Goal: Task Accomplishment & Management: Complete application form

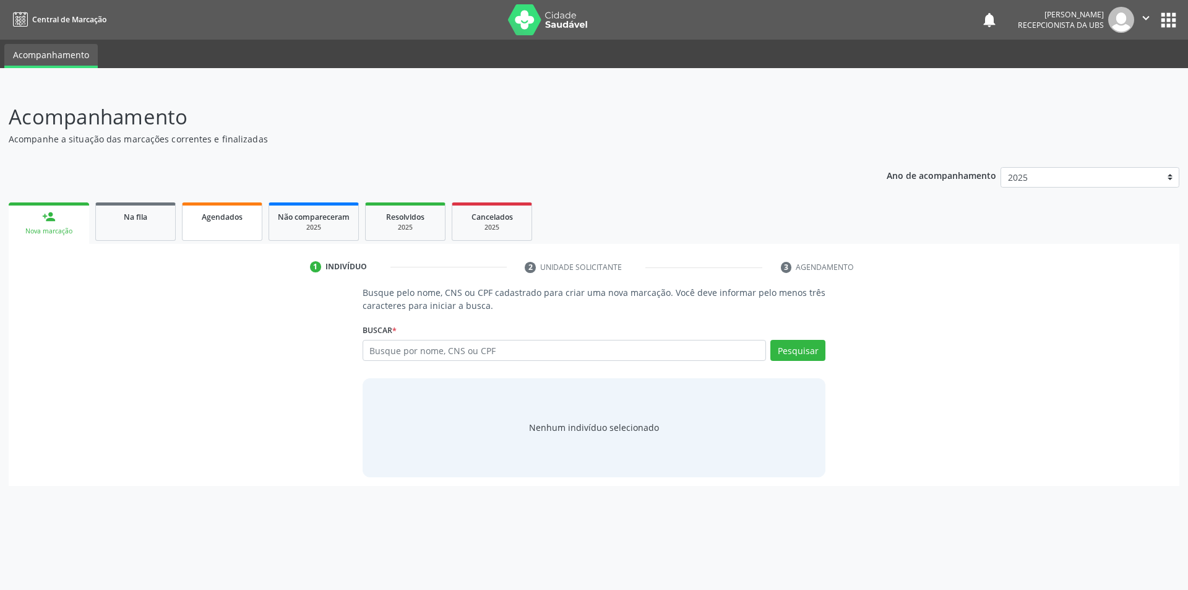
click at [222, 216] on span "Agendados" at bounding box center [222, 217] width 41 height 11
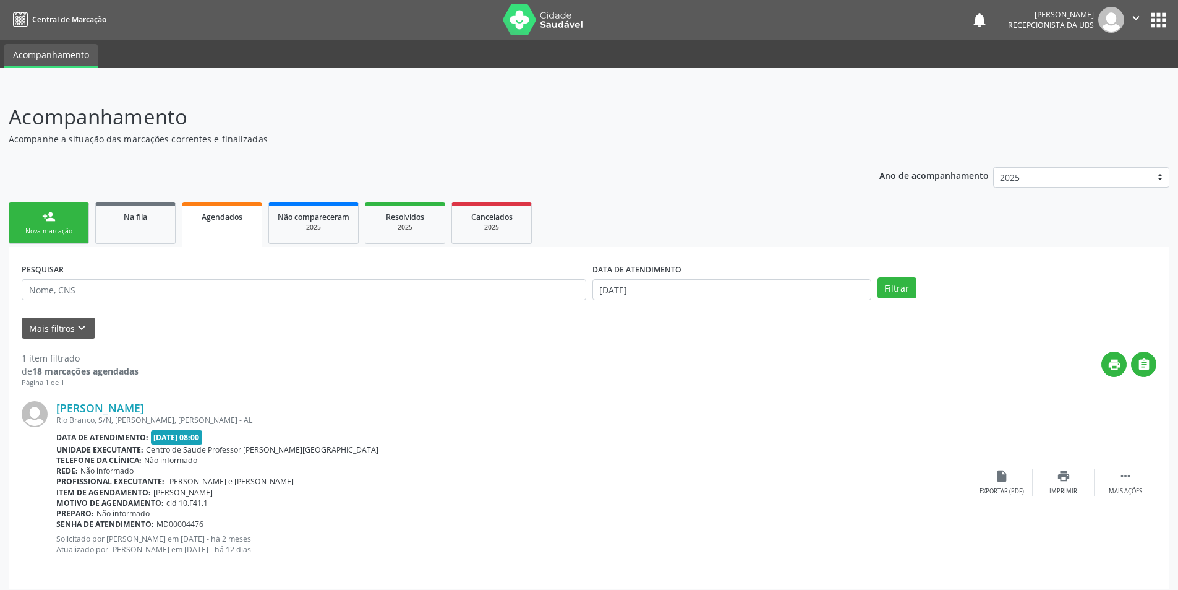
click at [50, 224] on link "person_add Nova marcação" at bounding box center [49, 222] width 80 height 41
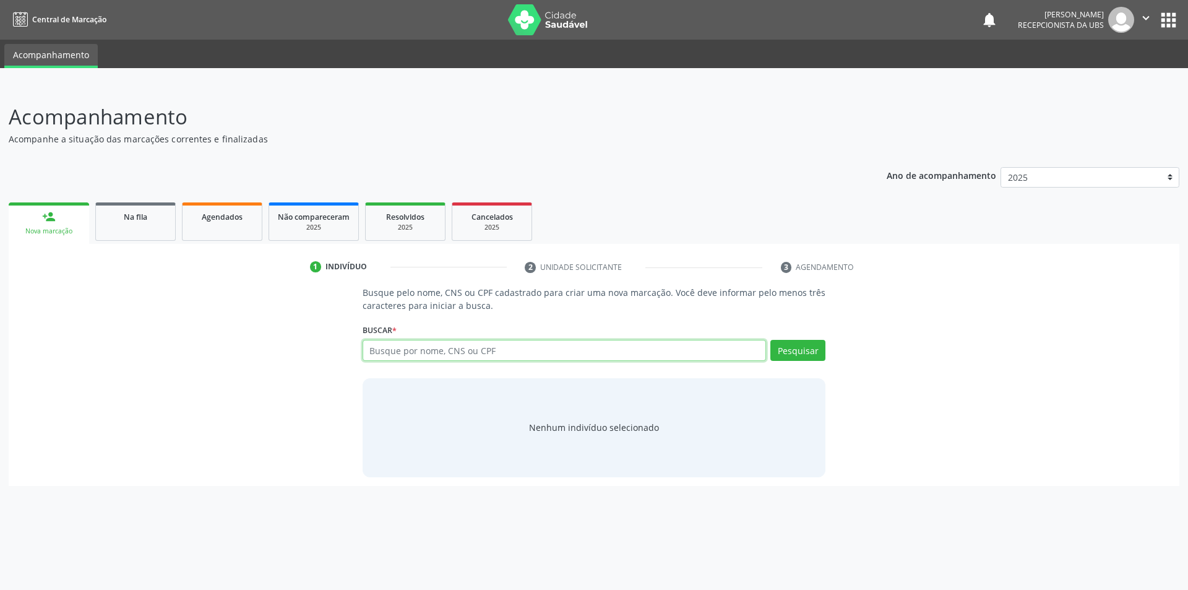
click at [509, 345] on input "text" at bounding box center [565, 350] width 404 height 21
type input "7056004484762516"
click at [800, 354] on button "Pesquisar" at bounding box center [797, 350] width 55 height 21
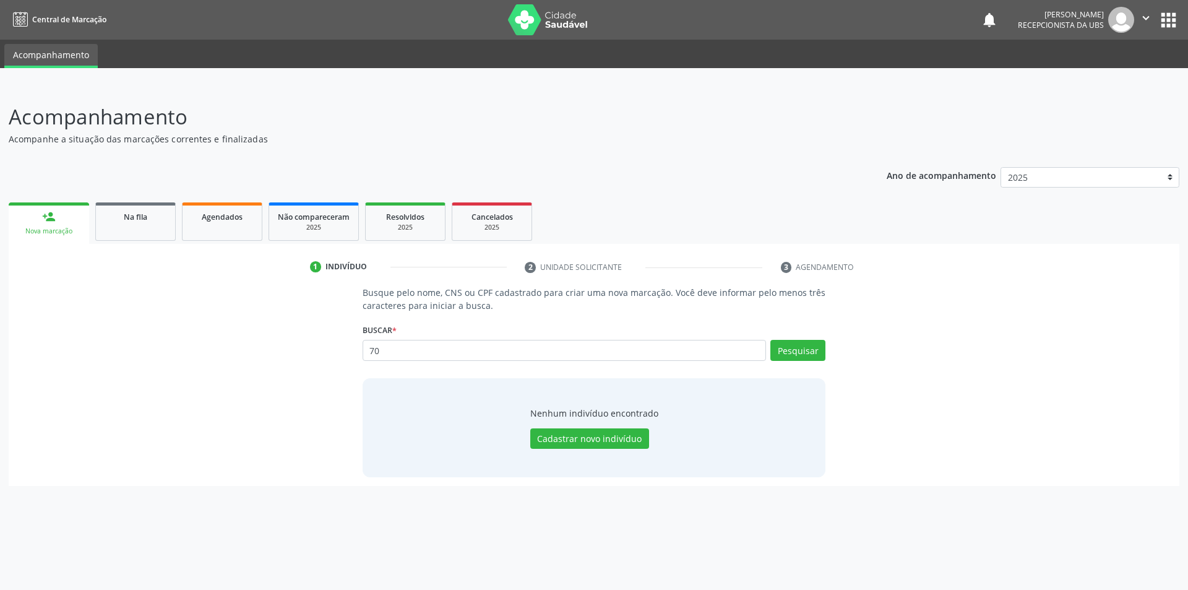
type input "7"
click at [423, 356] on input "text" at bounding box center [565, 350] width 404 height 21
type input "1502272407"
click at [796, 349] on button "Pesquisar" at bounding box center [797, 350] width 55 height 21
type input "1"
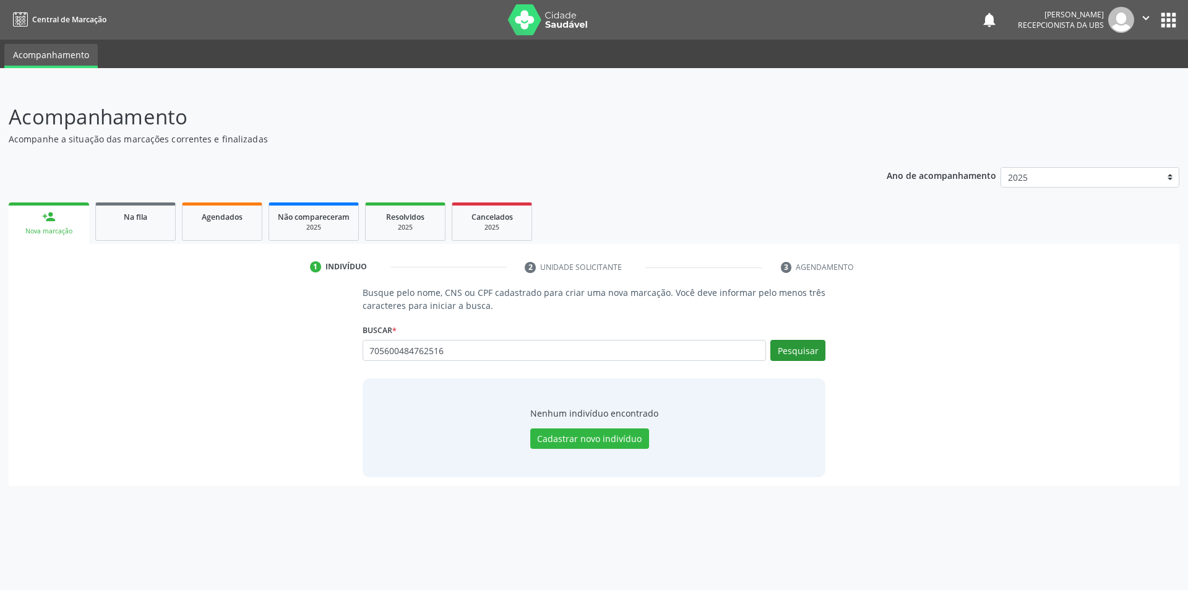
type input "705600484762516"
click at [786, 350] on button "Pesquisar" at bounding box center [797, 350] width 55 height 21
type input "705600484762516"
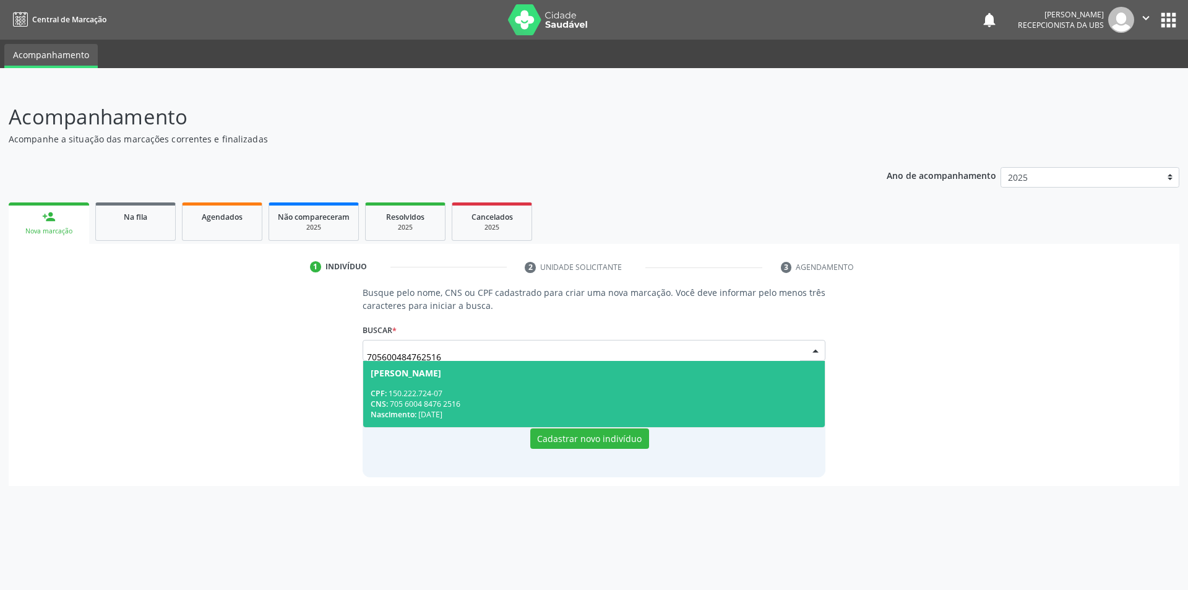
click at [449, 390] on div "CPF: 150.222.724-07" at bounding box center [594, 393] width 447 height 11
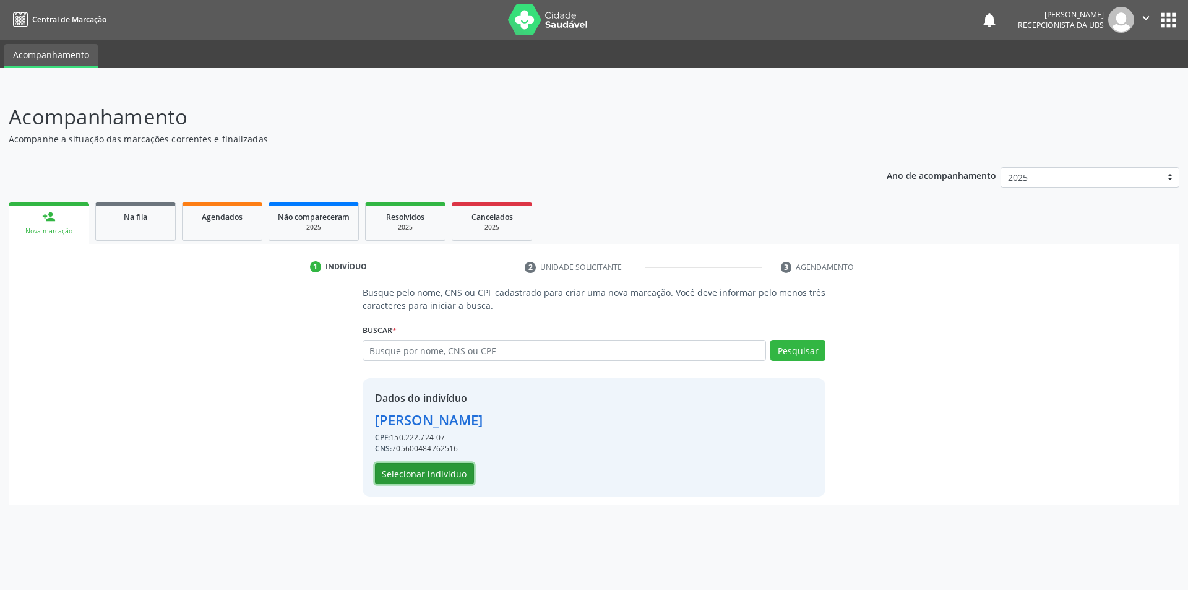
click at [442, 481] on button "Selecionar indivíduo" at bounding box center [424, 473] width 99 height 21
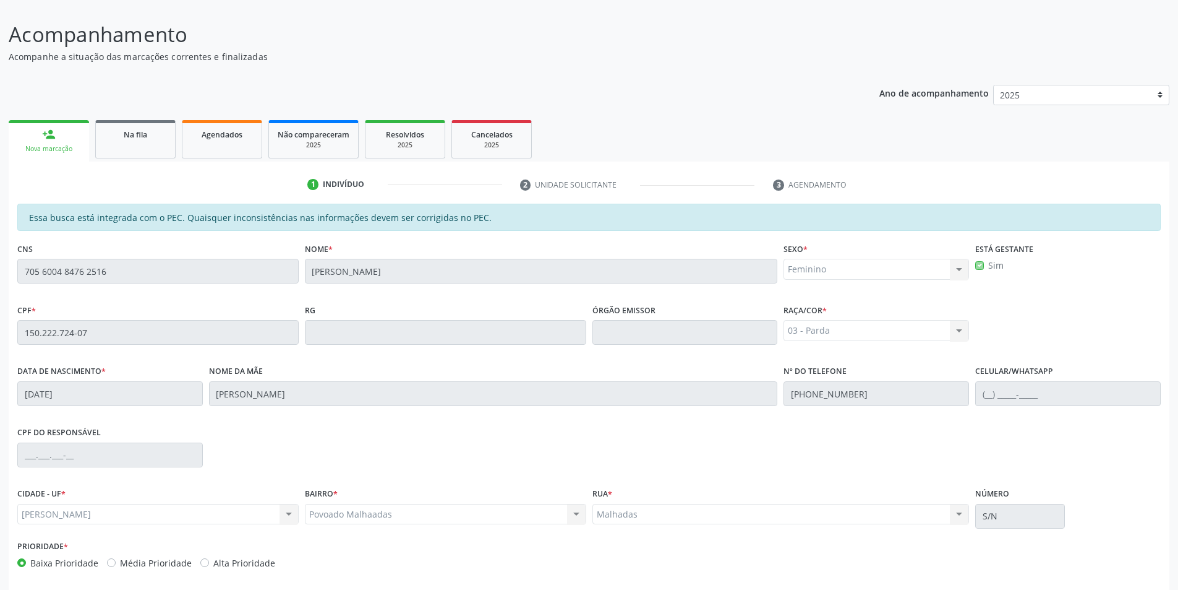
scroll to position [134, 0]
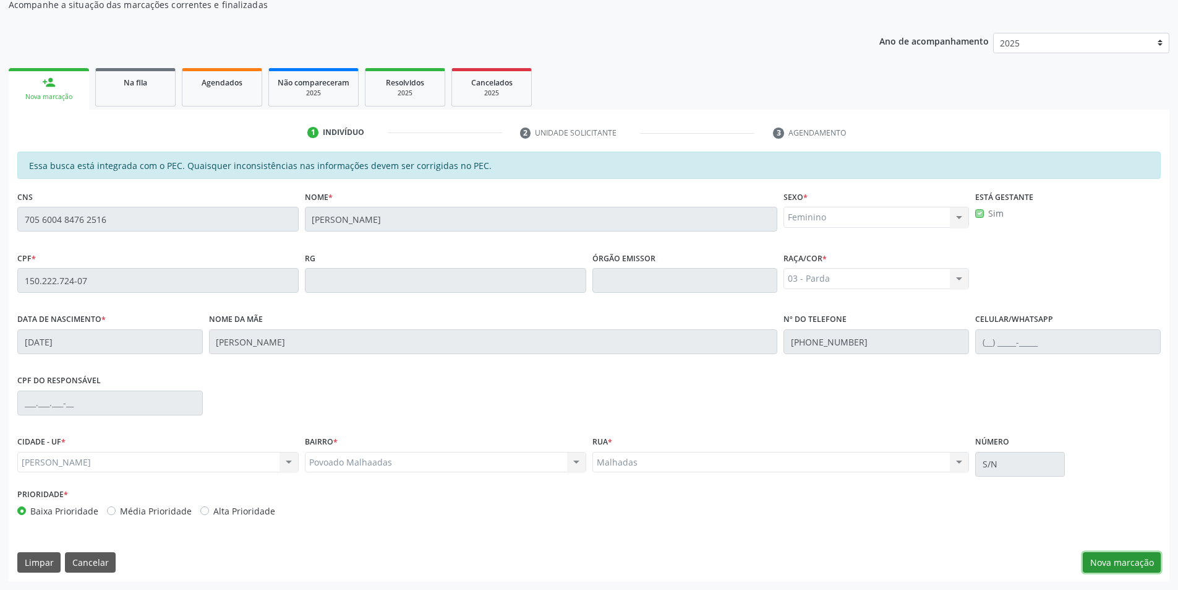
click at [1118, 552] on button "Nova marcação" at bounding box center [1122, 562] width 78 height 21
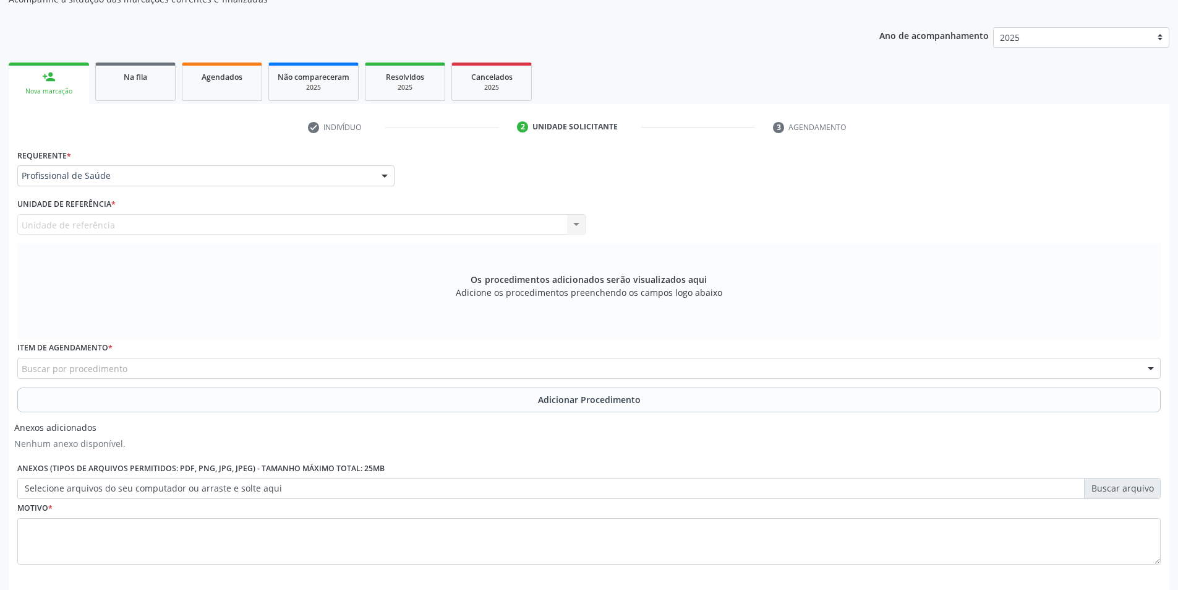
scroll to position [196, 0]
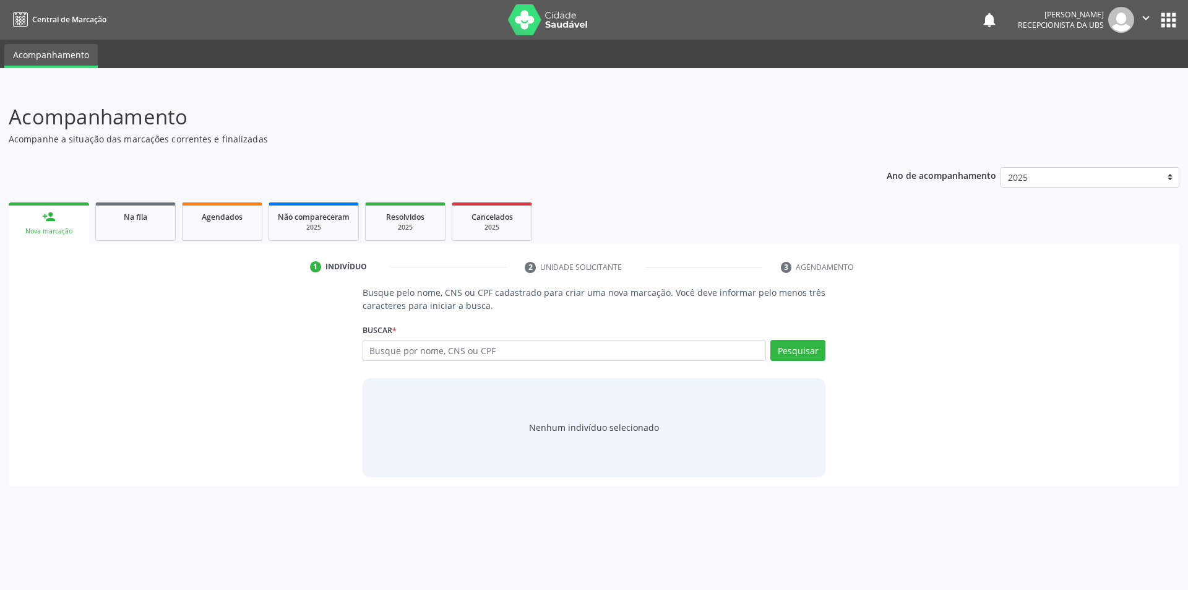
click at [503, 349] on input "text" at bounding box center [565, 350] width 404 height 21
type input "705600484762516"
click at [799, 337] on div "Buscar * Busque por nome, CNS ou CPF Nenhum resultado encontrado para: " " Não …" at bounding box center [594, 344] width 463 height 48
click at [800, 350] on button "Pesquisar" at bounding box center [797, 350] width 55 height 21
type input "705600484762516"
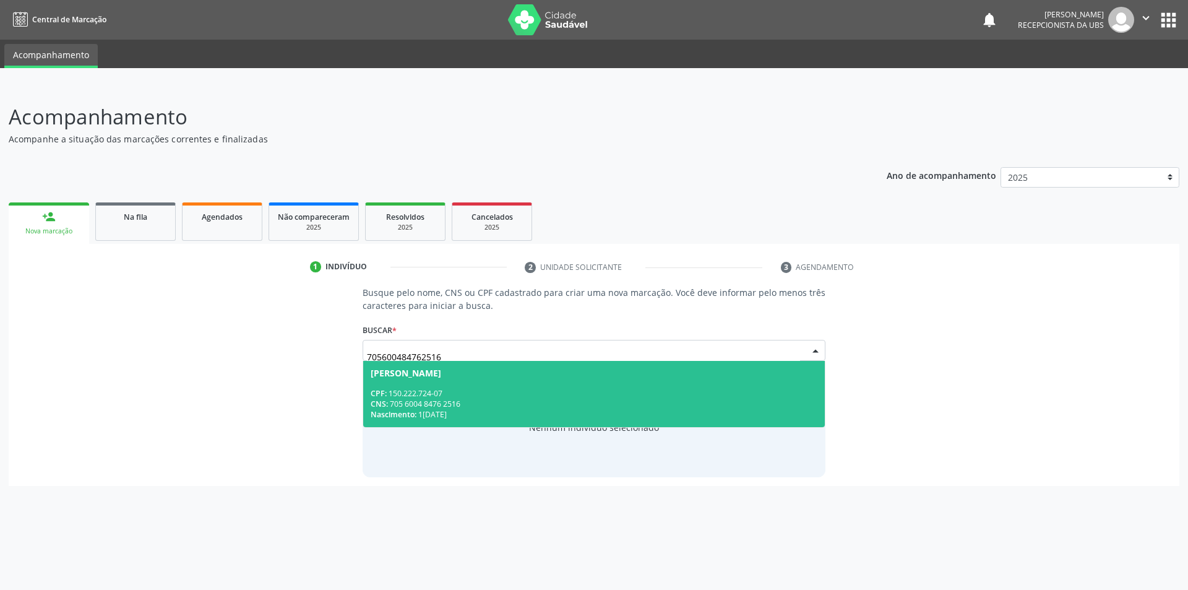
click at [463, 403] on div "CNS: 705 6004 8476 2516" at bounding box center [594, 403] width 447 height 11
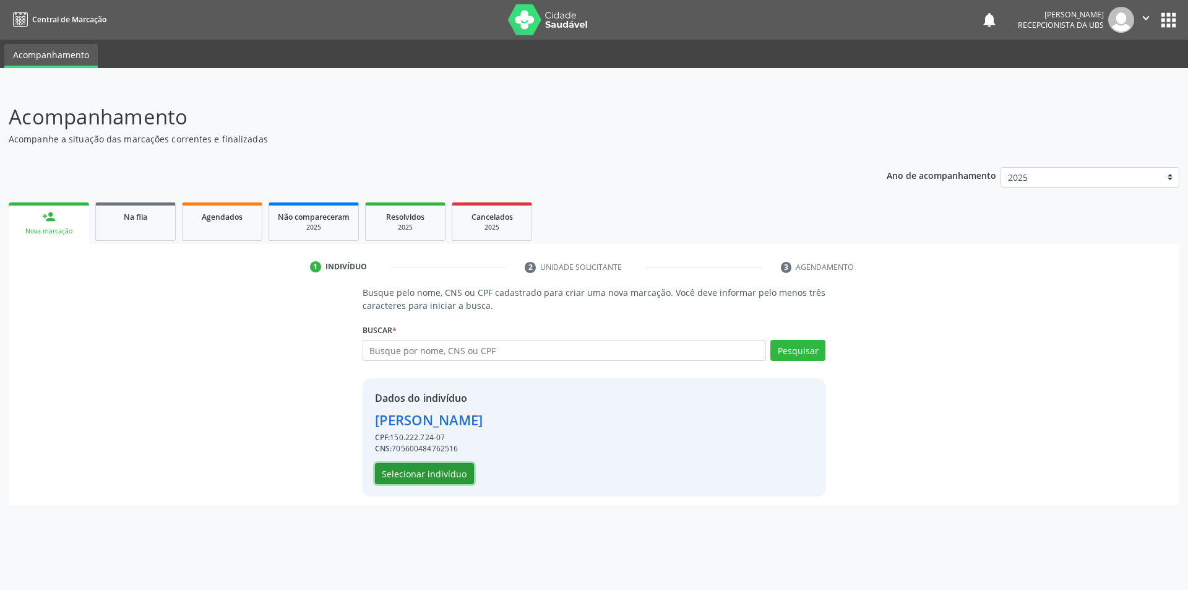
click at [436, 474] on button "Selecionar indivíduo" at bounding box center [424, 473] width 99 height 21
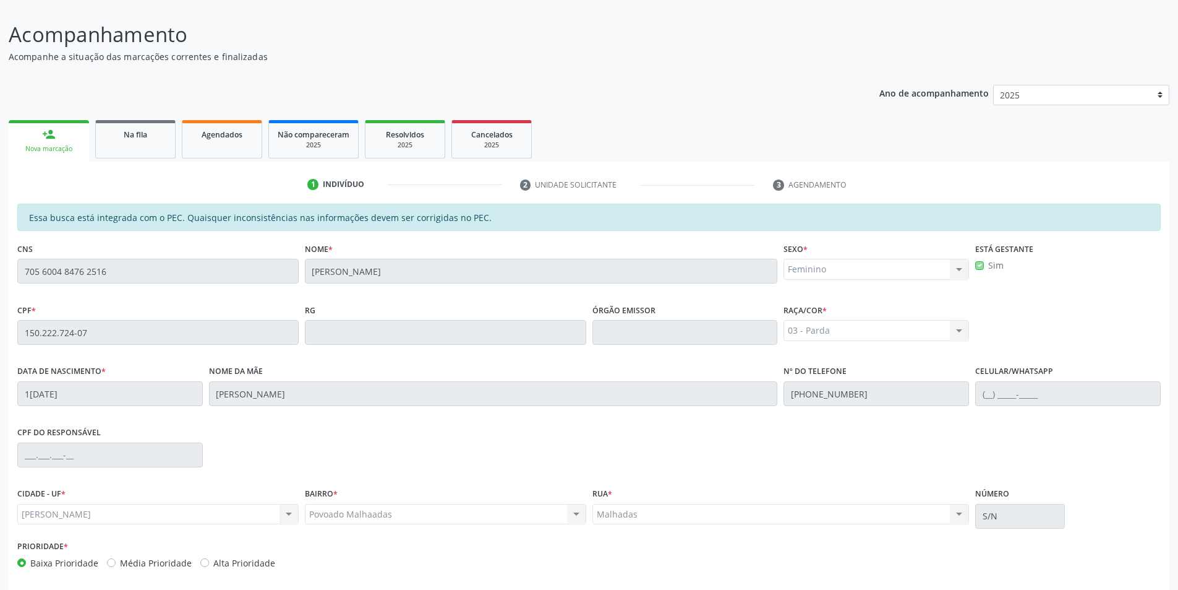
scroll to position [134, 0]
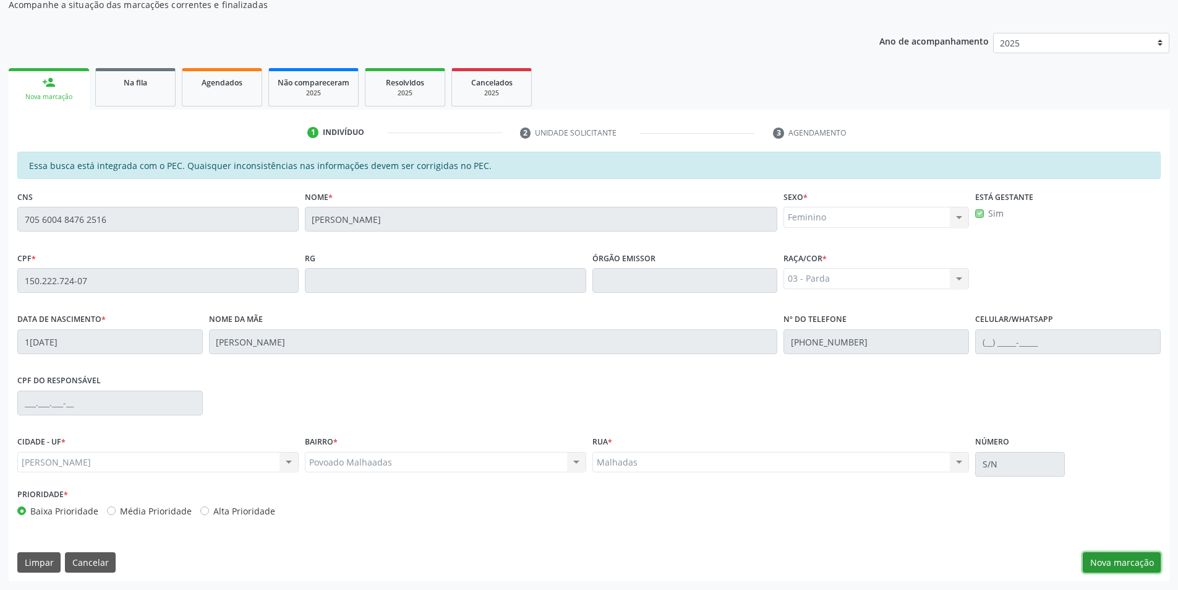
click at [1139, 559] on button "Nova marcação" at bounding box center [1122, 562] width 78 height 21
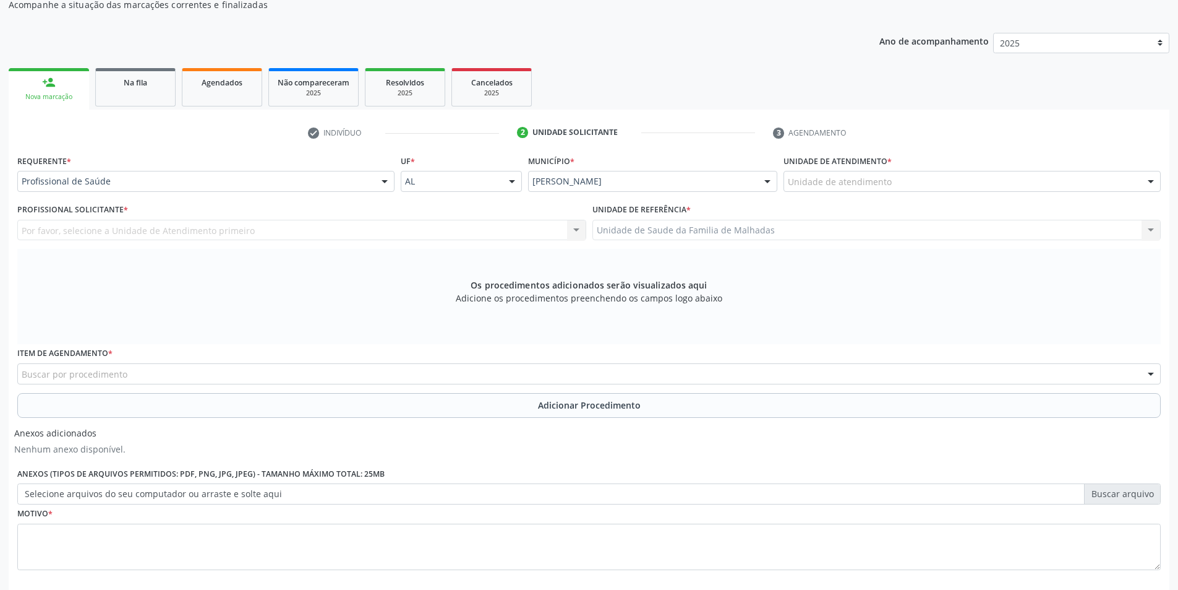
click at [904, 181] on div "Unidade de atendimento" at bounding box center [972, 181] width 377 height 21
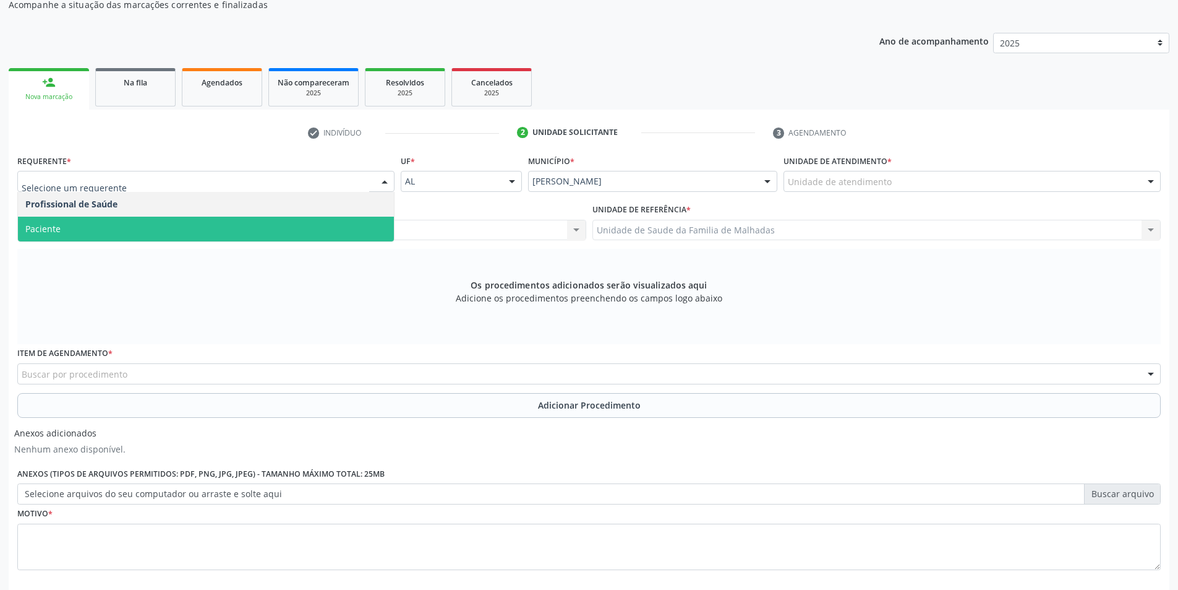
click at [126, 228] on span "Paciente" at bounding box center [206, 229] width 376 height 25
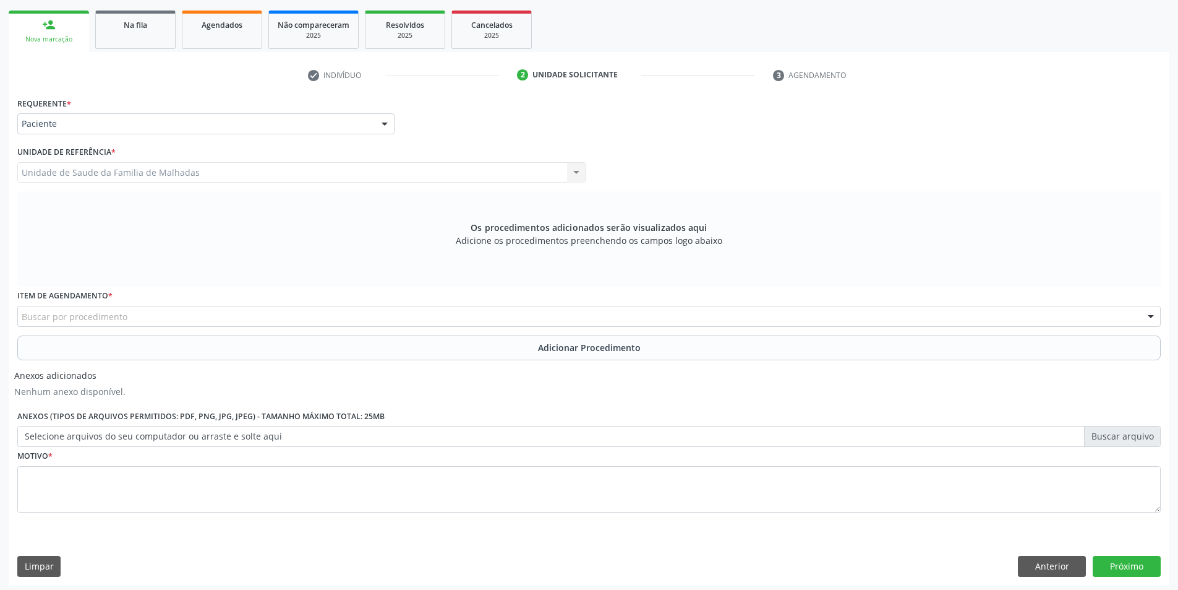
scroll to position [196, 0]
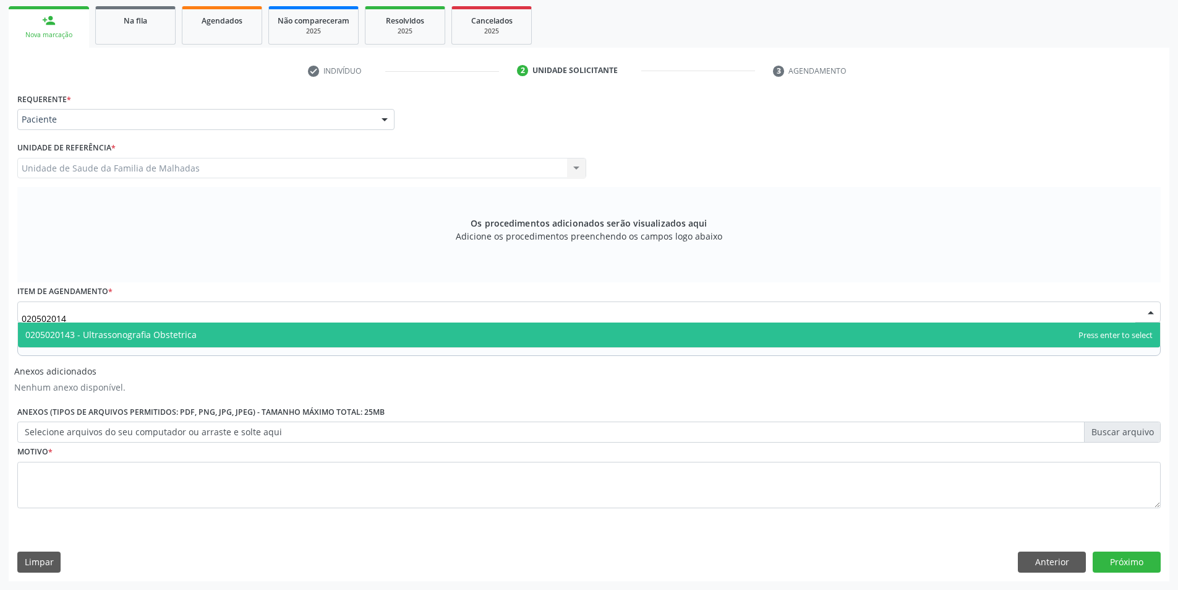
type input "0205020143"
click at [154, 338] on span "0205020143 - Ultrassonografia Obstetrica" at bounding box center [110, 334] width 171 height 12
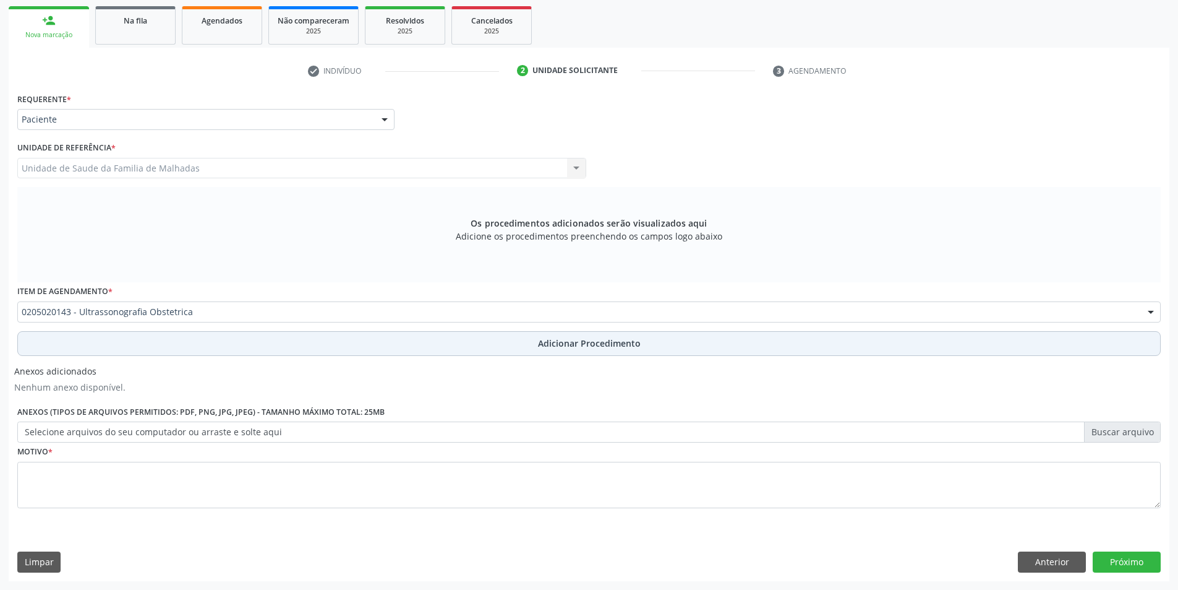
click at [577, 338] on span "Adicionar Procedimento" at bounding box center [589, 343] width 103 height 13
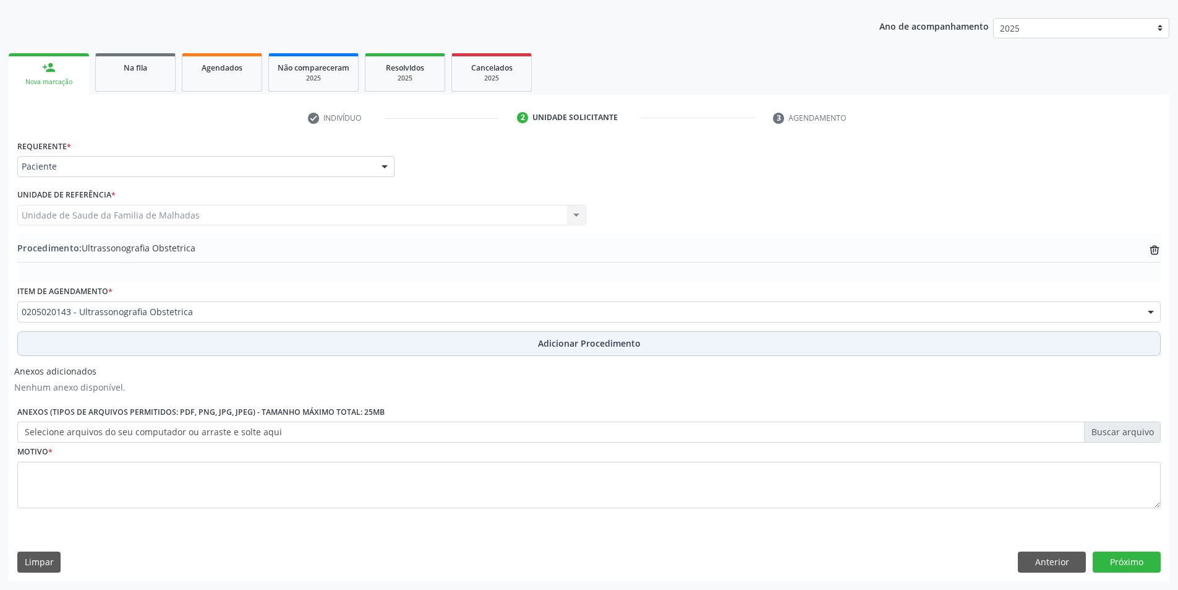
click at [577, 340] on span "Adicionar Procedimento" at bounding box center [589, 343] width 103 height 13
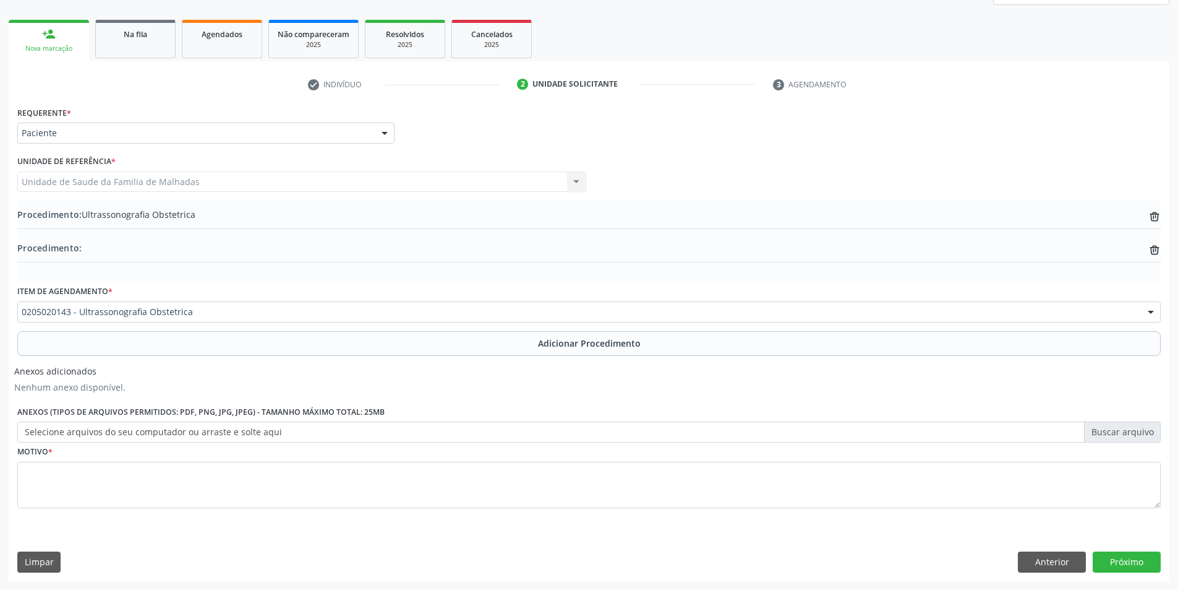
drag, startPoint x: 14, startPoint y: 453, endPoint x: 40, endPoint y: 482, distance: 39.4
click at [32, 474] on div "Requerente * Paciente Profissional de Saúde Paciente Nenhum resultado encontrad…" at bounding box center [589, 341] width 1161 height 477
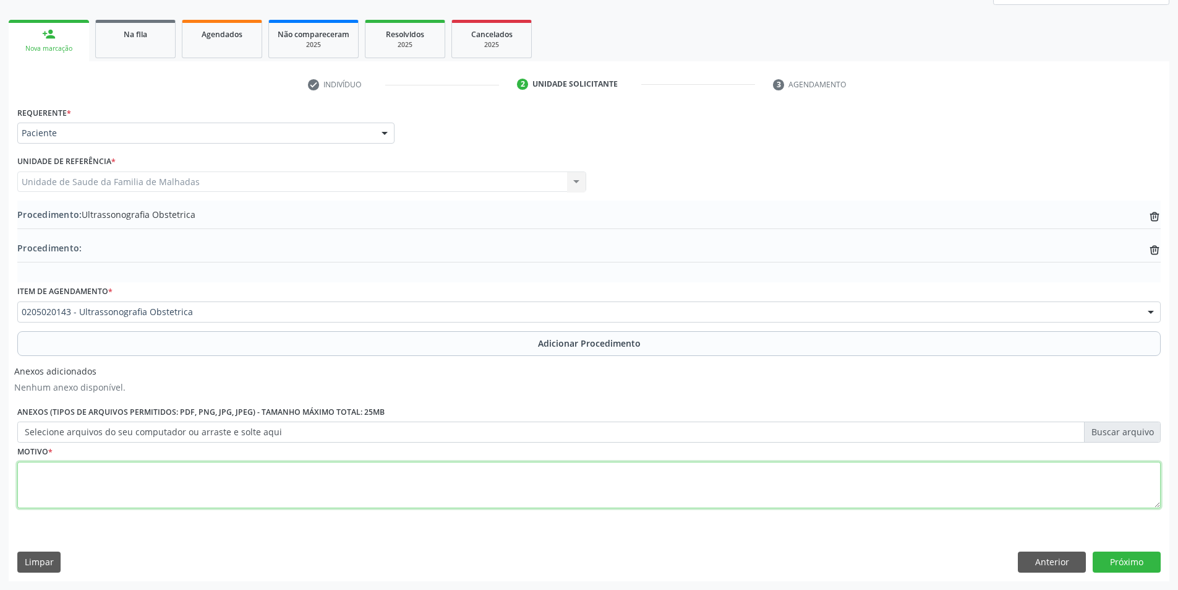
click at [43, 487] on textarea at bounding box center [589, 484] width 1144 height 47
type textarea "a"
type textarea "AVALIAR IG I TRIEMSTRAL"
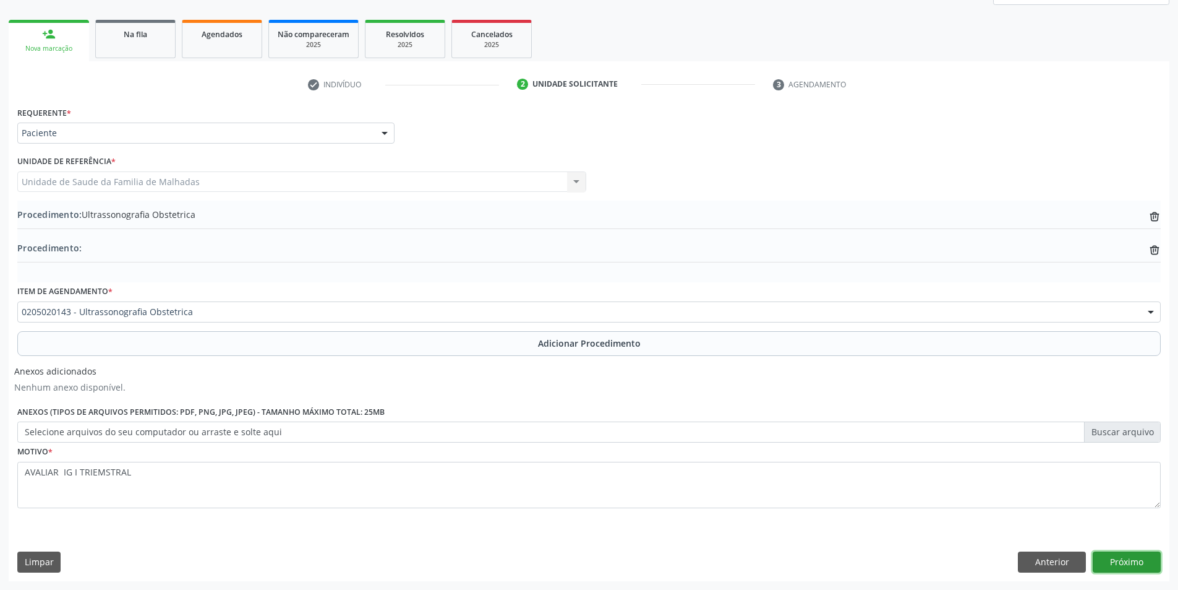
click at [1143, 562] on button "Próximo" at bounding box center [1127, 561] width 68 height 21
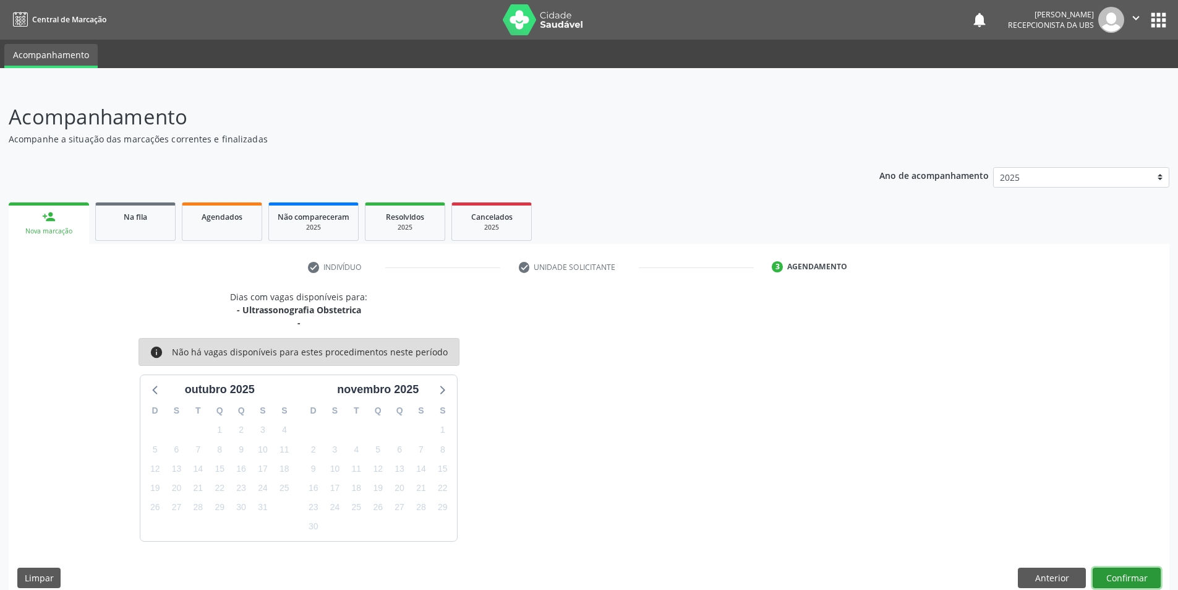
click at [1118, 574] on button "Confirmar" at bounding box center [1127, 577] width 68 height 21
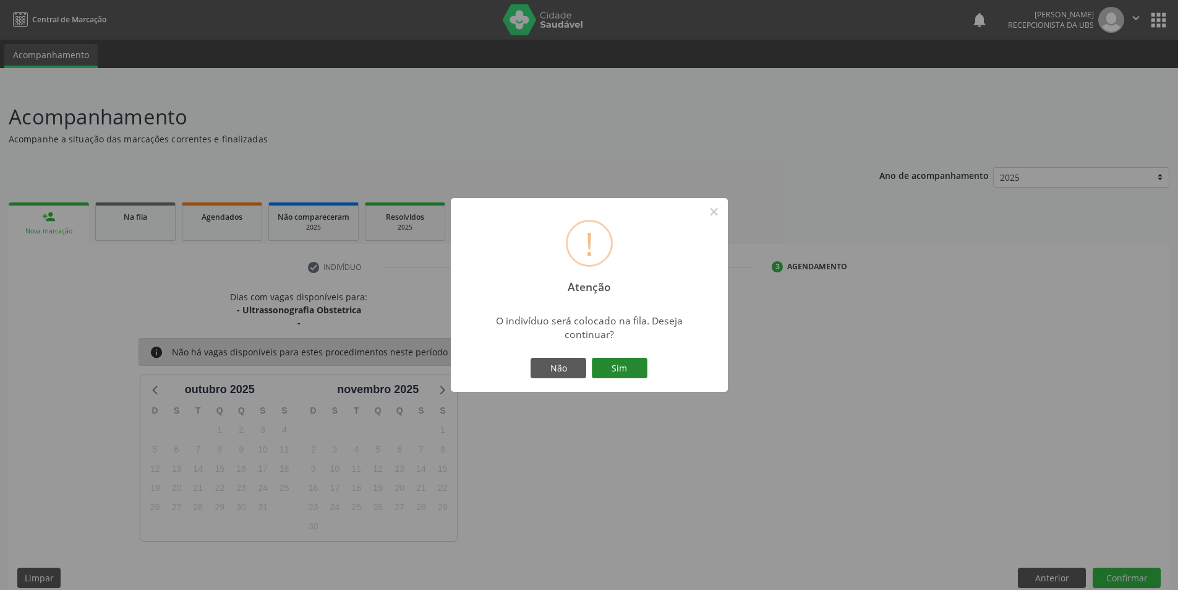
click at [624, 376] on button "Sim" at bounding box center [620, 368] width 56 height 21
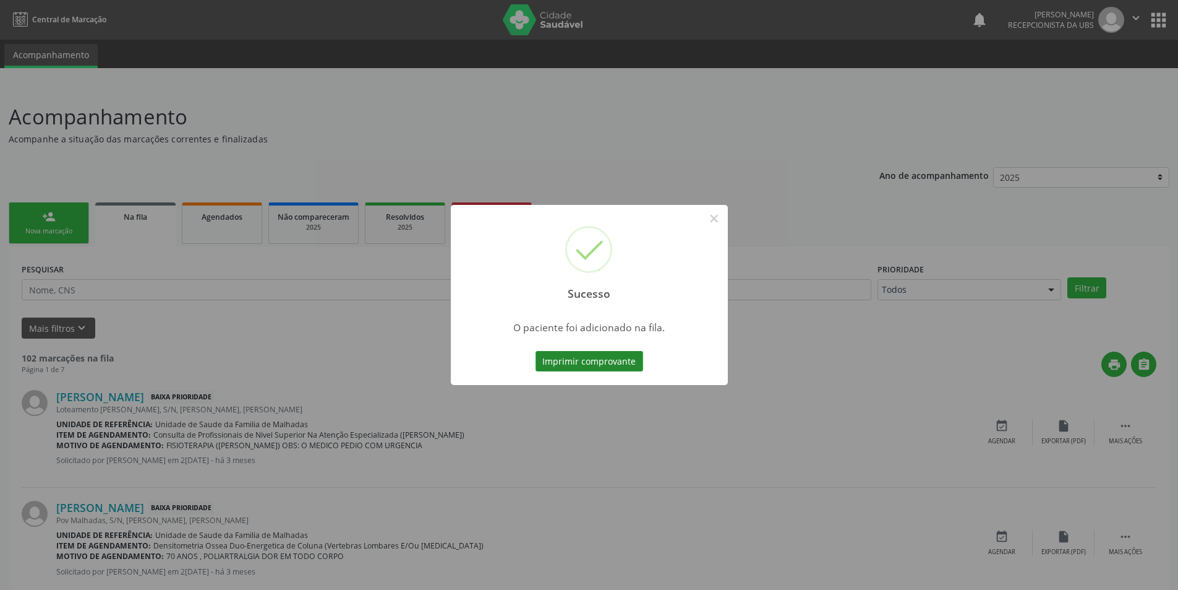
click at [601, 358] on button "Imprimir comprovante" at bounding box center [590, 361] width 108 height 21
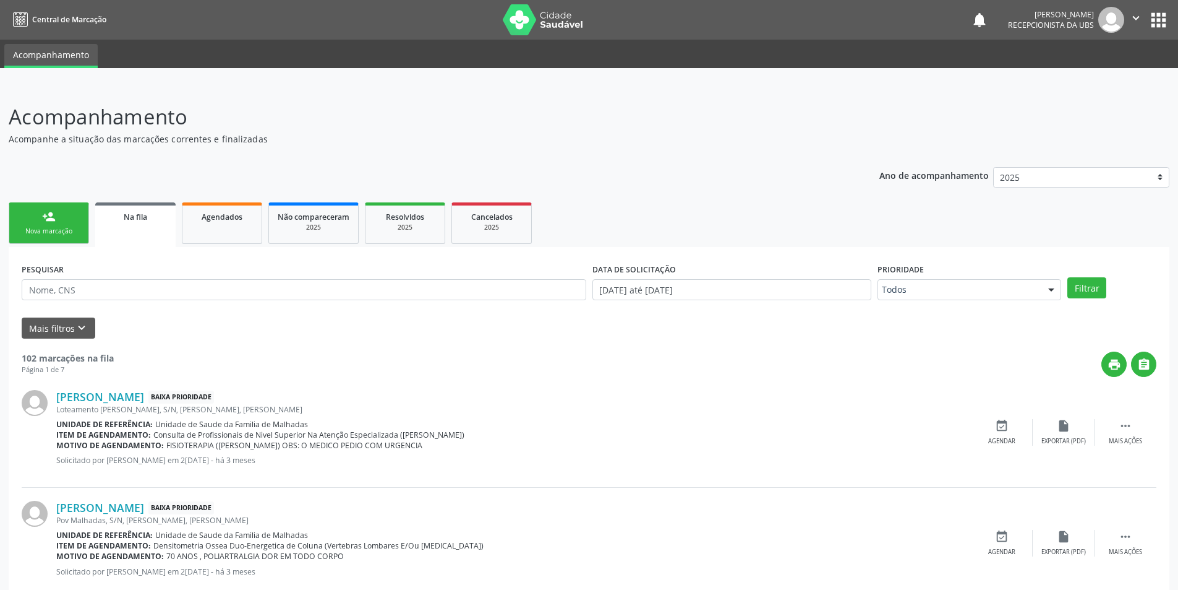
click at [61, 231] on div "Nova marcação" at bounding box center [49, 230] width 62 height 9
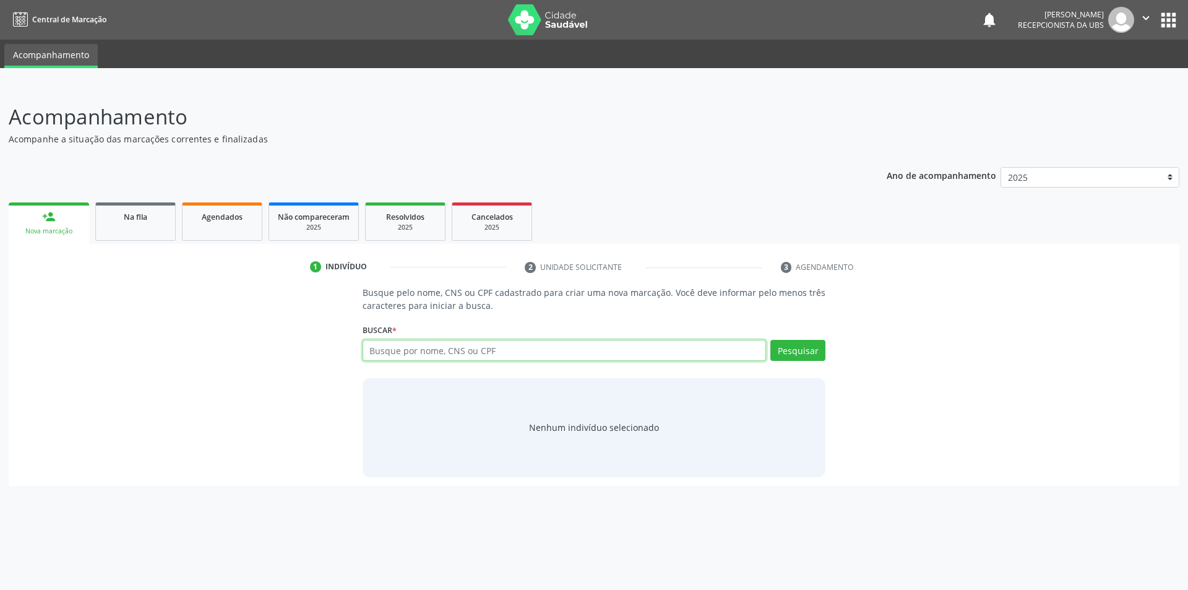
click at [404, 353] on input "text" at bounding box center [565, 350] width 404 height 21
type input "708202185975542"
click at [795, 345] on button "Pesquisar" at bounding box center [797, 350] width 55 height 21
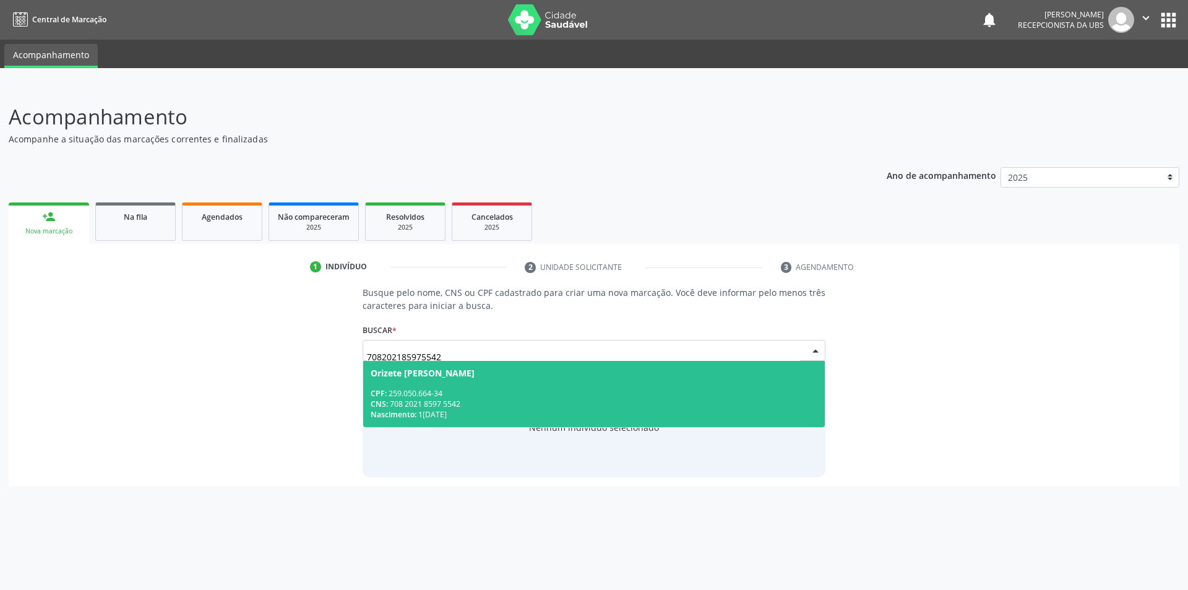
click at [456, 394] on div "CPF: 259.050.664-34" at bounding box center [594, 393] width 447 height 11
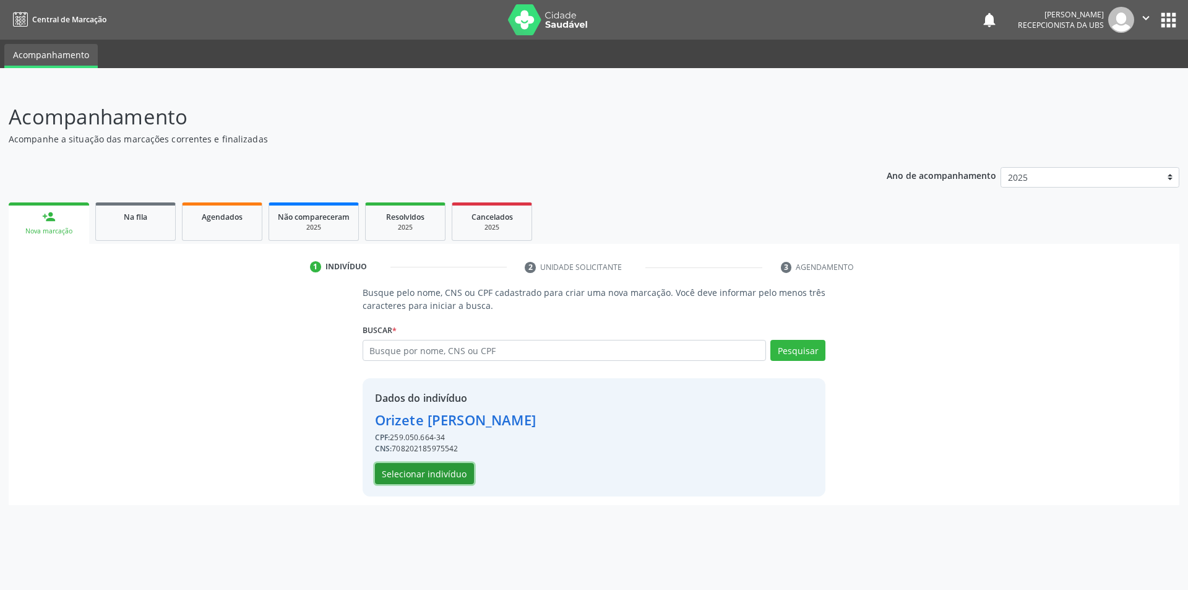
click at [456, 476] on button "Selecionar indivíduo" at bounding box center [424, 473] width 99 height 21
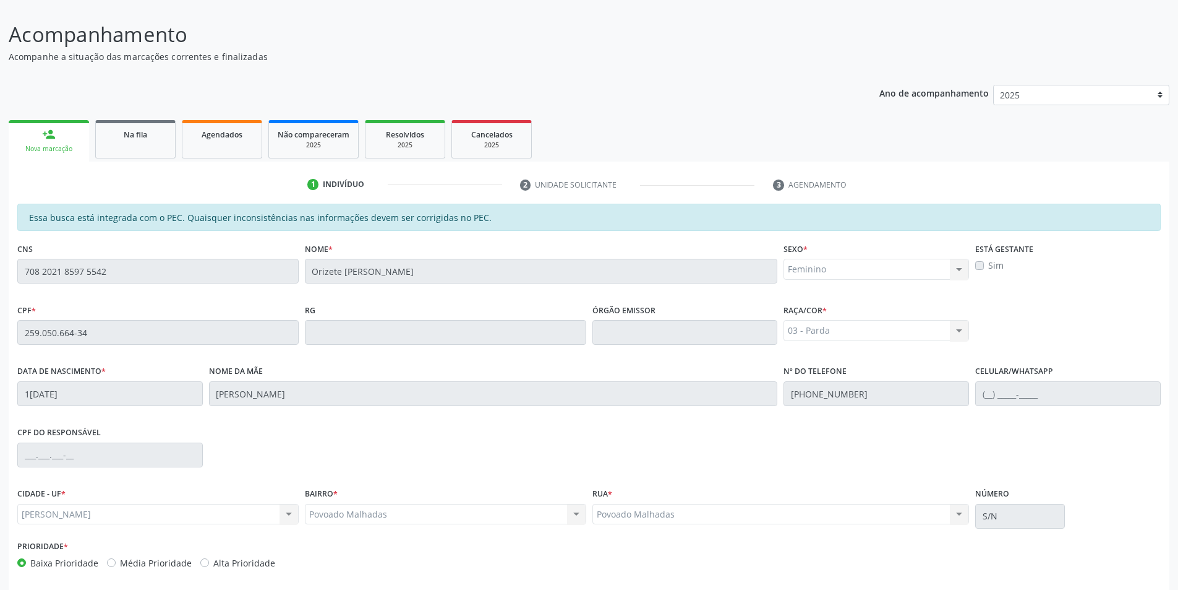
scroll to position [134, 0]
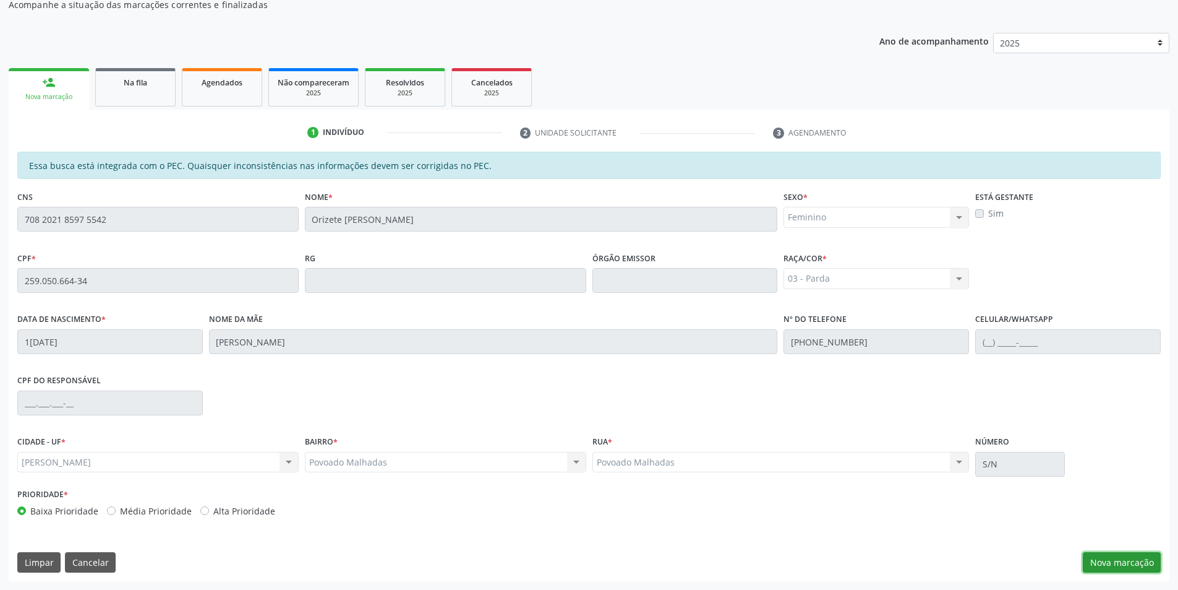
click at [1139, 560] on button "Nova marcação" at bounding box center [1122, 562] width 78 height 21
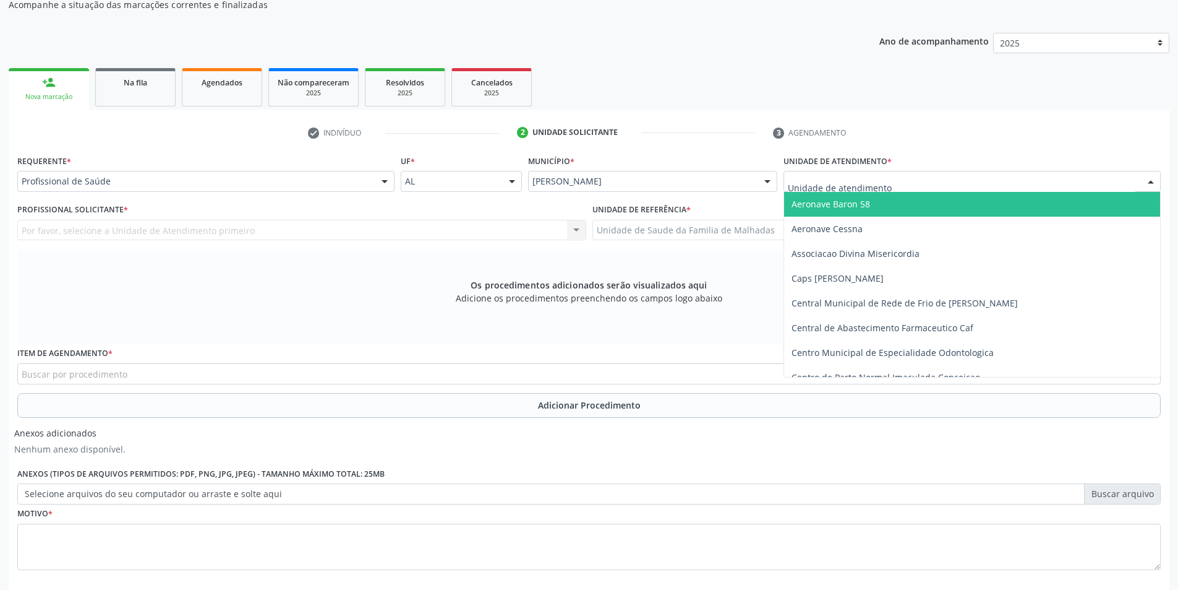
click at [901, 182] on div at bounding box center [972, 181] width 377 height 21
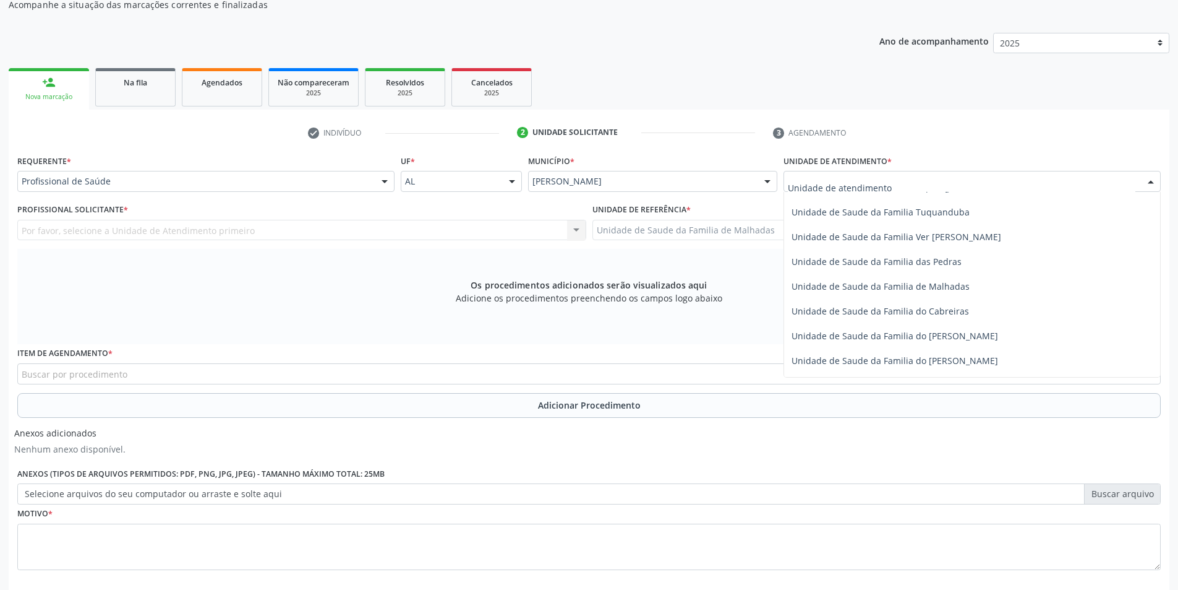
scroll to position [940, 0]
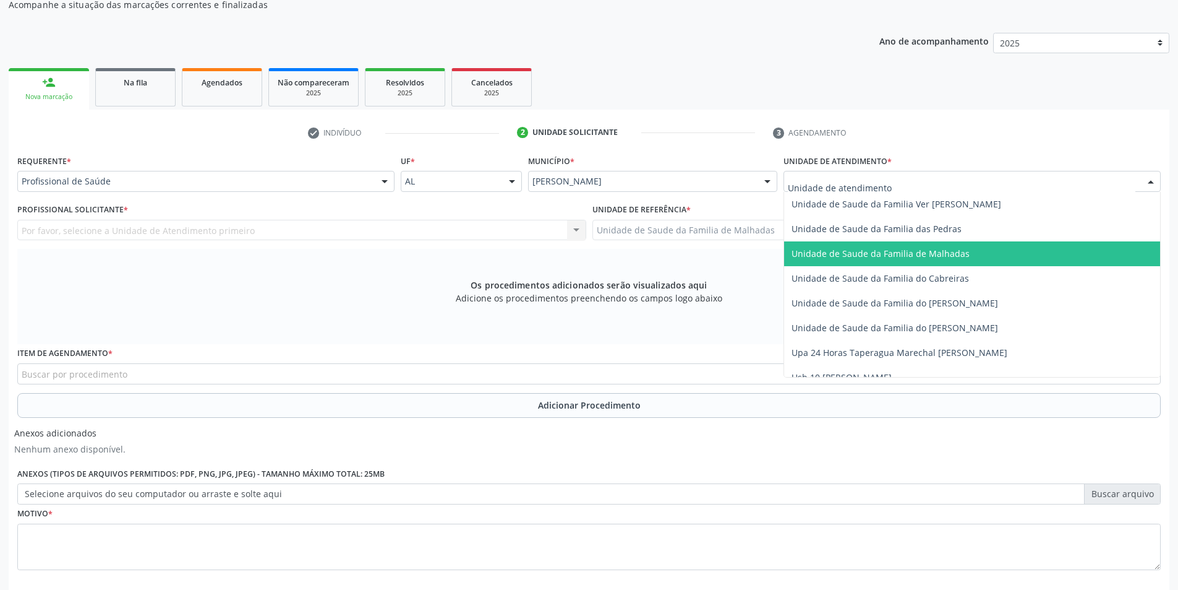
click at [956, 251] on span "Unidade de Saude da Familia de Malhadas" at bounding box center [881, 253] width 178 height 12
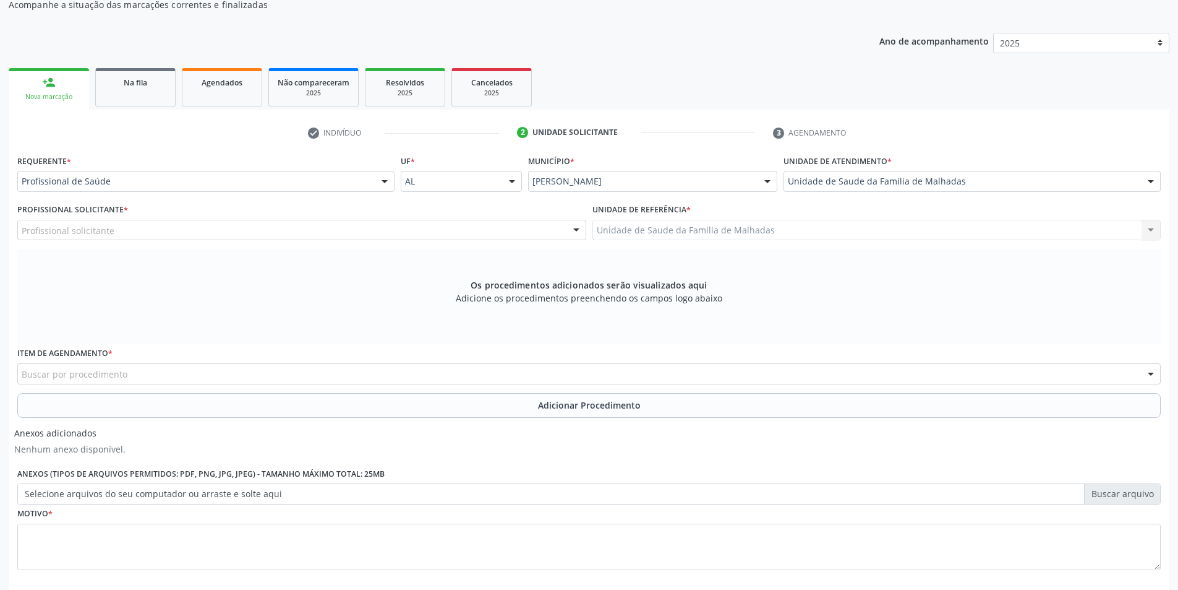
click at [439, 231] on div "Profissional solicitante" at bounding box center [301, 230] width 569 height 21
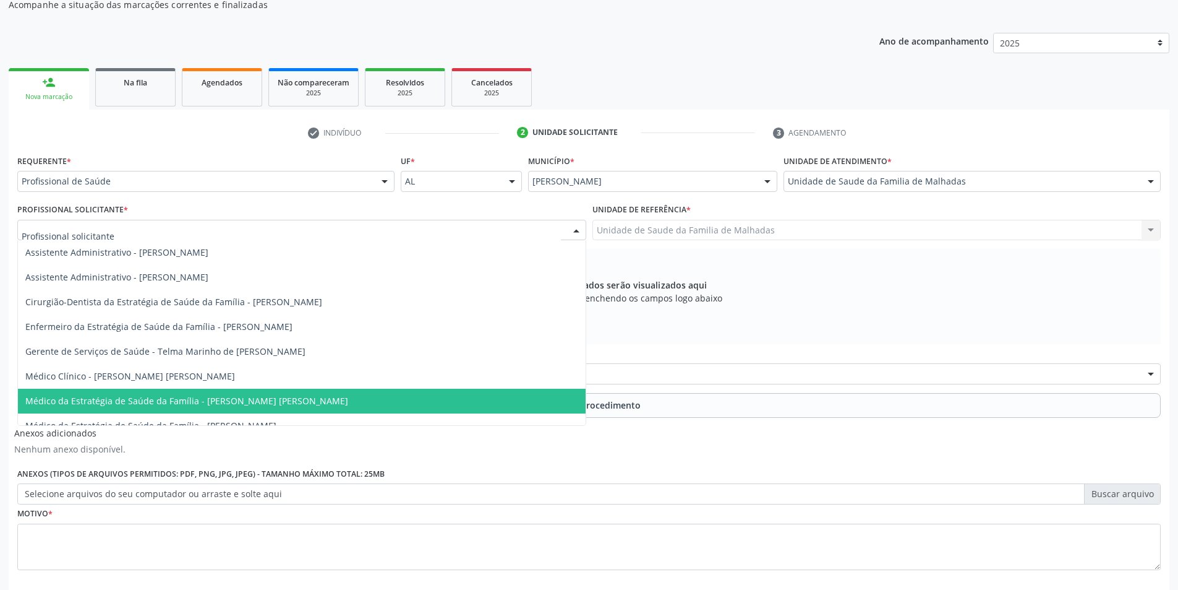
click at [566, 393] on span "Médico da Estratégia de Saúde da Família - [PERSON_NAME] [PERSON_NAME]" at bounding box center [302, 400] width 568 height 25
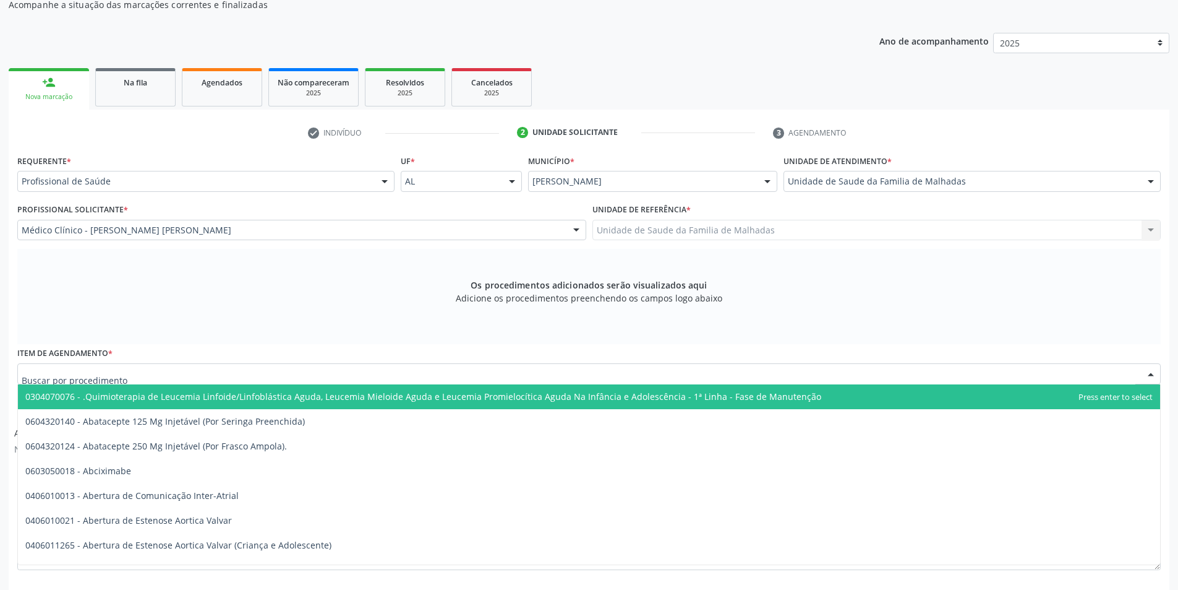
click at [163, 369] on div at bounding box center [589, 373] width 1144 height 21
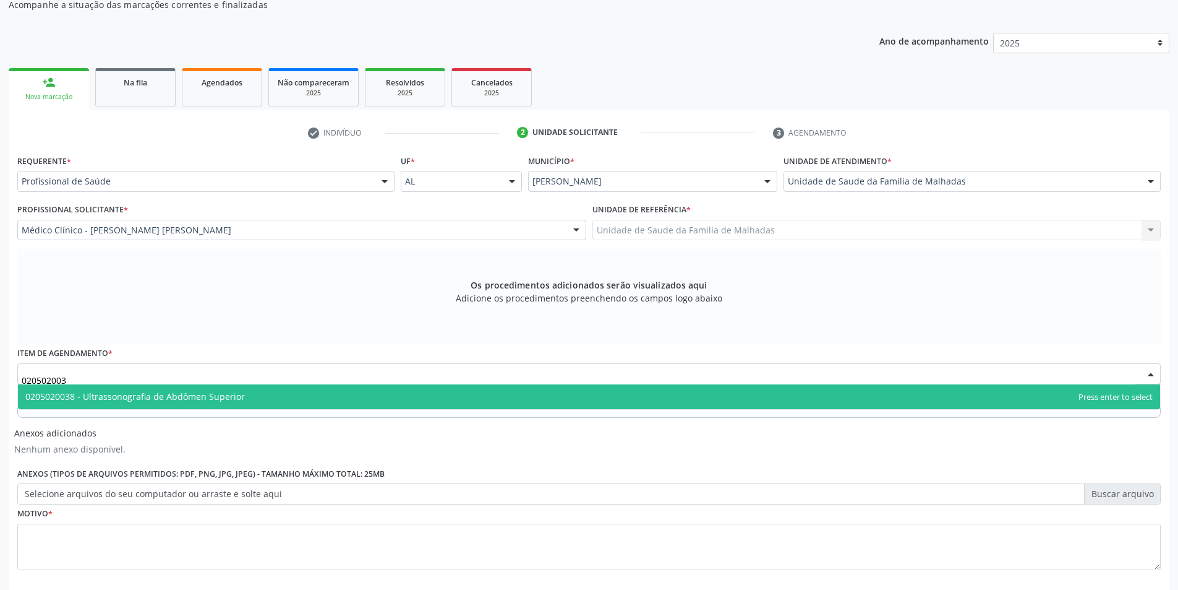
type input "0205020038"
click at [212, 398] on span "0205020038 - Ultrassonografia de Abdômen Superior" at bounding box center [135, 396] width 220 height 12
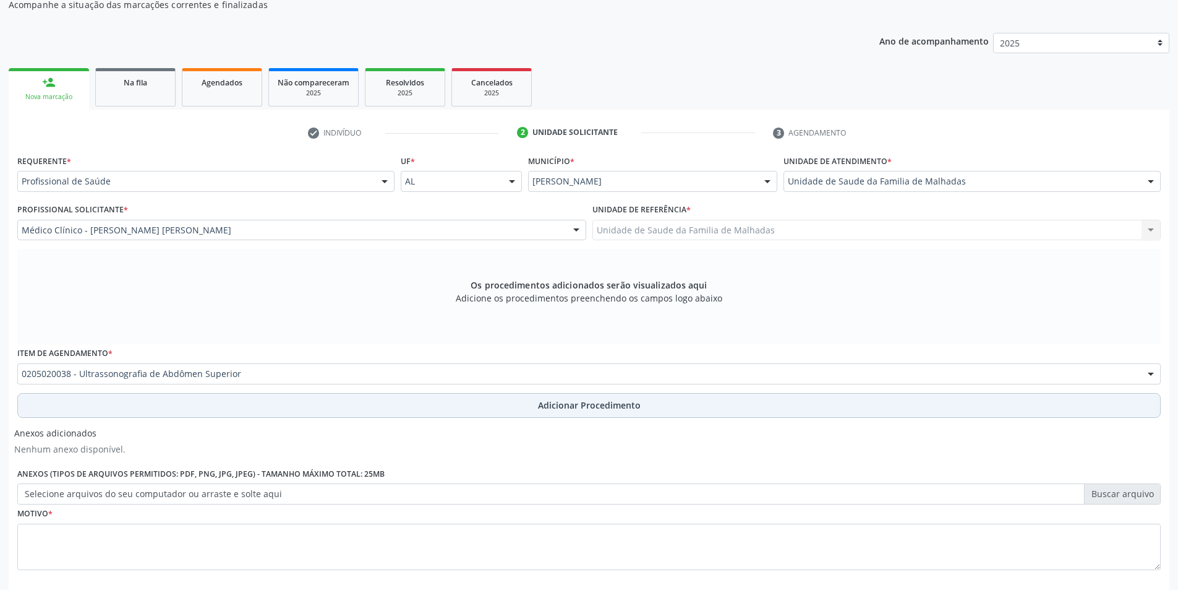
click at [559, 406] on span "Adicionar Procedimento" at bounding box center [589, 404] width 103 height 13
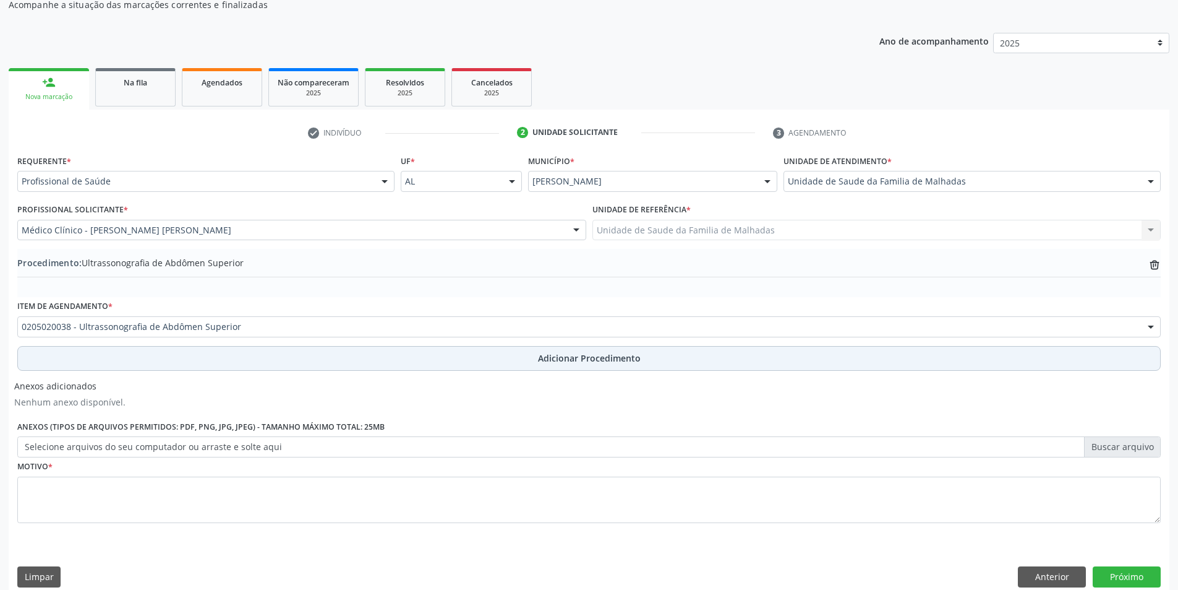
click at [582, 361] on span "Adicionar Procedimento" at bounding box center [589, 357] width 103 height 13
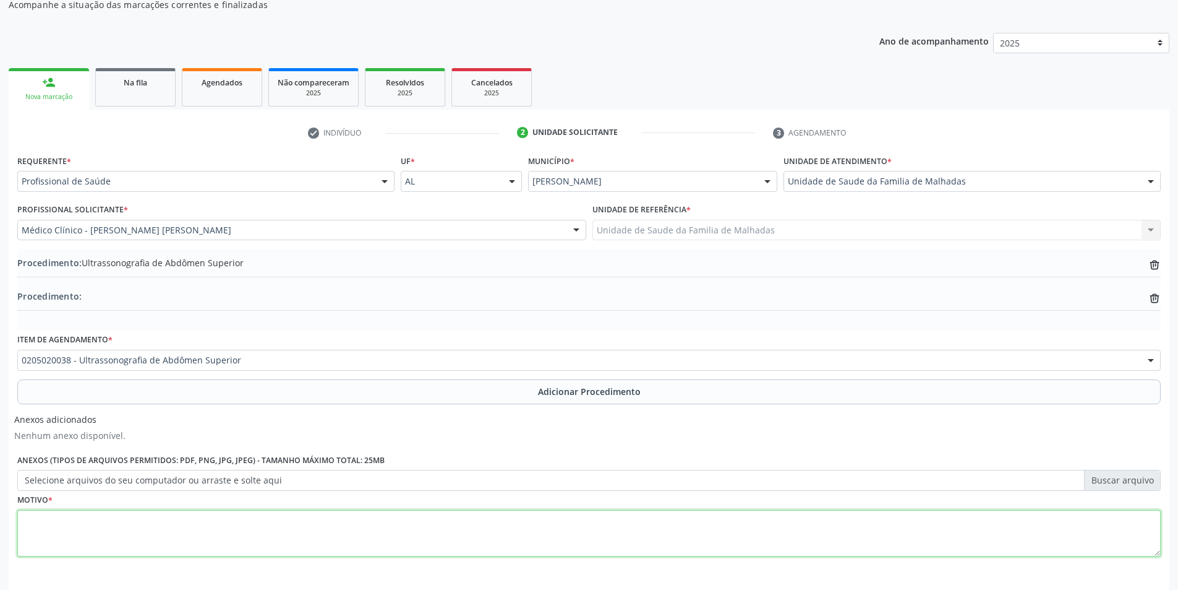
click at [150, 545] on textarea at bounding box center [589, 533] width 1144 height 47
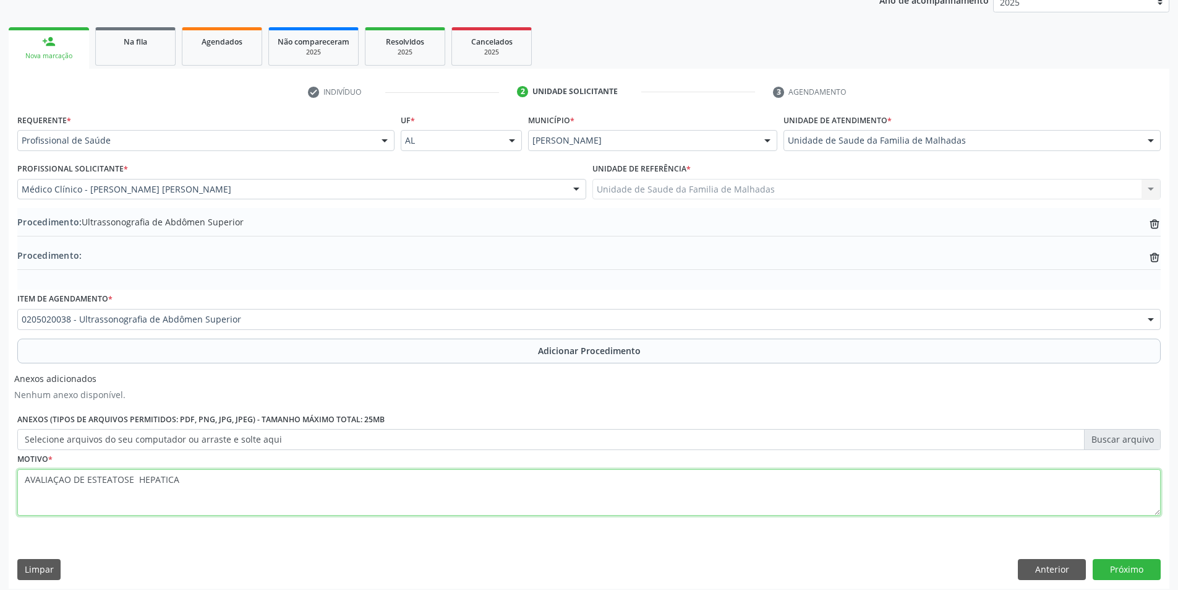
scroll to position [182, 0]
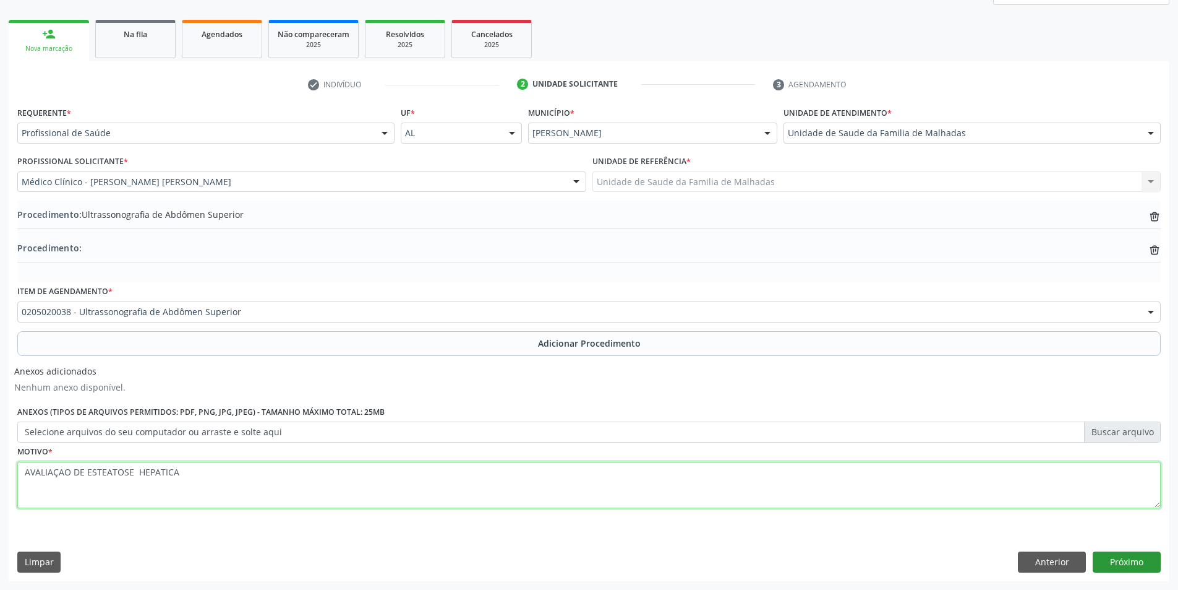
type textarea "AVALIAÇAO DE ESTEATOSE HEPATICA"
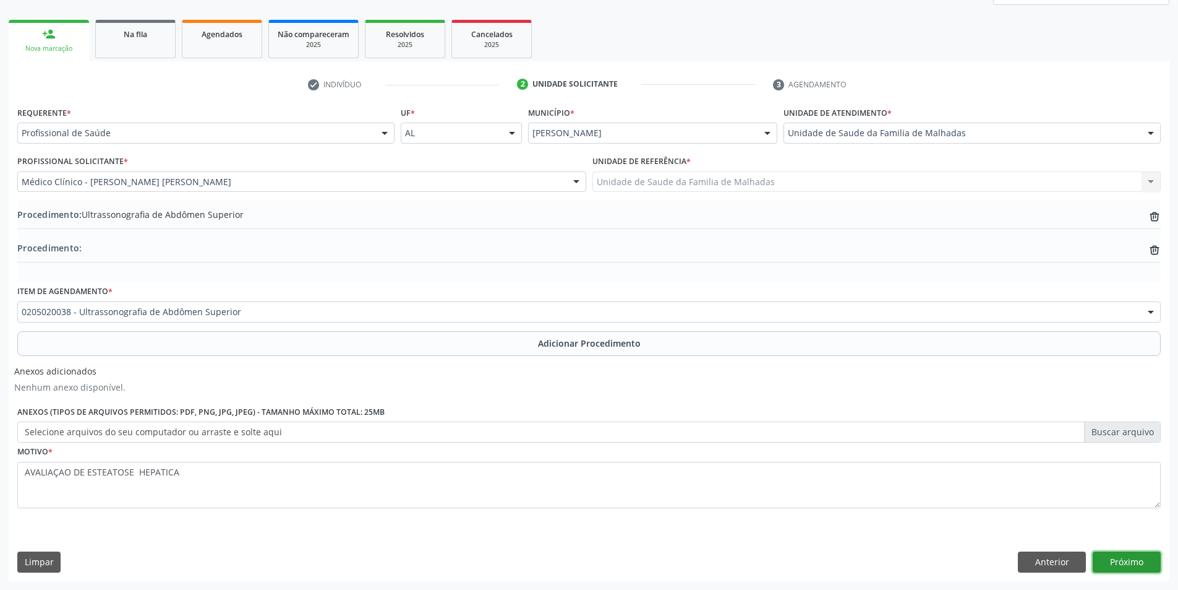
click at [1135, 567] on button "Próximo" at bounding box center [1127, 561] width 68 height 21
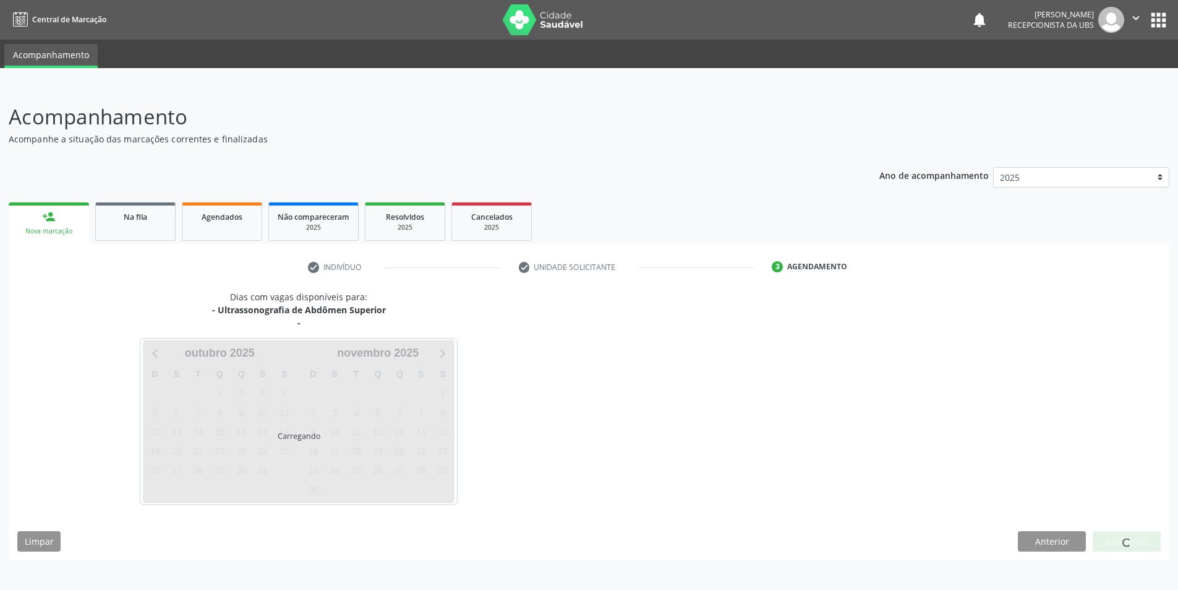
scroll to position [0, 0]
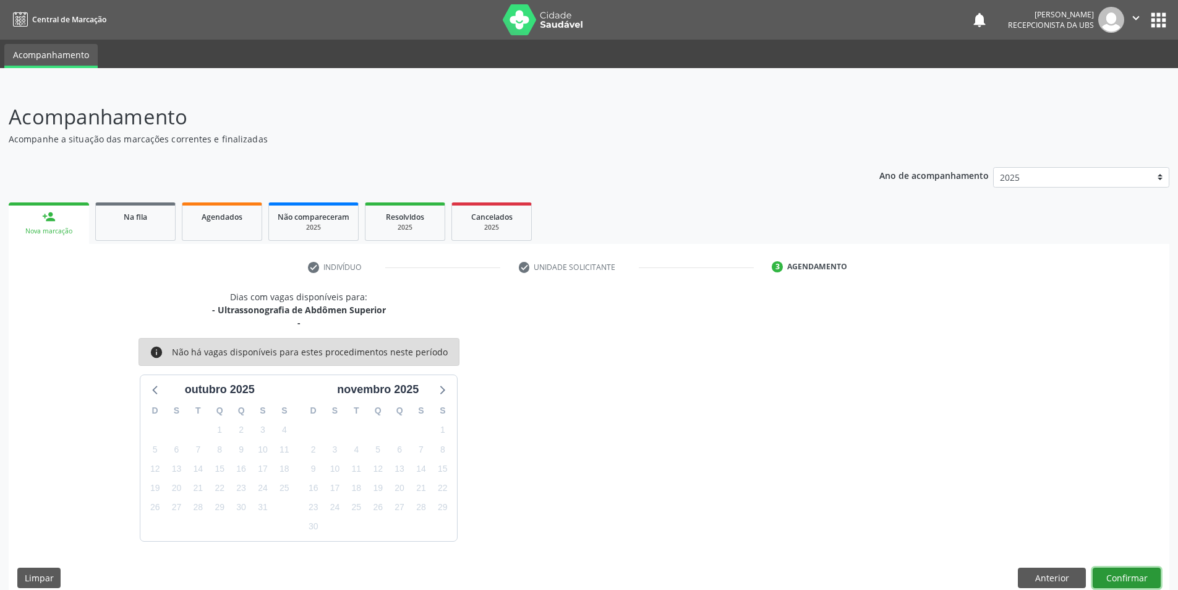
click at [1135, 578] on button "Confirmar" at bounding box center [1127, 577] width 68 height 21
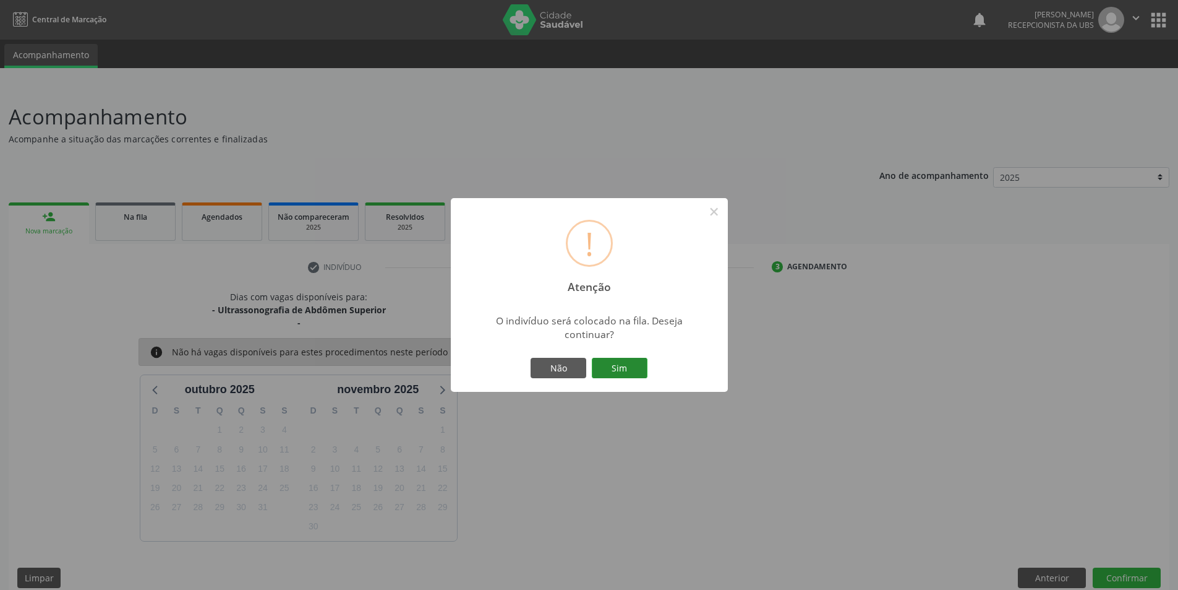
click at [633, 363] on button "Sim" at bounding box center [620, 368] width 56 height 21
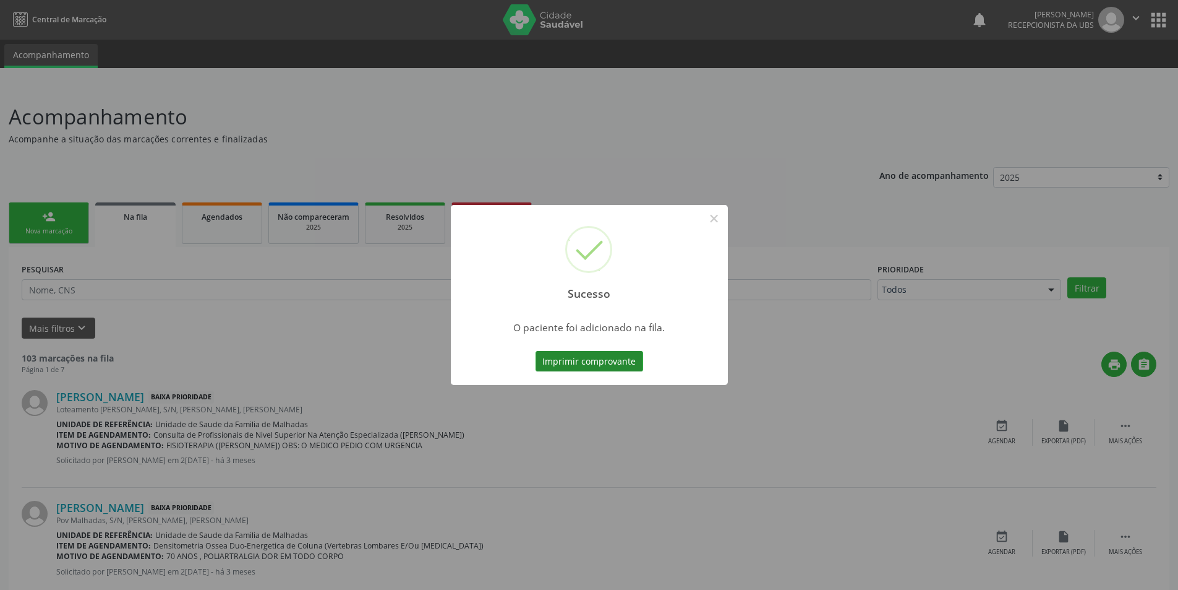
click at [609, 357] on button "Imprimir comprovante" at bounding box center [590, 361] width 108 height 21
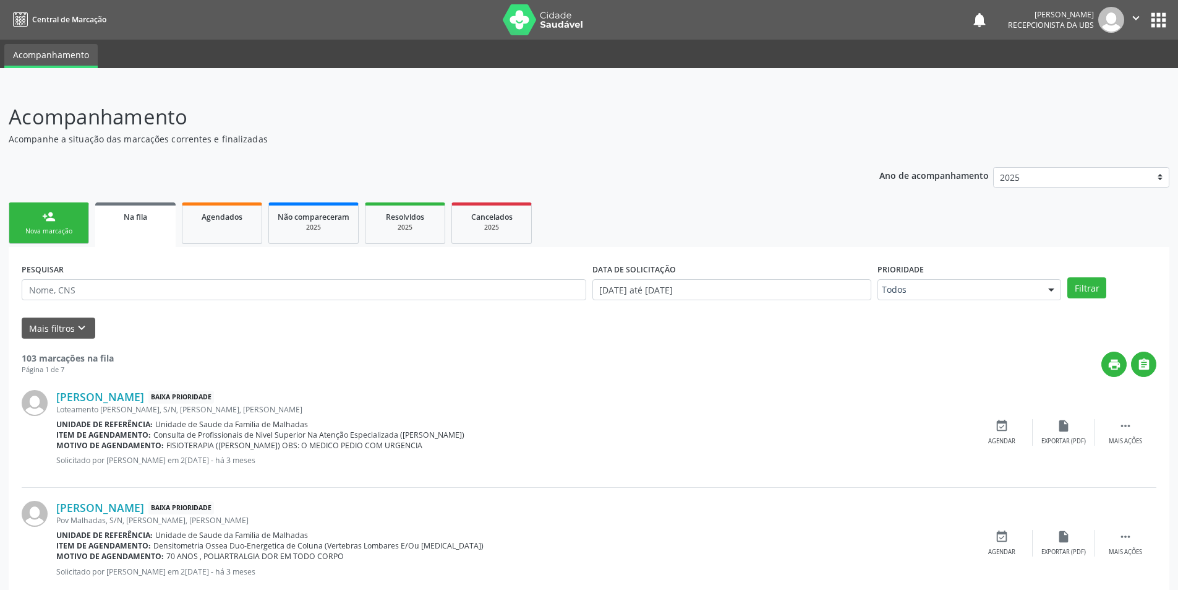
click at [69, 225] on link "person_add Nova marcação" at bounding box center [49, 222] width 80 height 41
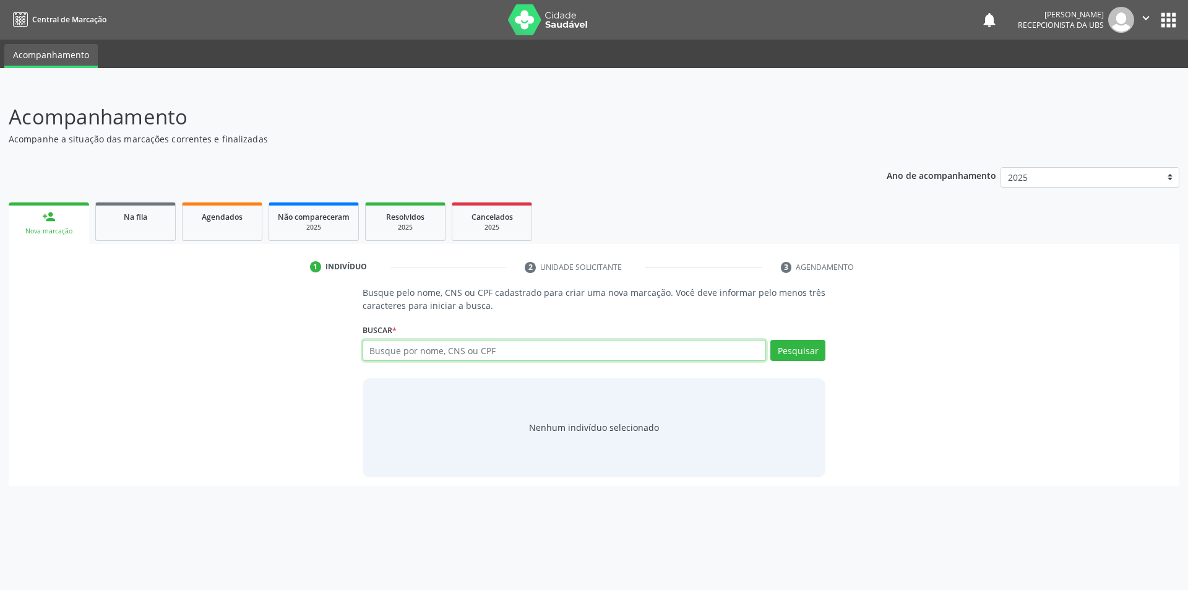
click at [466, 355] on input "text" at bounding box center [565, 350] width 404 height 21
click at [403, 356] on input "text" at bounding box center [565, 350] width 404 height 21
click at [405, 346] on input "text" at bounding box center [565, 350] width 404 height 21
type input "47338750459"
click at [790, 346] on button "Pesquisar" at bounding box center [797, 350] width 55 height 21
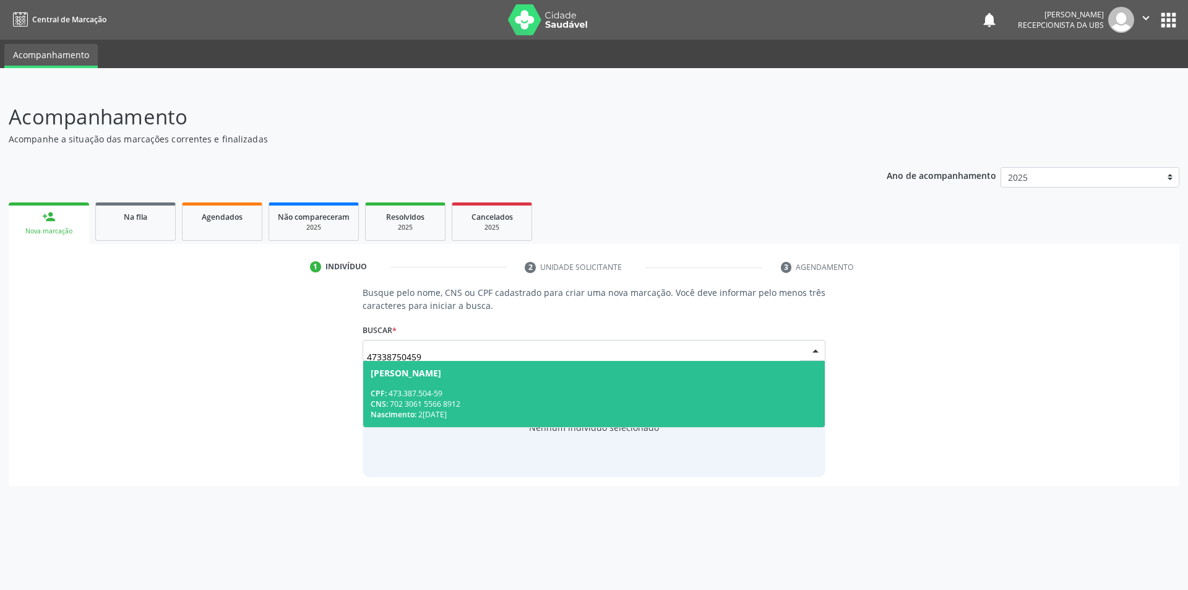
click at [451, 395] on div "CPF: 473.387.504-59" at bounding box center [594, 393] width 447 height 11
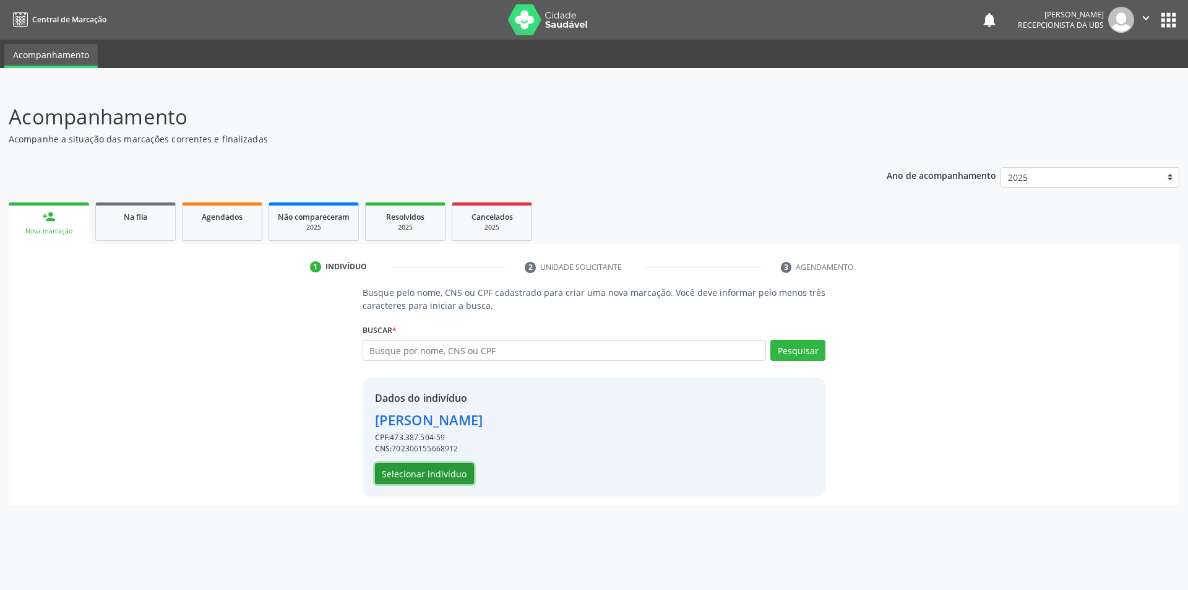
click at [425, 476] on button "Selecionar indivíduo" at bounding box center [424, 473] width 99 height 21
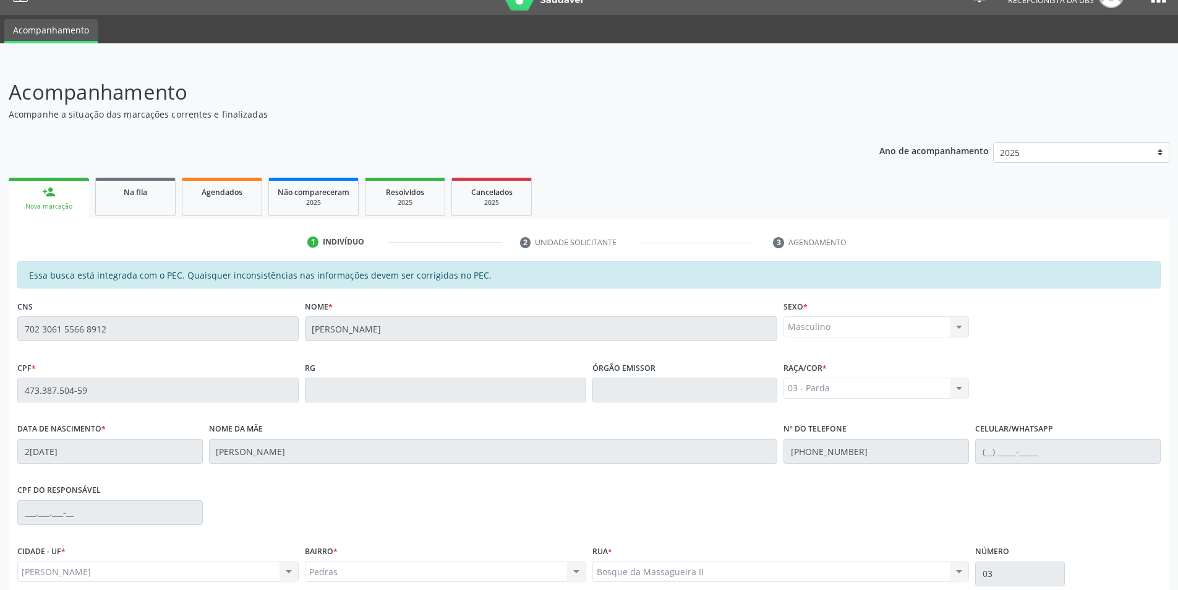
scroll to position [134, 0]
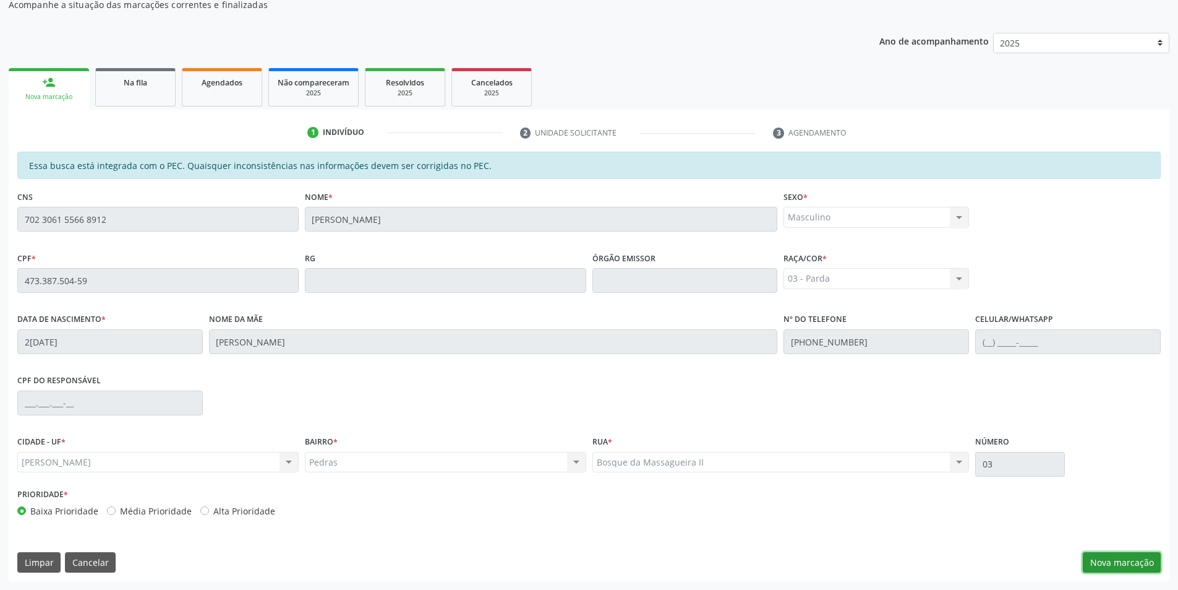
click at [1127, 559] on button "Nova marcação" at bounding box center [1122, 562] width 78 height 21
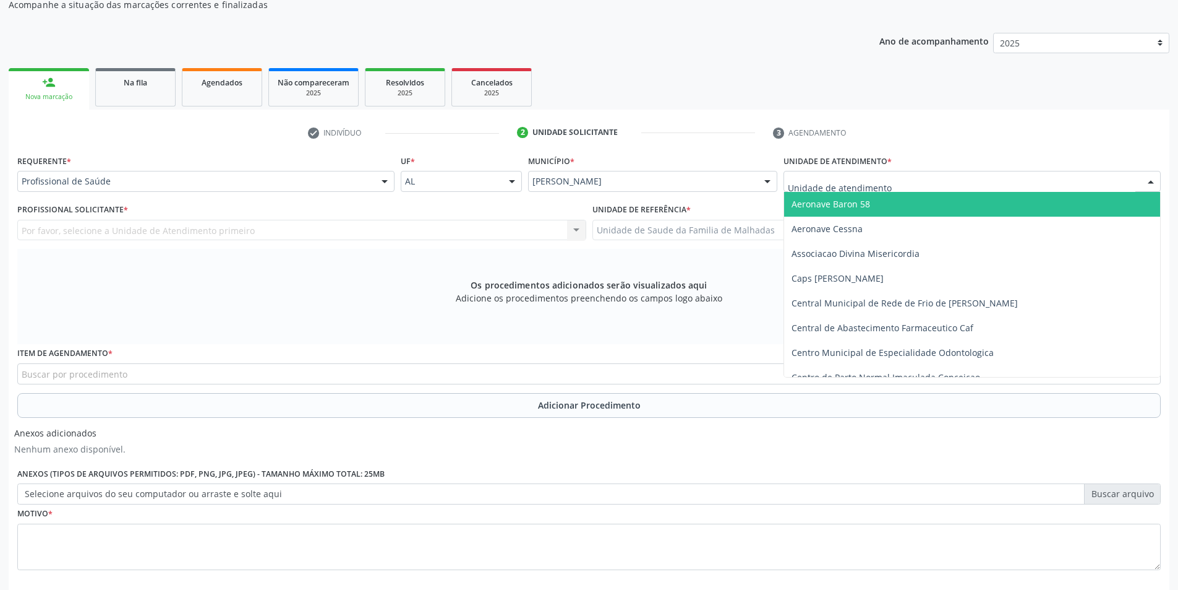
click at [961, 171] on div at bounding box center [972, 181] width 377 height 21
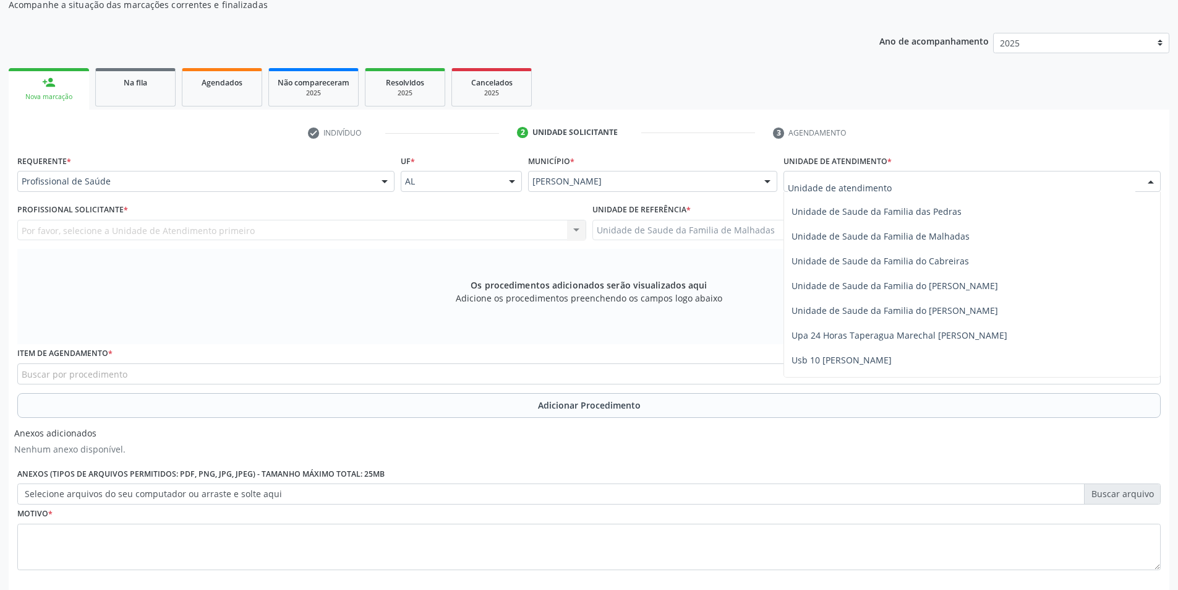
scroll to position [978, 0]
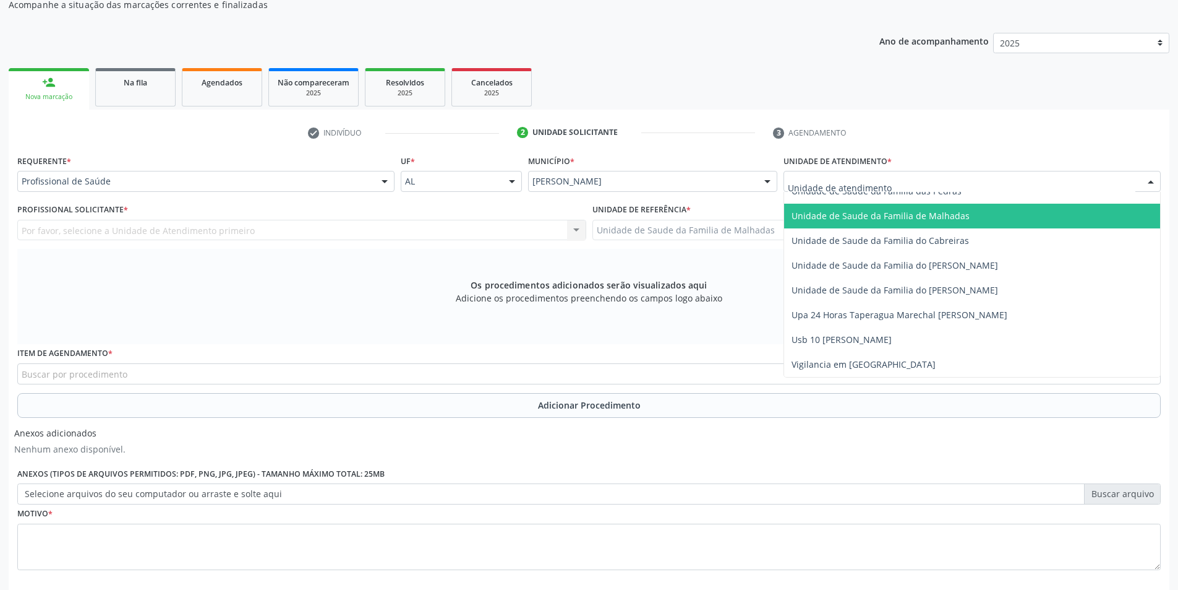
click at [987, 212] on span "Unidade de Saude da Familia de Malhadas" at bounding box center [972, 216] width 376 height 25
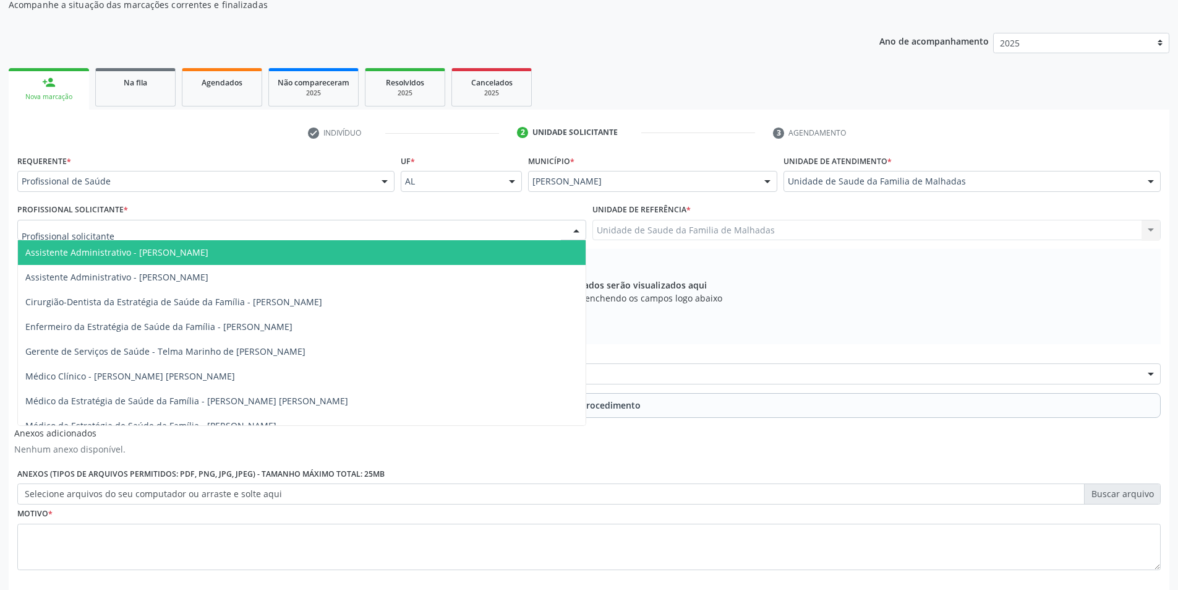
drag, startPoint x: 450, startPoint y: 226, endPoint x: 471, endPoint y: 241, distance: 24.9
click at [453, 228] on div at bounding box center [301, 230] width 569 height 21
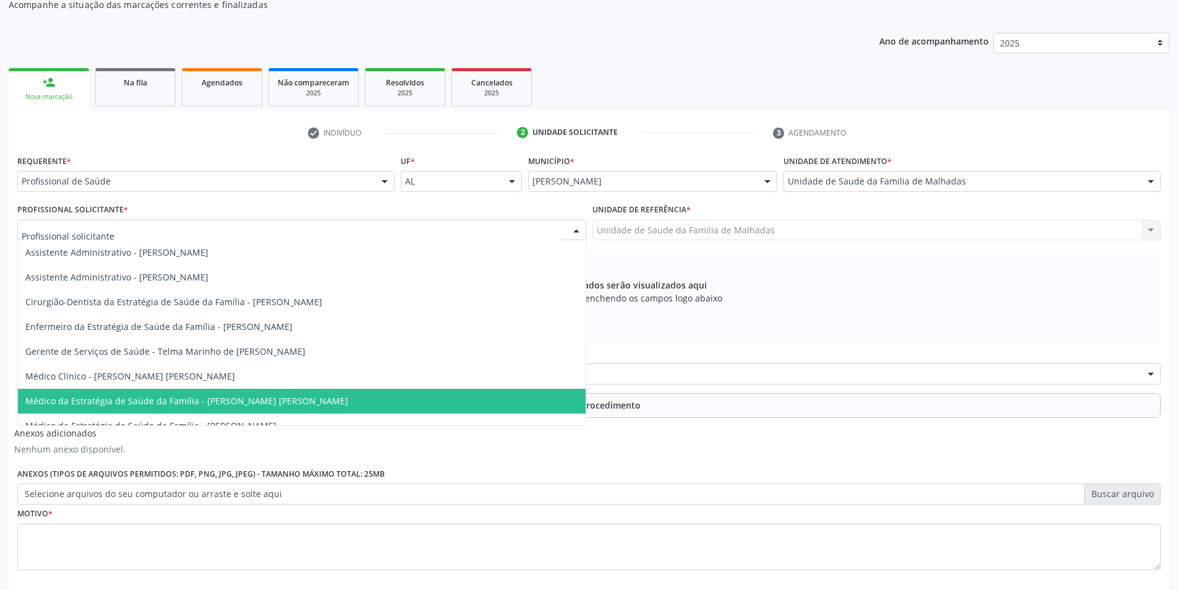
click at [565, 401] on span "Médico da Estratégia de Saúde da Família - [PERSON_NAME] [PERSON_NAME]" at bounding box center [302, 400] width 568 height 25
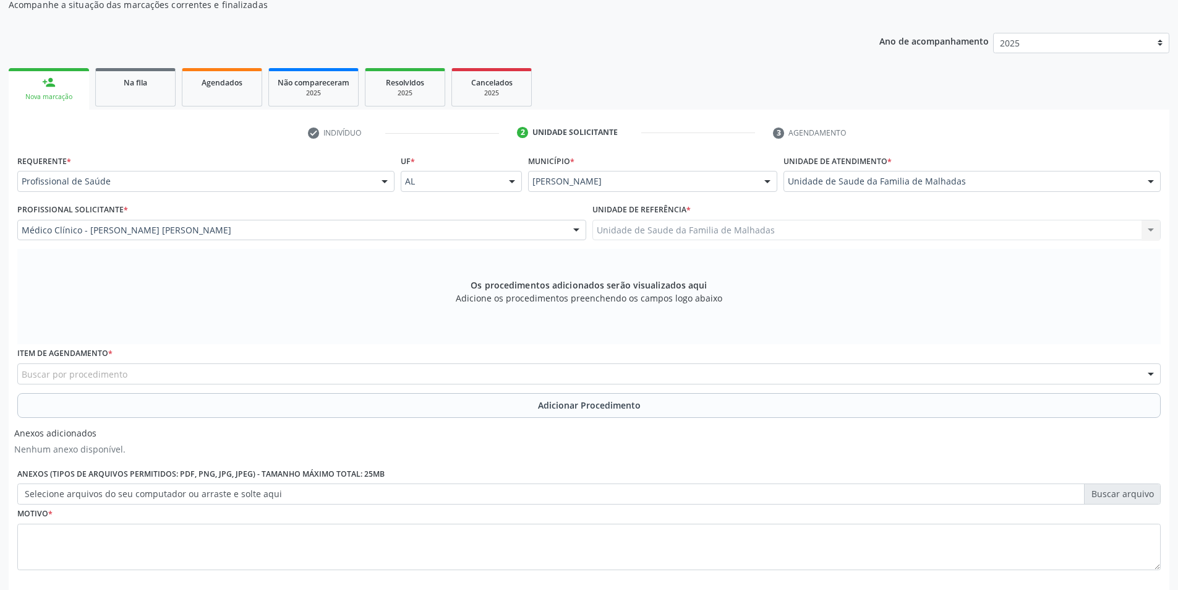
click at [262, 367] on div "Buscar por procedimento" at bounding box center [589, 373] width 1144 height 21
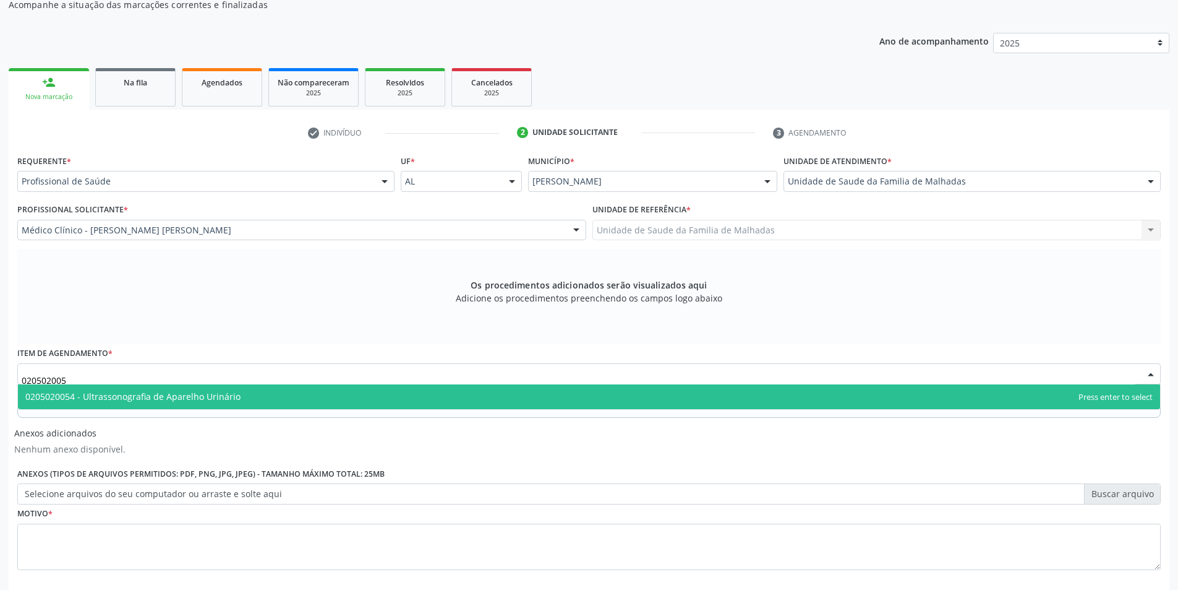
type input "0205020054"
click at [244, 408] on span "0205020054 - Ultrassonografia de Aparelho Urinário" at bounding box center [589, 396] width 1143 height 25
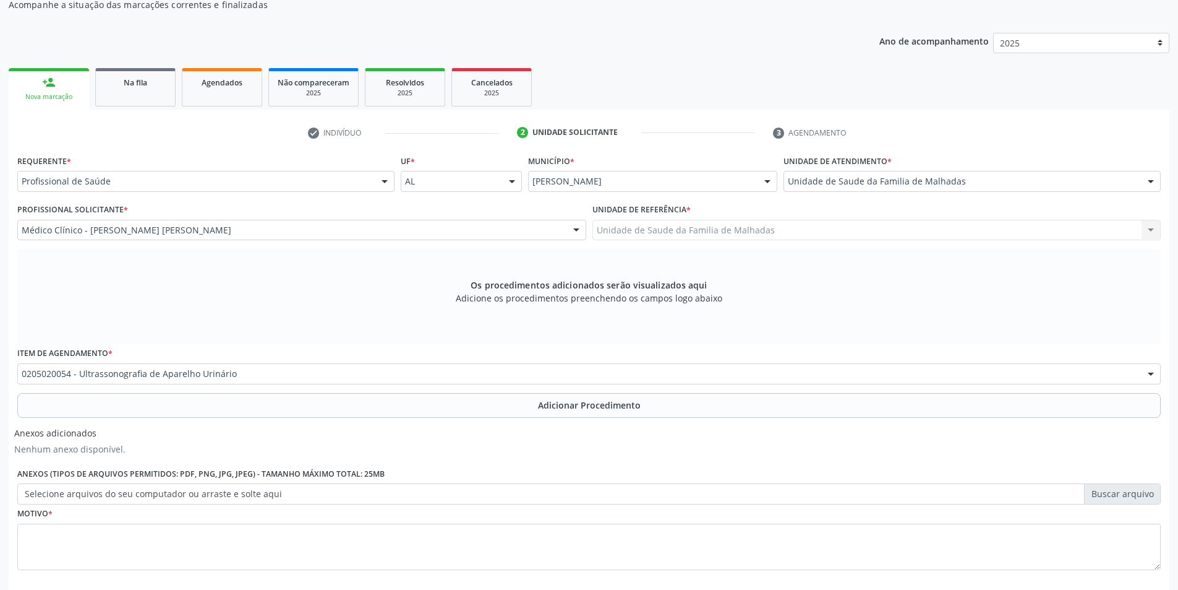
click at [241, 396] on button "Adicionar Procedimento" at bounding box center [589, 405] width 1144 height 25
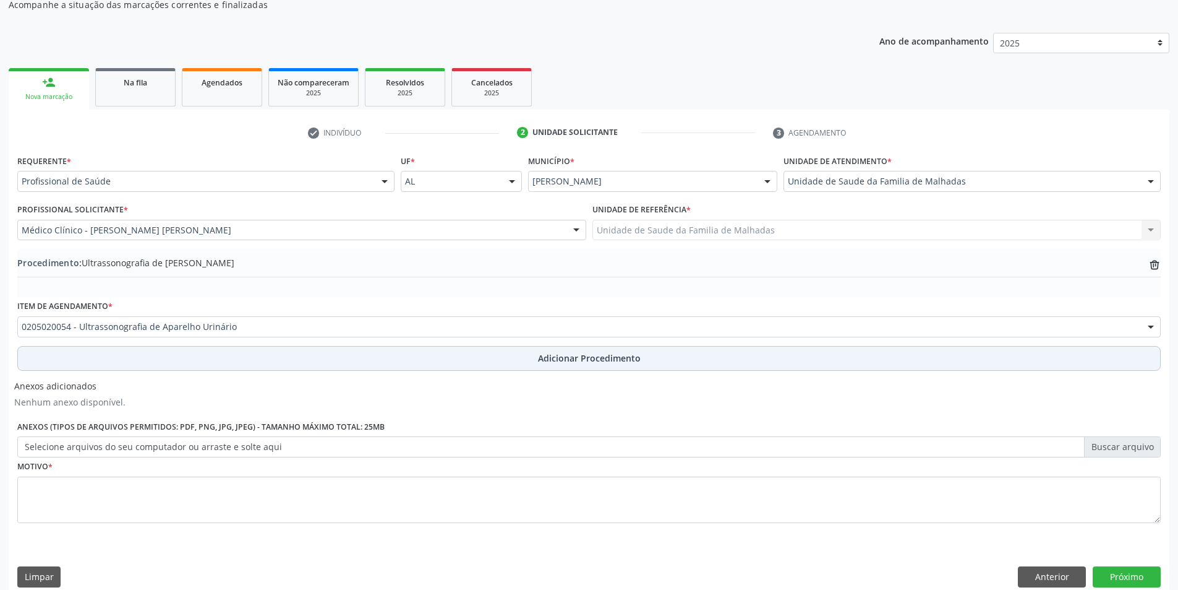
click at [553, 355] on span "Adicionar Procedimento" at bounding box center [589, 357] width 103 height 13
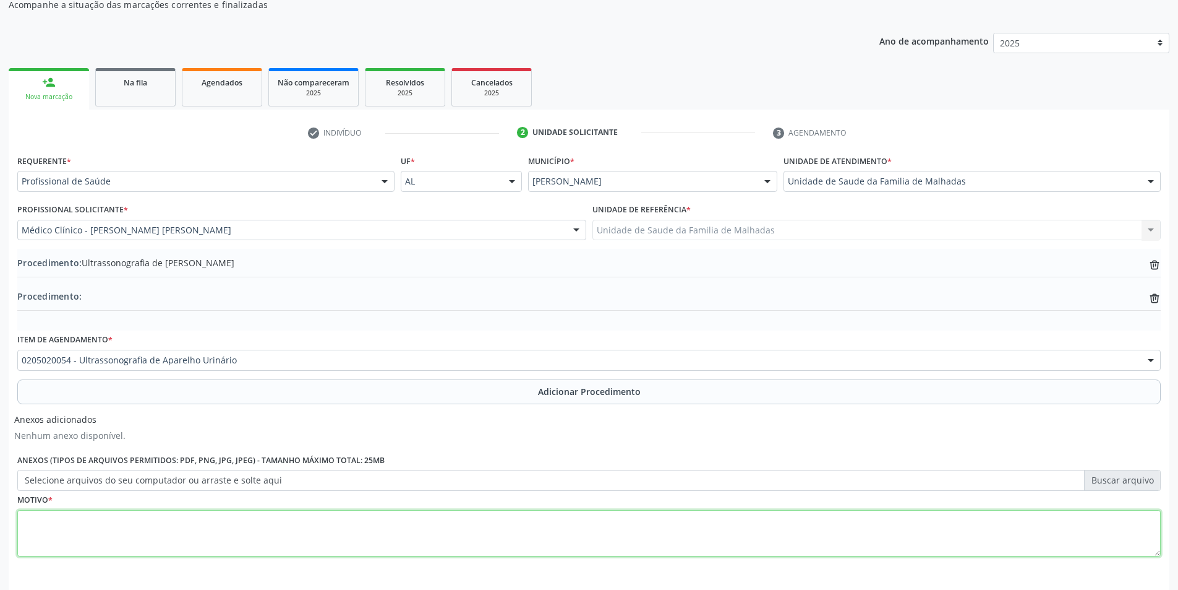
click at [62, 539] on textarea at bounding box center [589, 533] width 1144 height 47
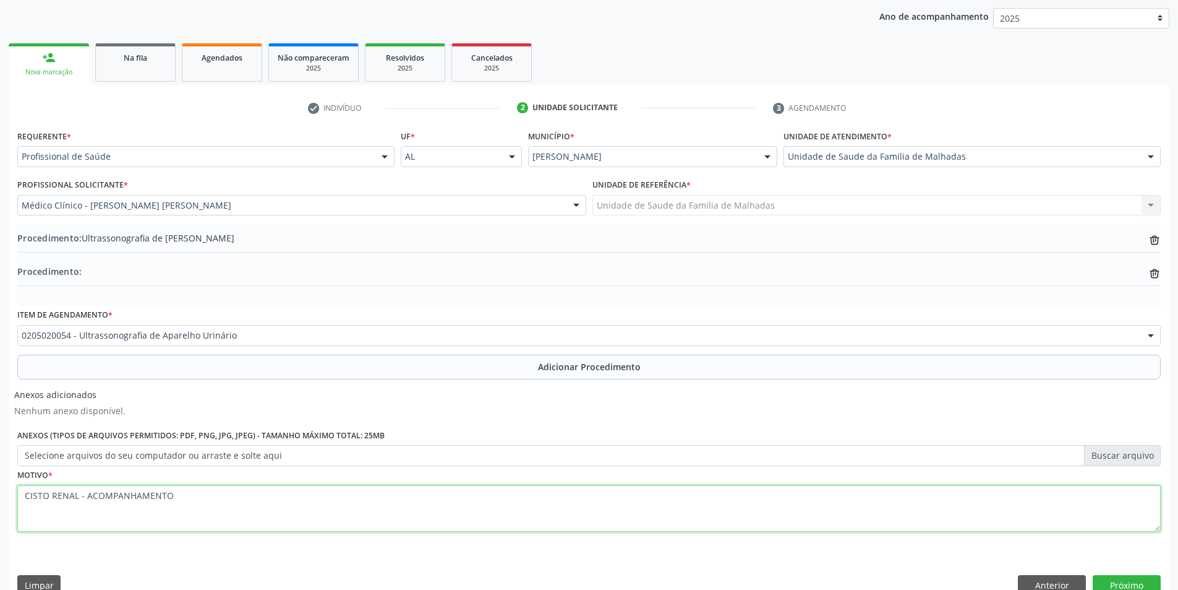
scroll to position [182, 0]
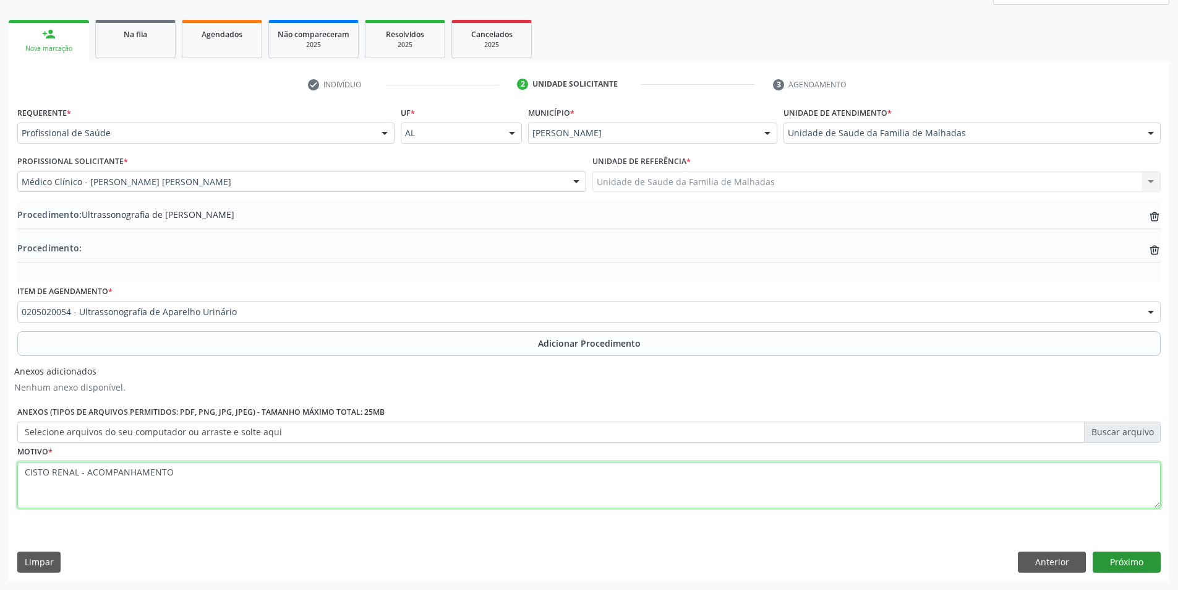
type textarea "CISTO RENAL - ACOMPANHAMENTO"
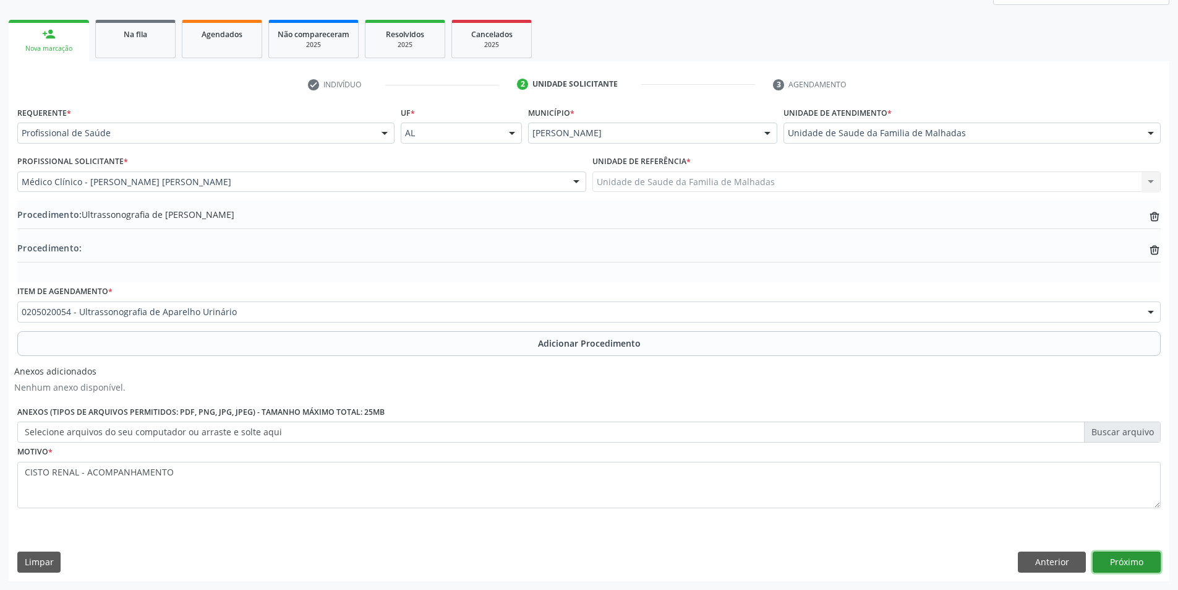
click at [1141, 562] on button "Próximo" at bounding box center [1127, 561] width 68 height 21
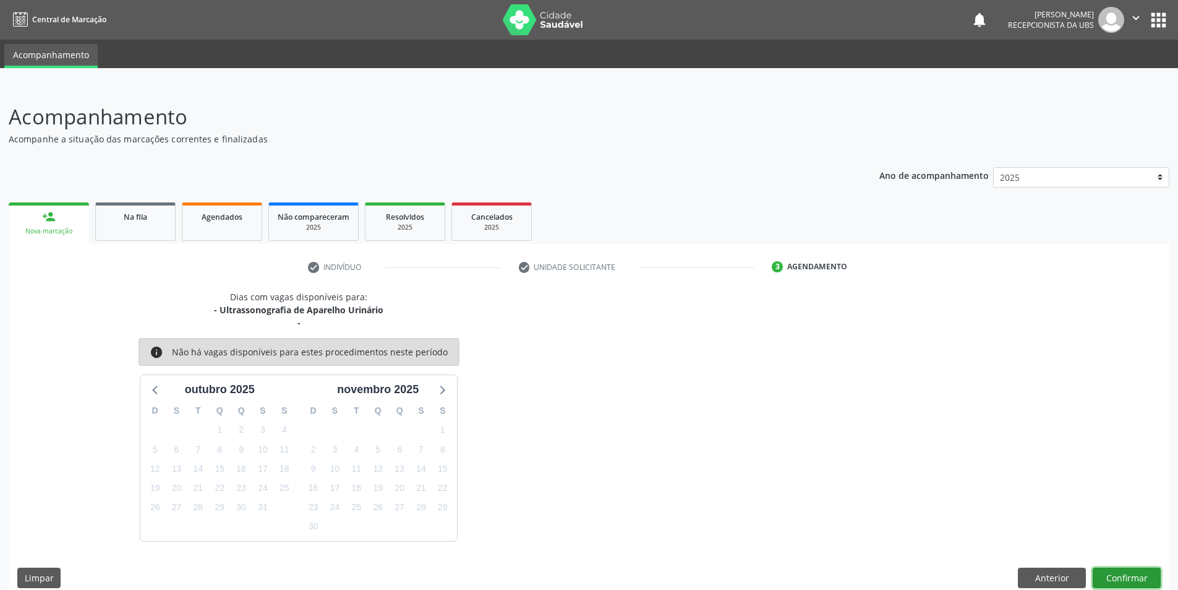
click at [1151, 570] on button "Confirmar" at bounding box center [1127, 577] width 68 height 21
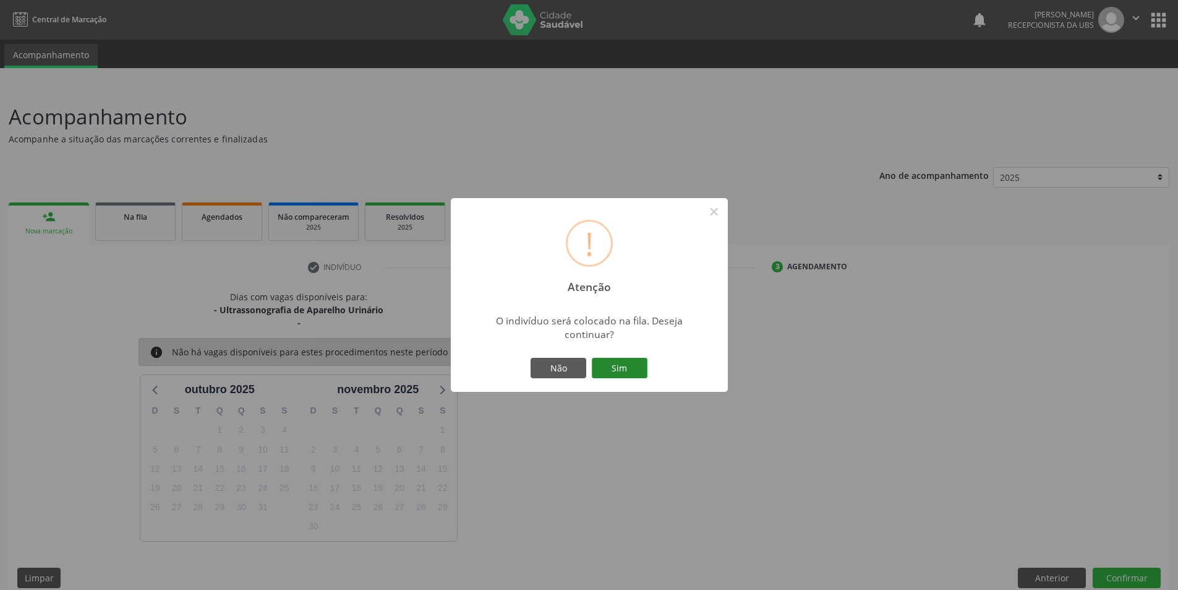
click at [624, 370] on button "Sim" at bounding box center [620, 368] width 56 height 21
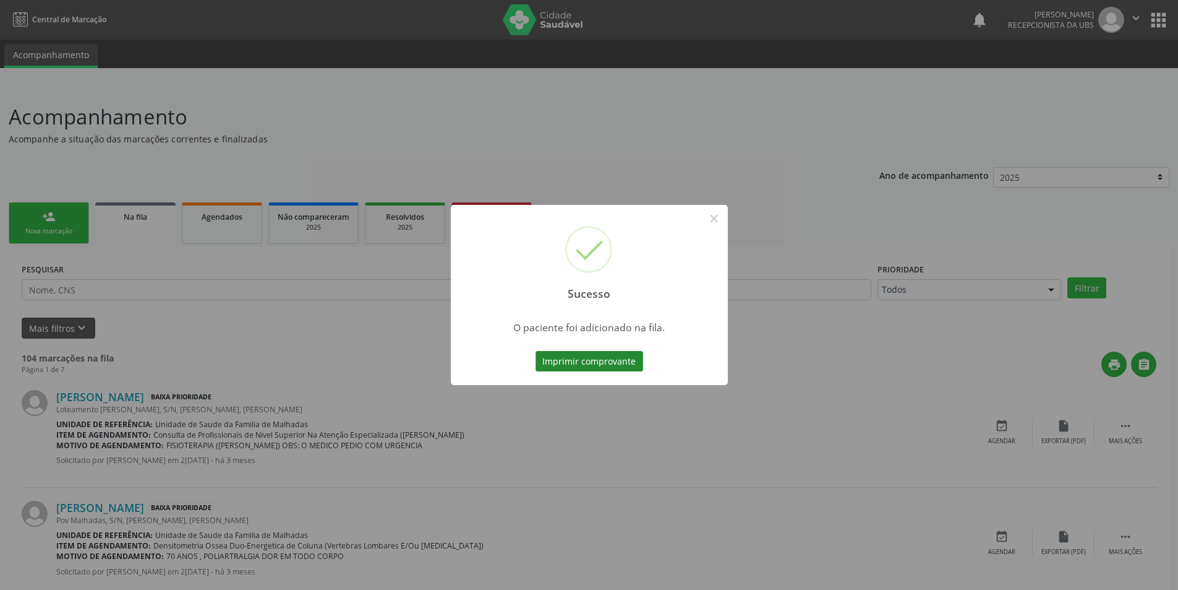
click at [580, 356] on button "Imprimir comprovante" at bounding box center [590, 361] width 108 height 21
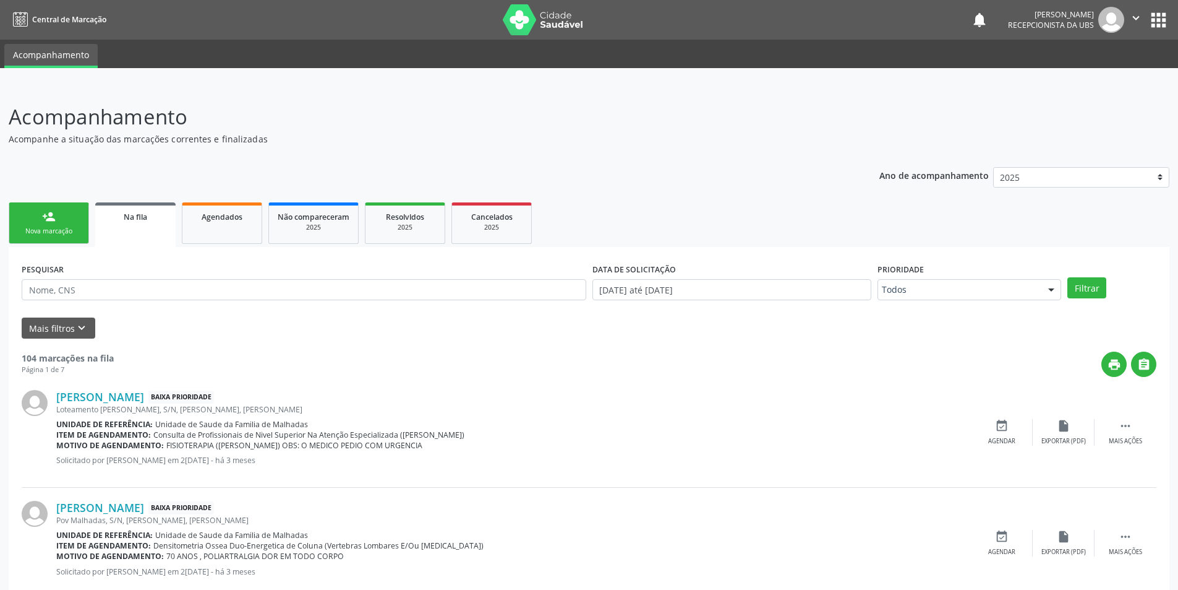
click at [38, 220] on link "person_add Nova marcação" at bounding box center [49, 222] width 80 height 41
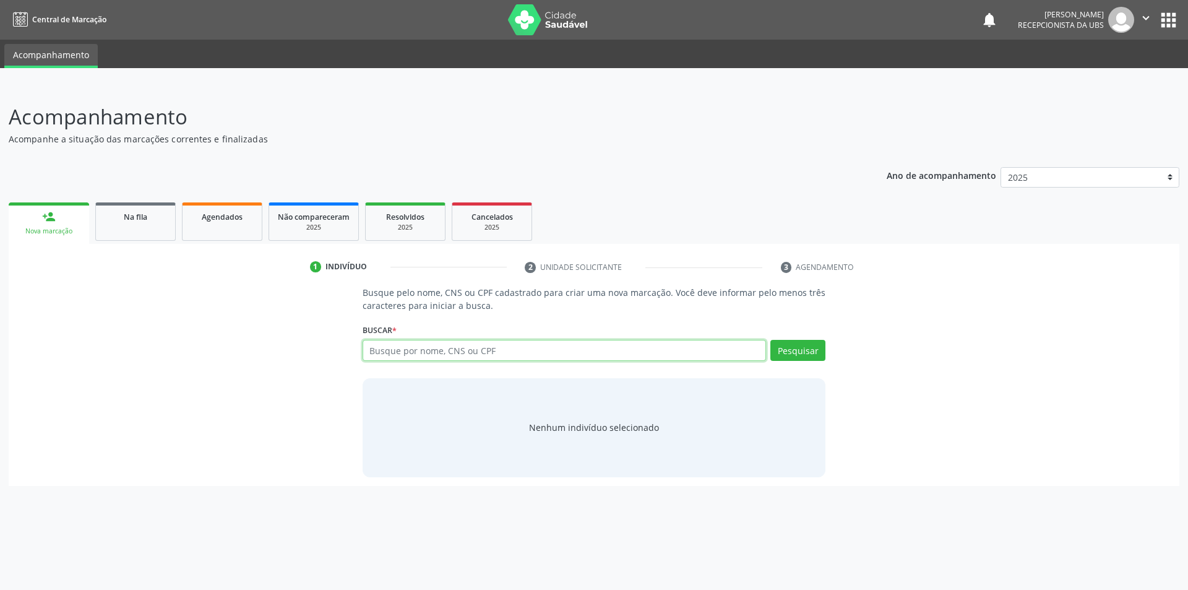
click at [442, 351] on input "text" at bounding box center [565, 350] width 404 height 21
type input "708006835692820"
click at [801, 342] on button "Pesquisar" at bounding box center [797, 350] width 55 height 21
type input "708006835692820"
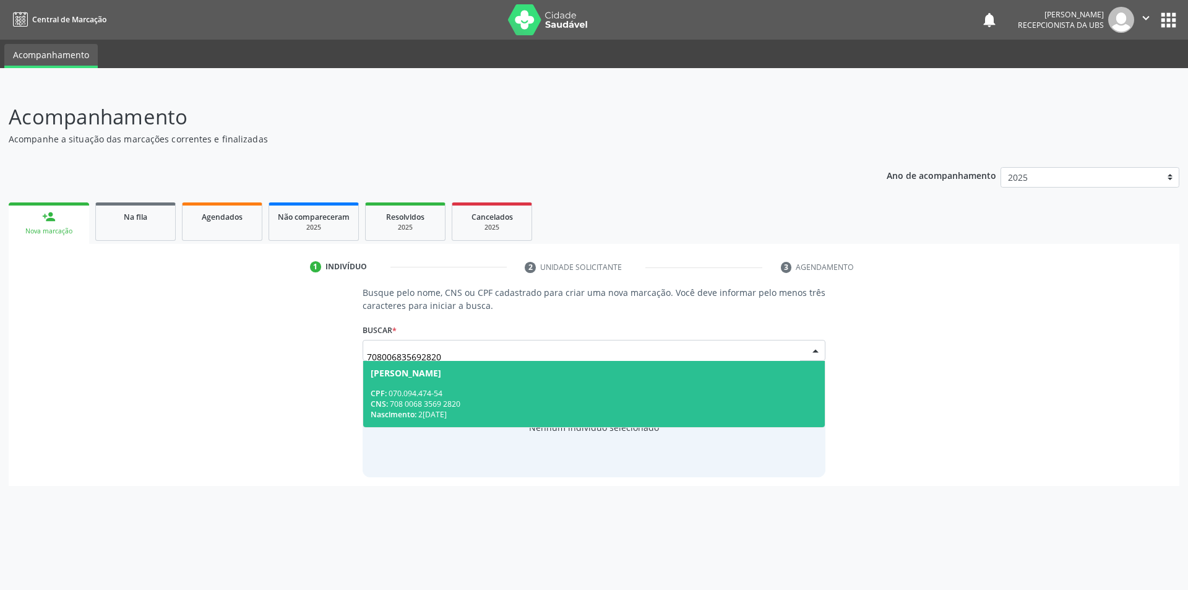
click at [465, 382] on span "[PERSON_NAME] CPF: 070.094.474-54 CNS: 708 0068 3569 2820 Nascimento: 2[DATE]" at bounding box center [594, 394] width 462 height 66
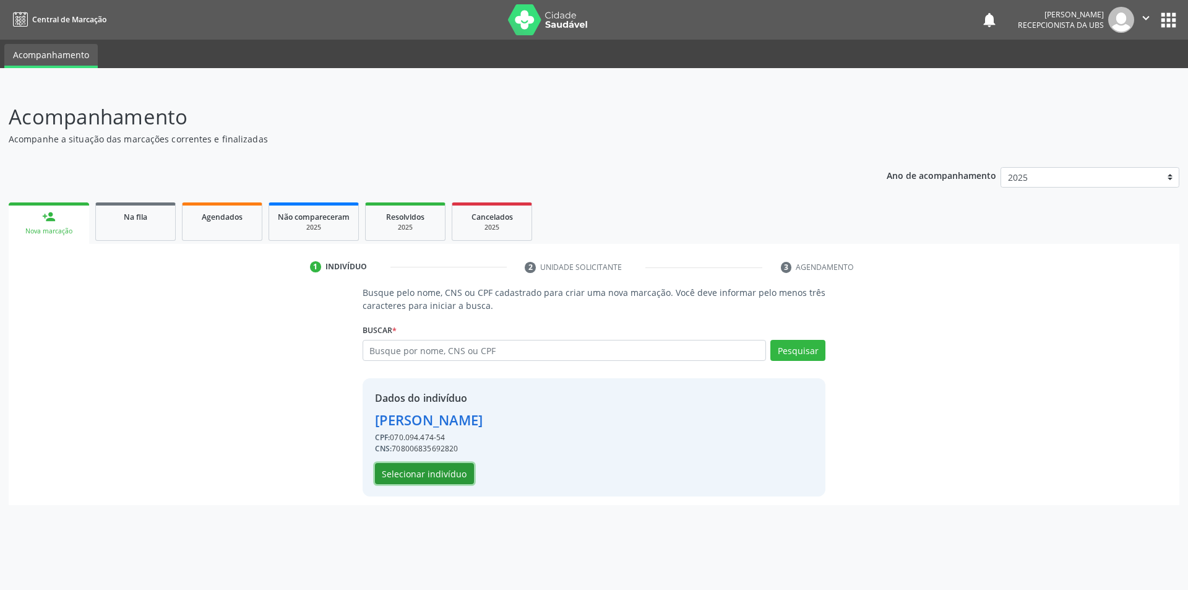
click at [444, 470] on button "Selecionar indivíduo" at bounding box center [424, 473] width 99 height 21
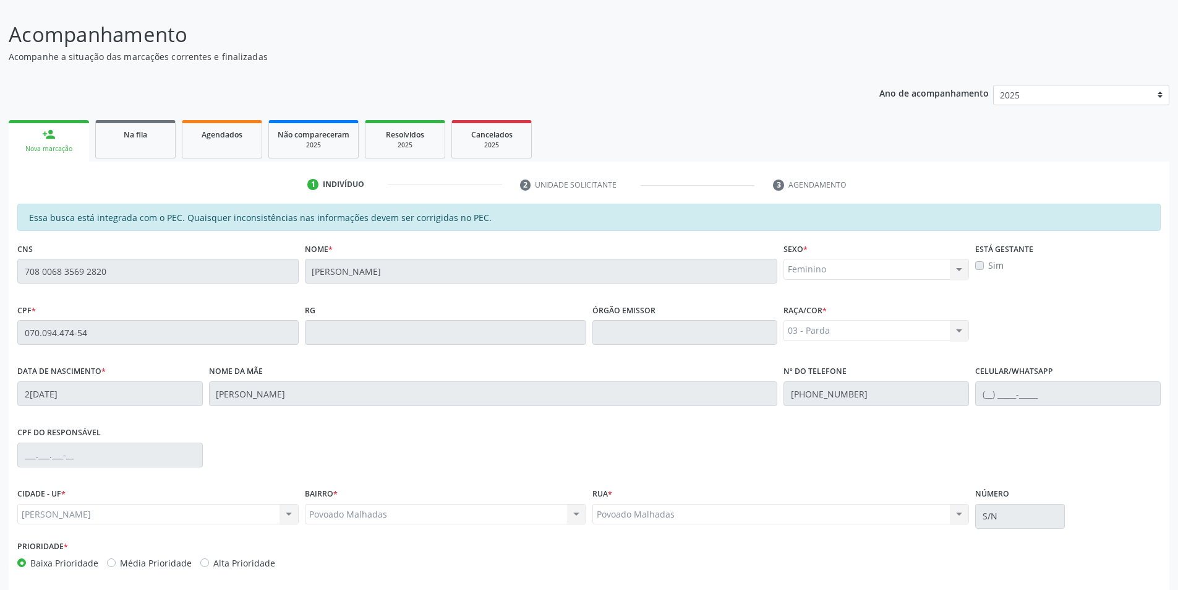
scroll to position [134, 0]
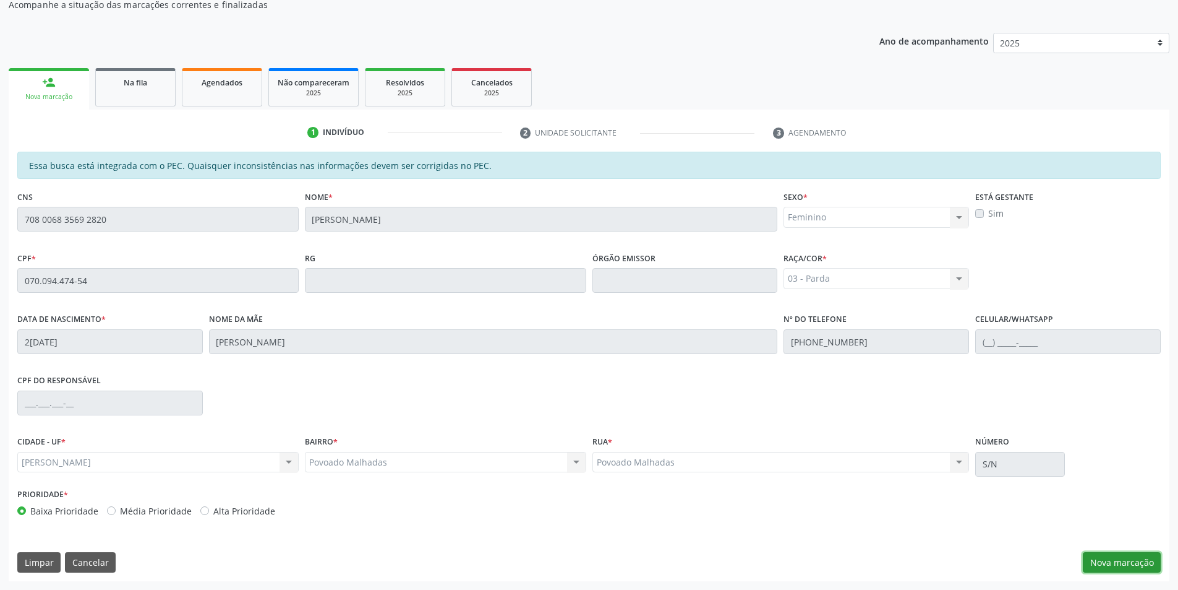
click at [1134, 559] on button "Nova marcação" at bounding box center [1122, 562] width 78 height 21
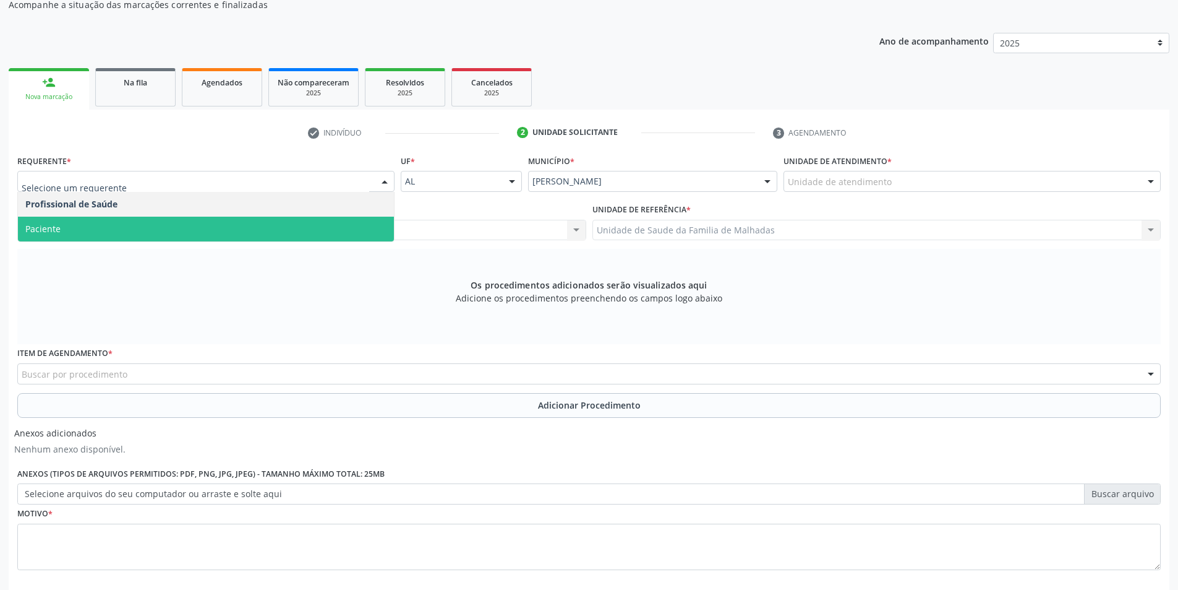
click at [211, 226] on span "Paciente" at bounding box center [206, 229] width 376 height 25
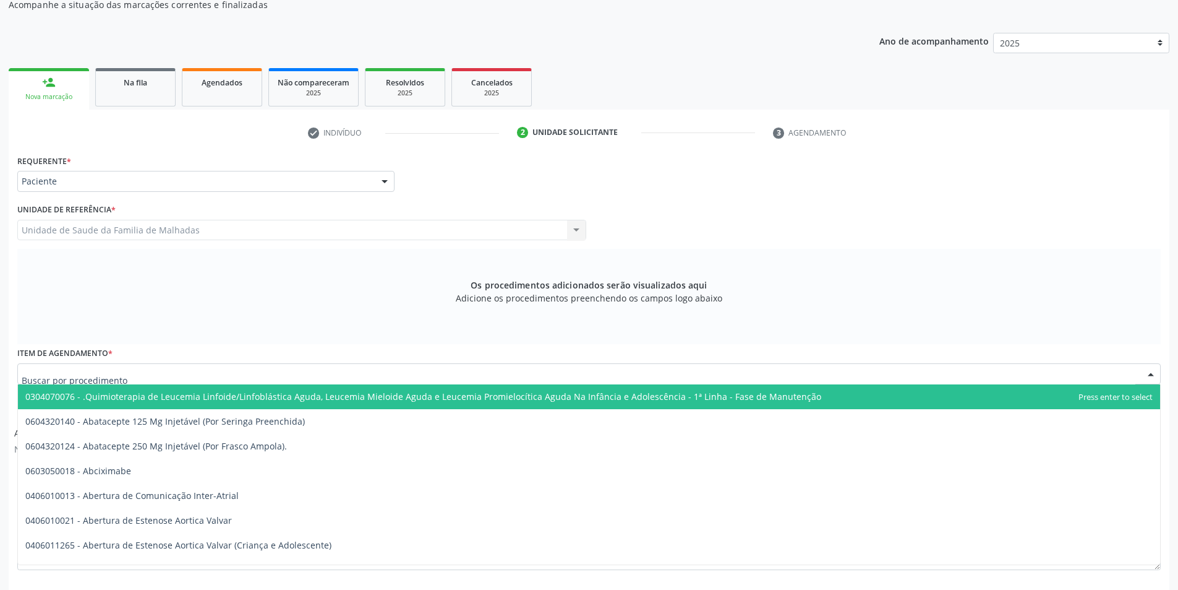
click at [388, 378] on div at bounding box center [589, 373] width 1144 height 21
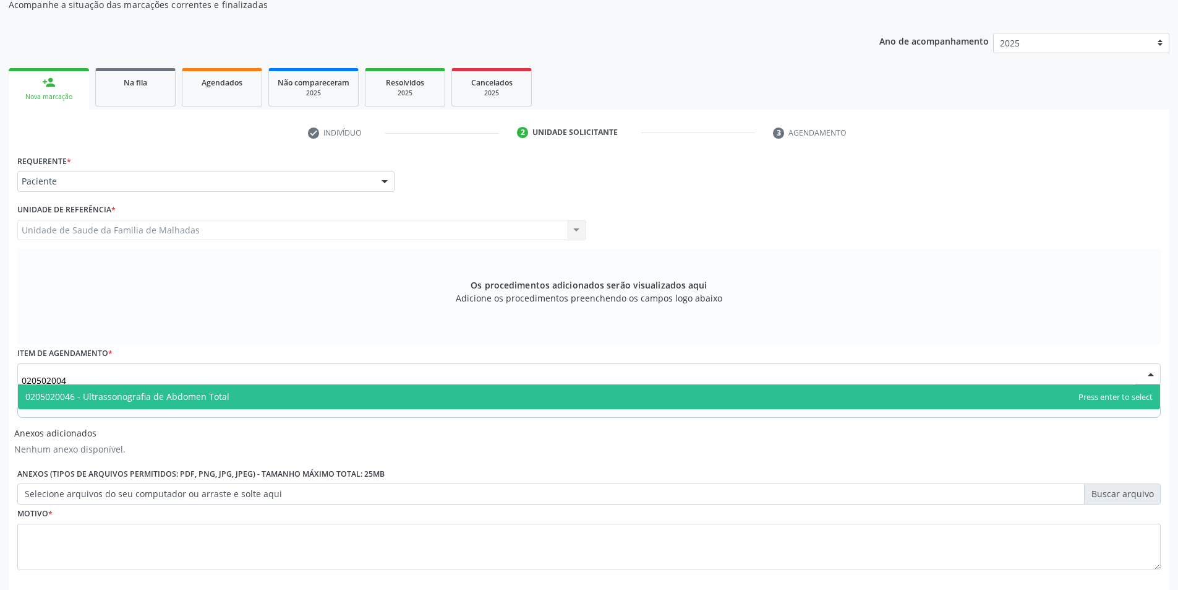
type input "0205020046"
click at [371, 395] on span "0205020046 - Ultrassonografia de Abdomen Total" at bounding box center [589, 396] width 1143 height 25
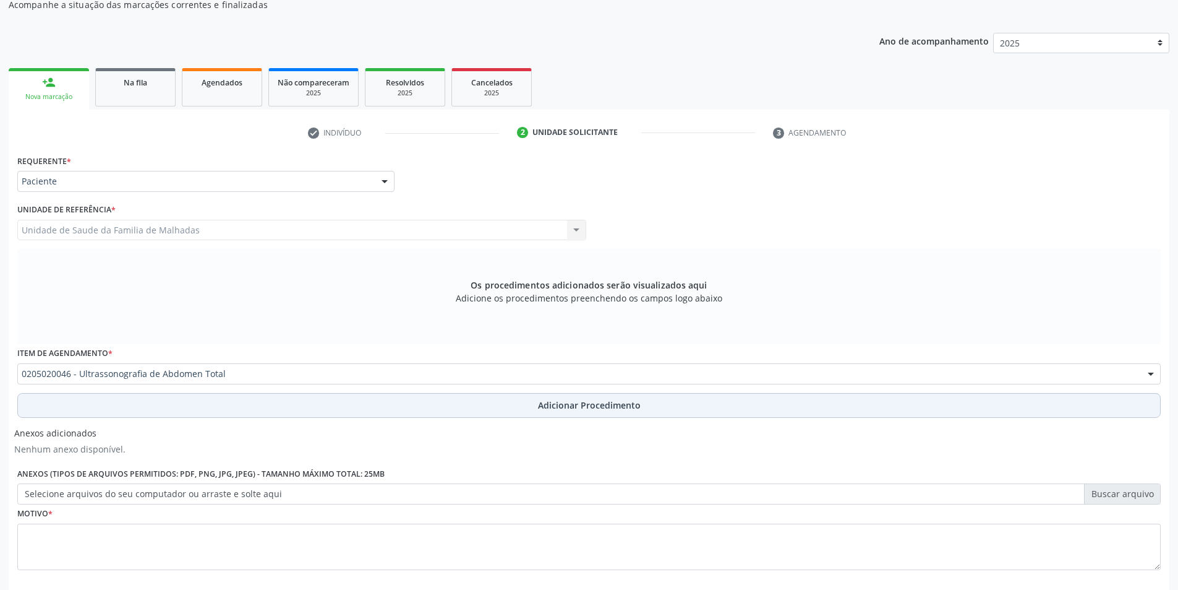
click at [553, 406] on span "Adicionar Procedimento" at bounding box center [589, 404] width 103 height 13
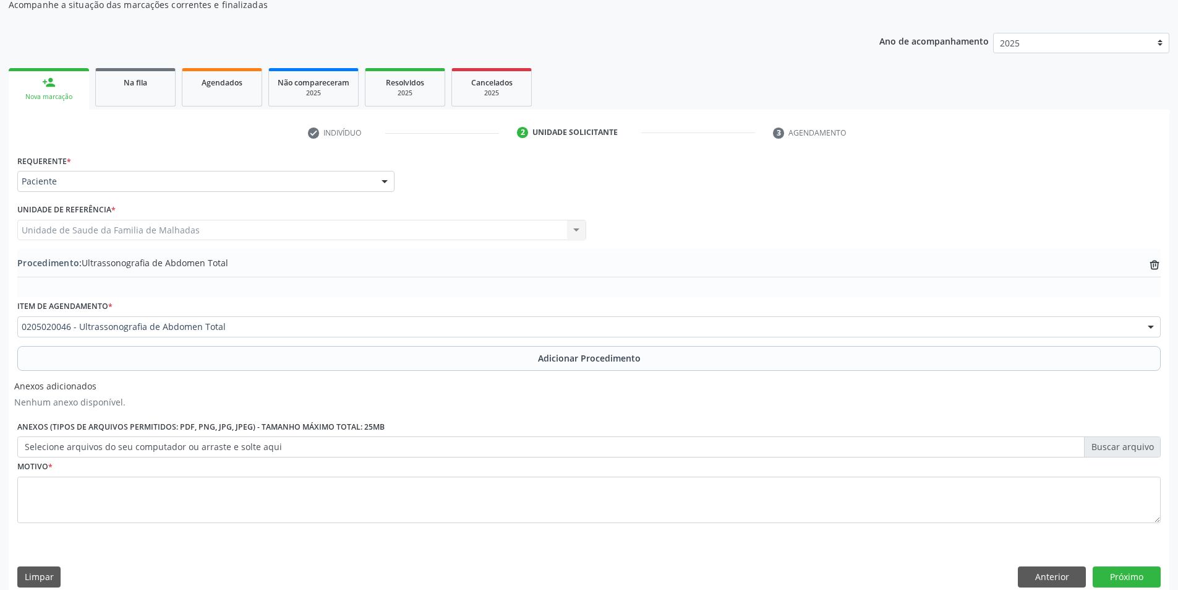
click at [572, 361] on span "Adicionar Procedimento" at bounding box center [589, 357] width 103 height 13
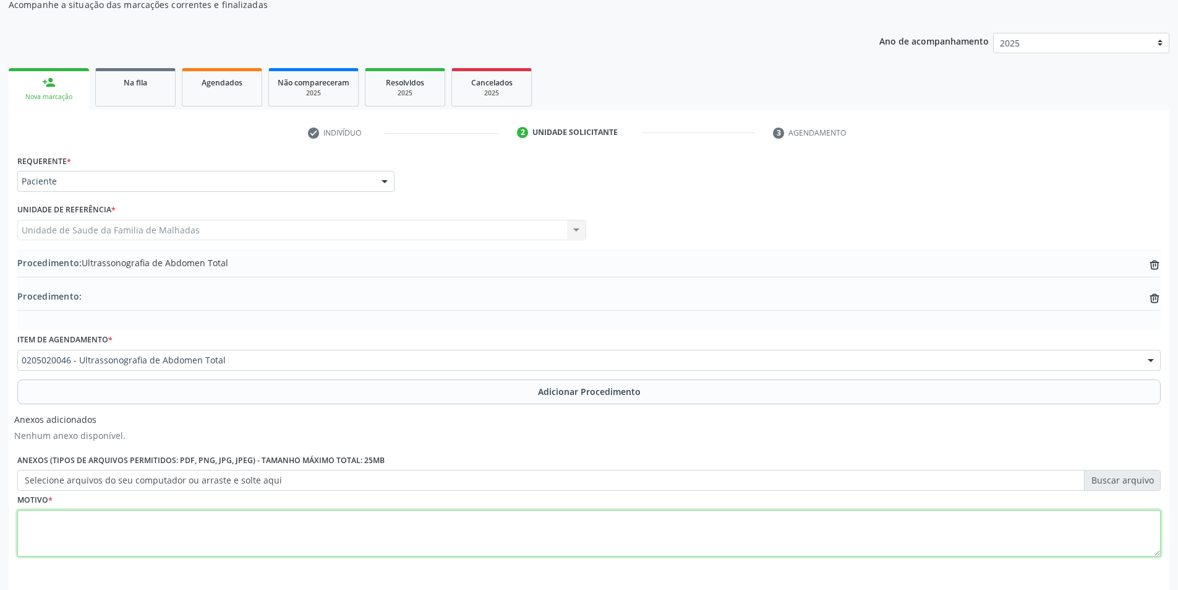
click at [166, 520] on textarea at bounding box center [589, 533] width 1144 height 47
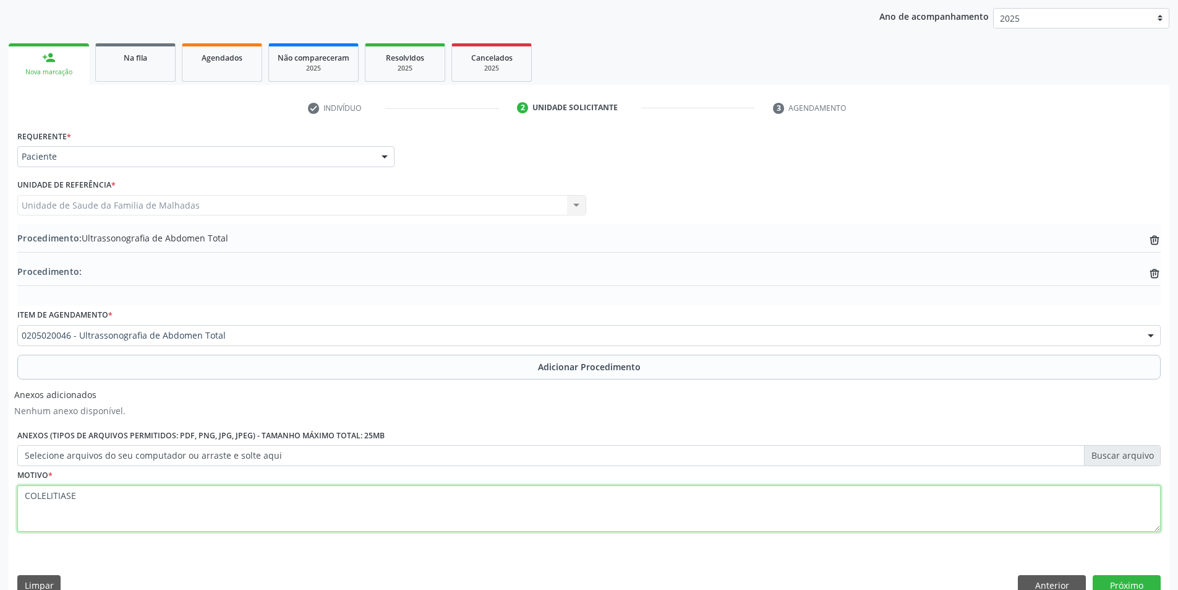
scroll to position [182, 0]
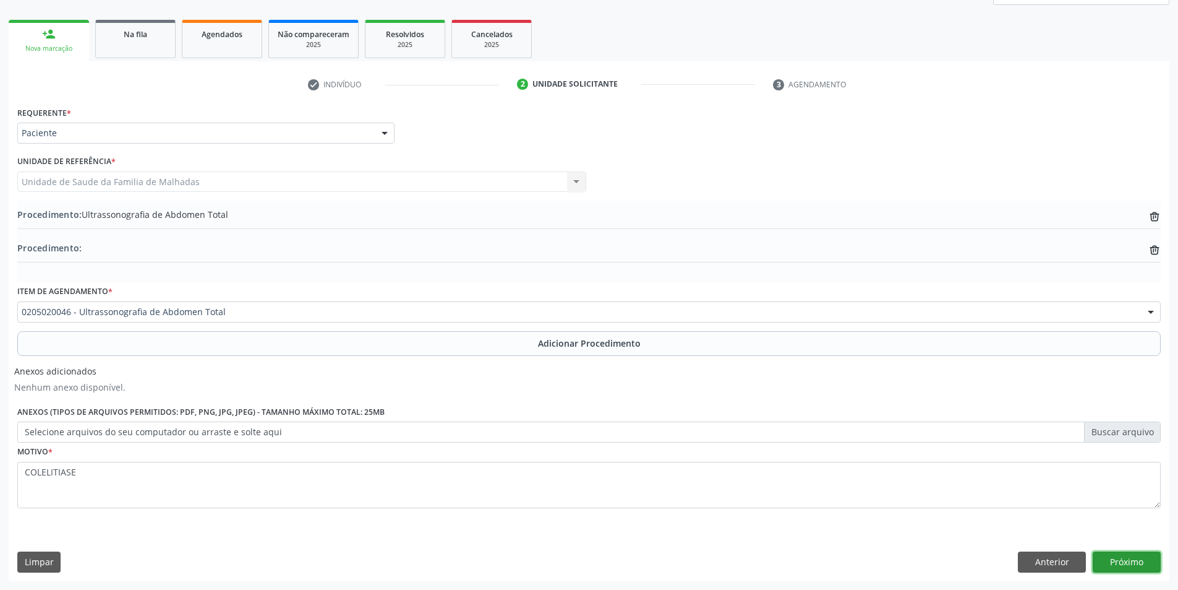
click at [1142, 559] on button "Próximo" at bounding box center [1127, 561] width 68 height 21
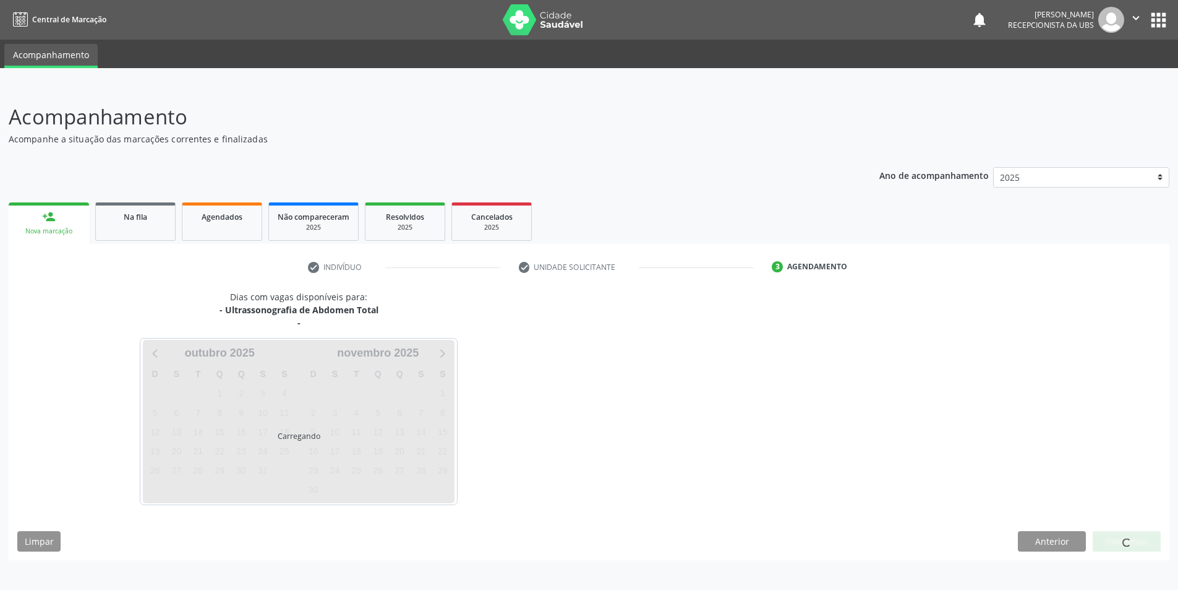
scroll to position [0, 0]
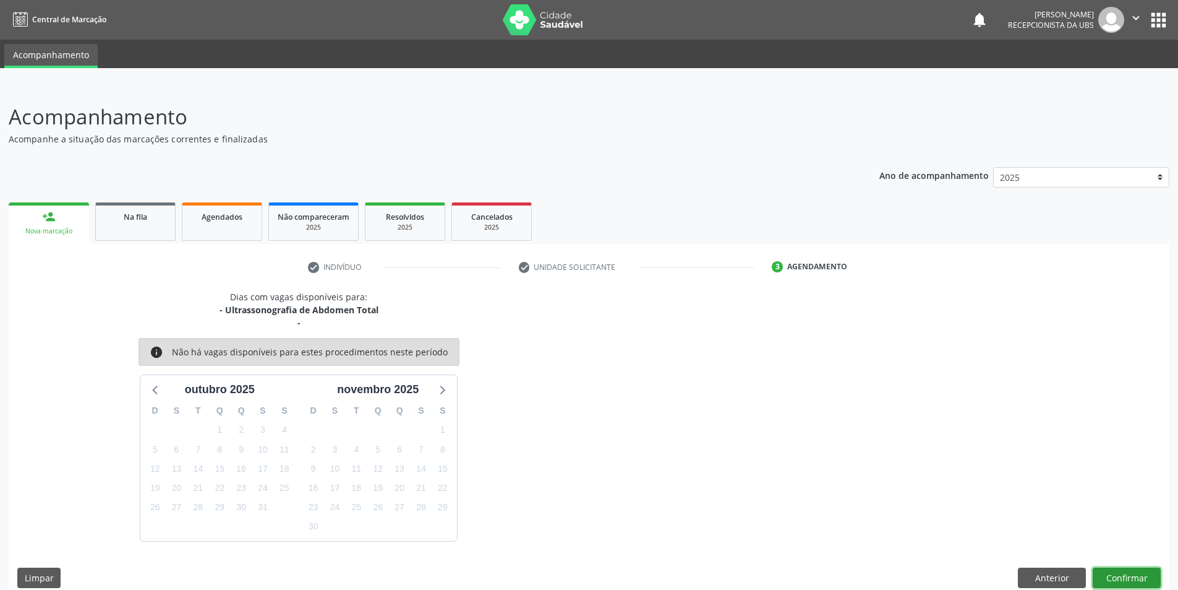
click at [1126, 575] on button "Confirmar" at bounding box center [1127, 577] width 68 height 21
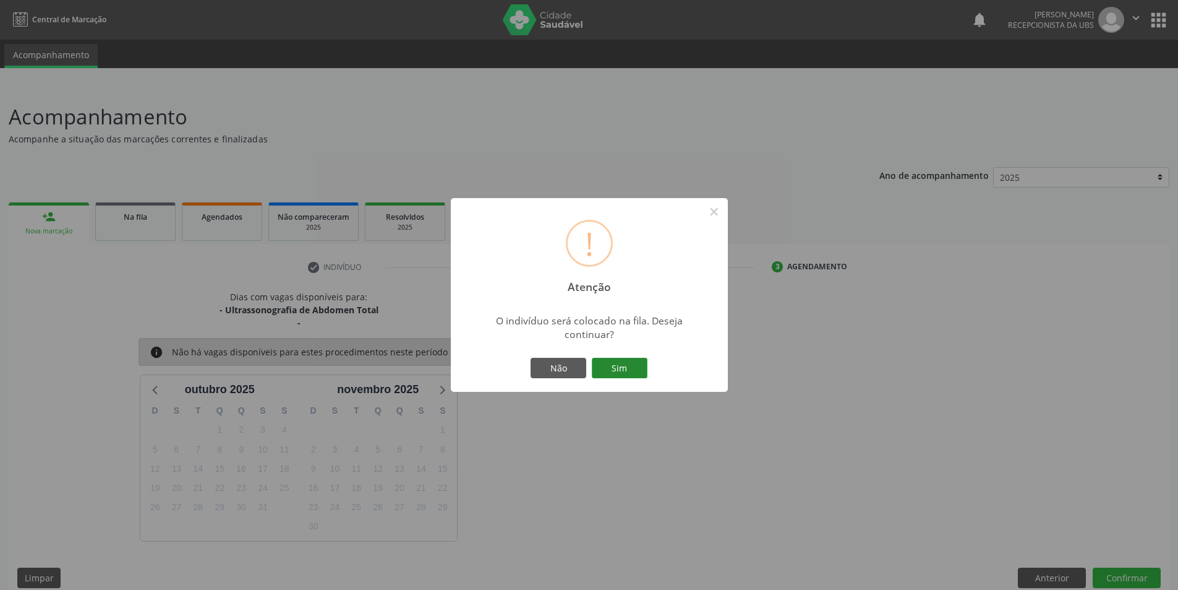
click at [629, 364] on button "Sim" at bounding box center [620, 368] width 56 height 21
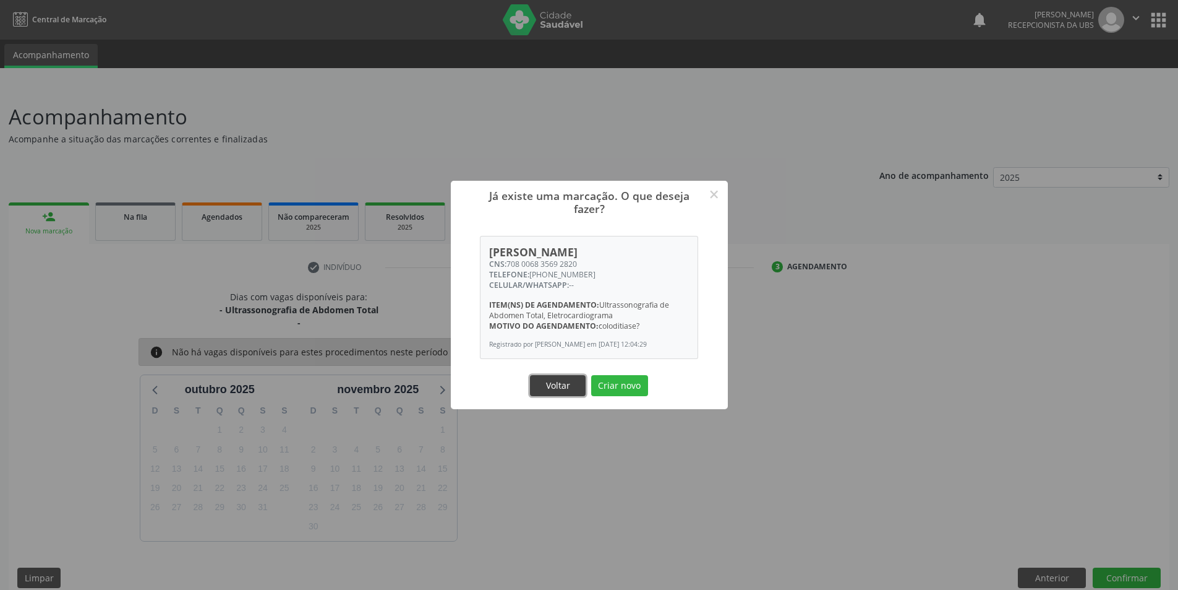
click at [572, 392] on button "Voltar" at bounding box center [558, 385] width 56 height 21
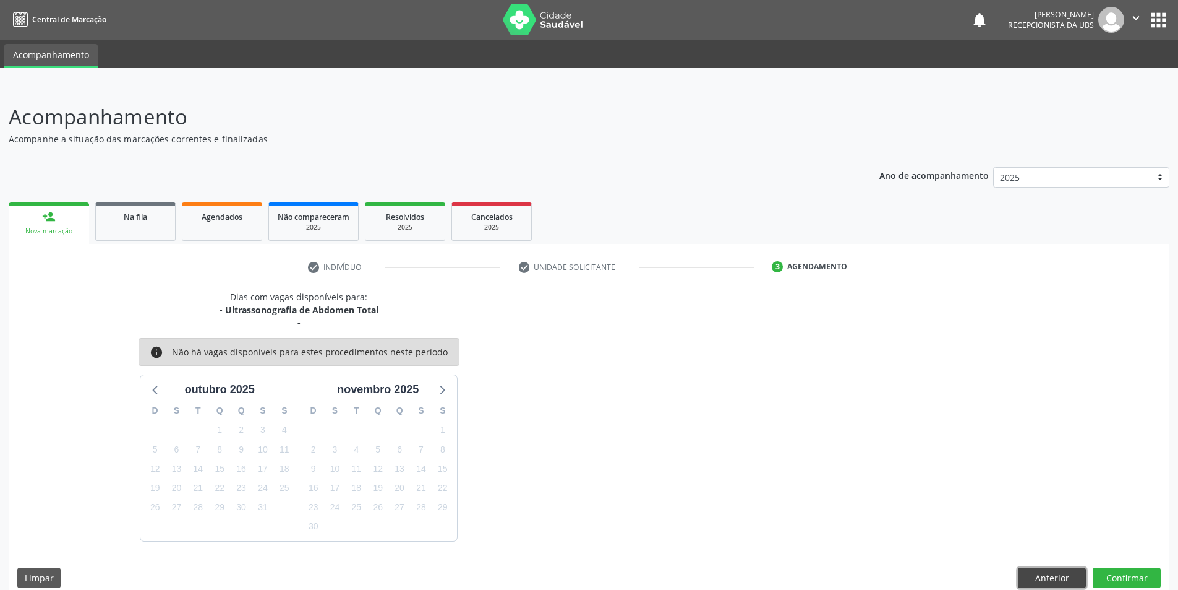
click at [1045, 583] on button "Anterior" at bounding box center [1052, 577] width 68 height 21
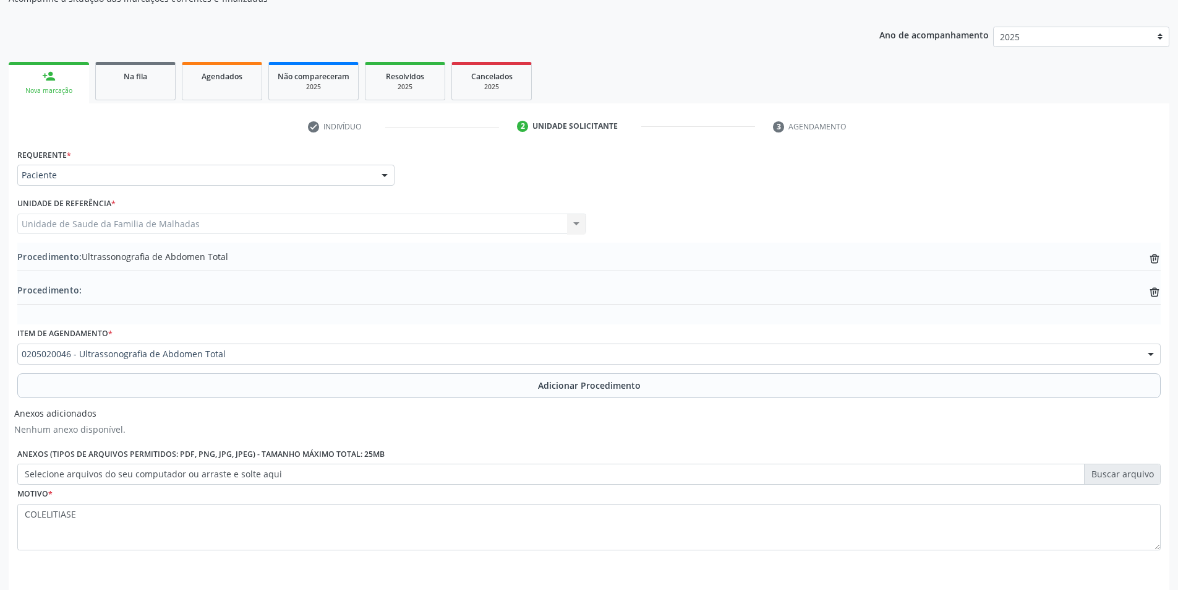
scroll to position [182, 0]
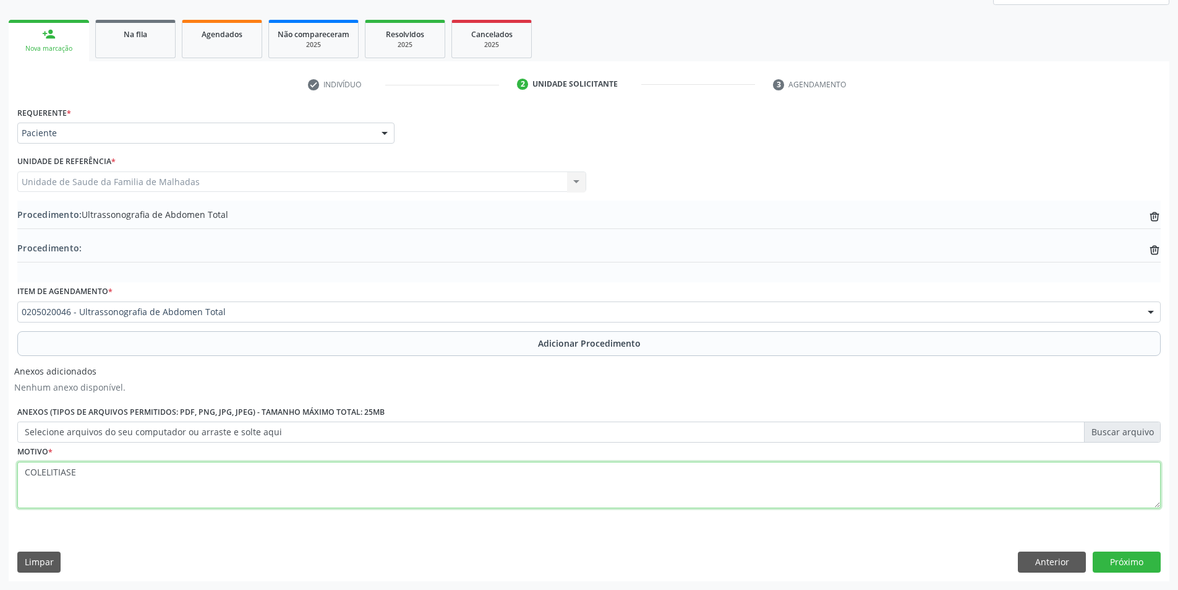
click at [125, 489] on textarea "COLELITIASE" at bounding box center [589, 484] width 1144 height 47
type textarea "COLELITIASE?"
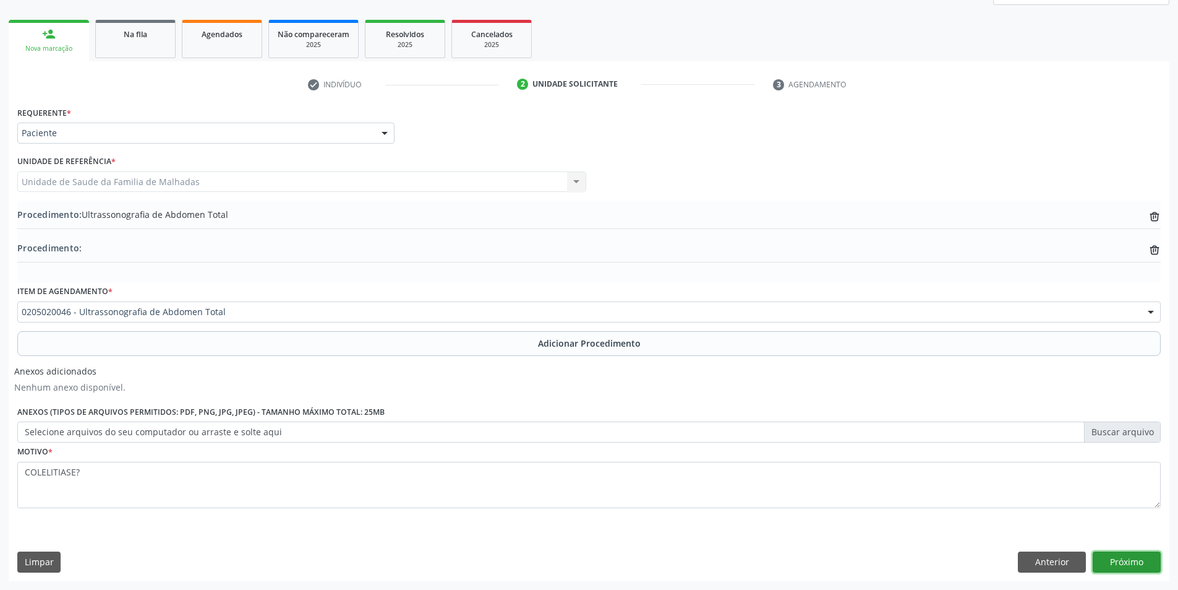
click at [1118, 567] on button "Próximo" at bounding box center [1127, 561] width 68 height 21
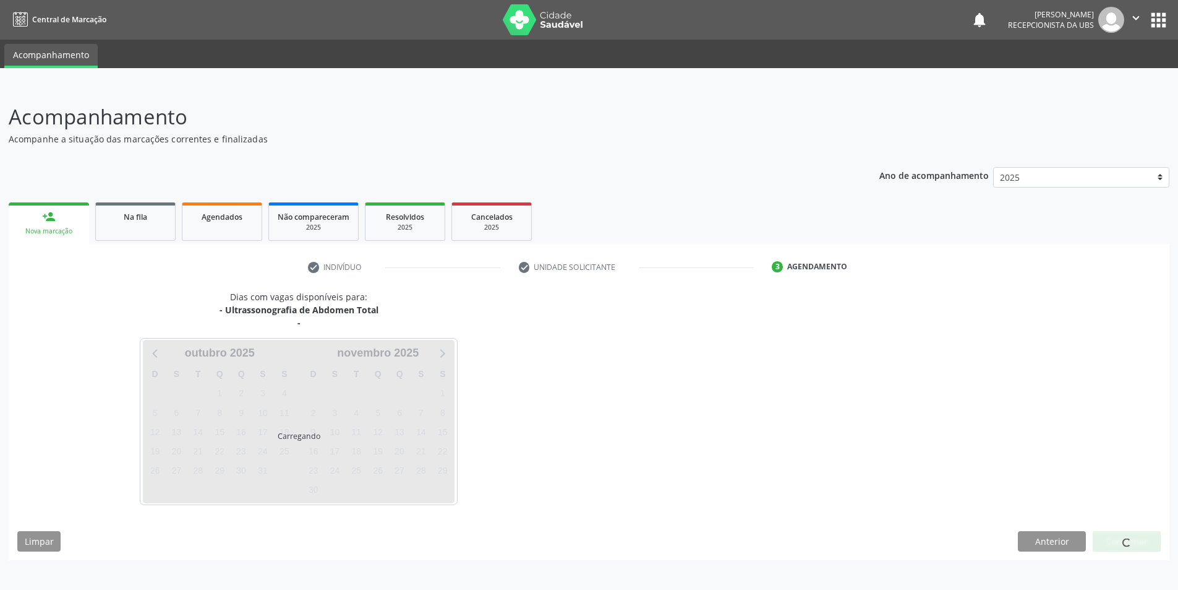
scroll to position [0, 0]
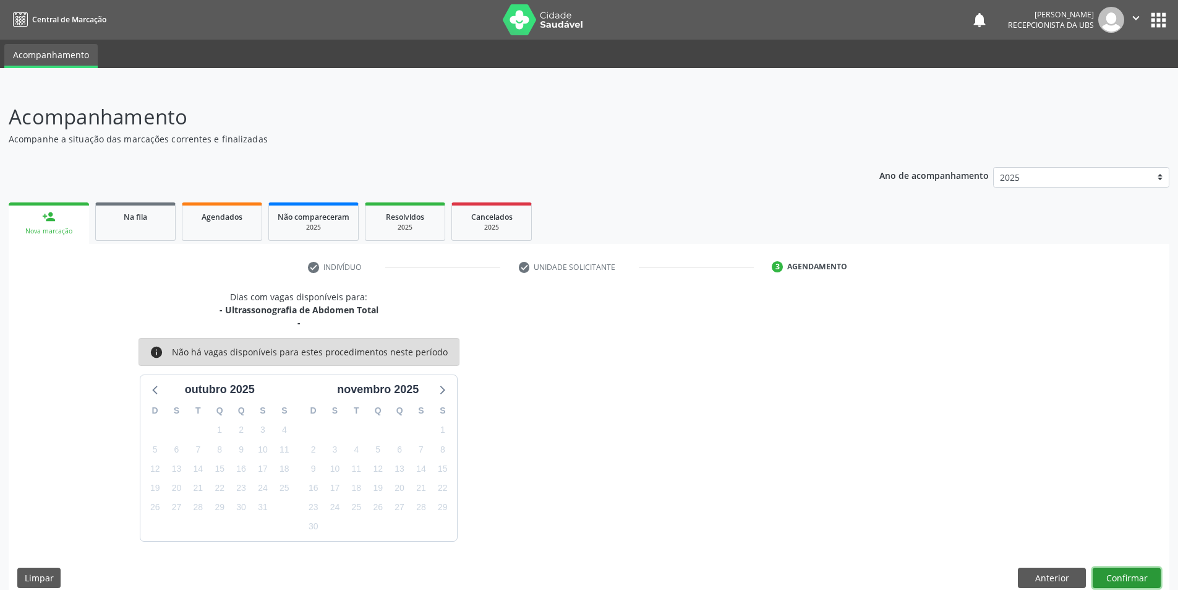
click at [1126, 576] on button "Confirmar" at bounding box center [1127, 577] width 68 height 21
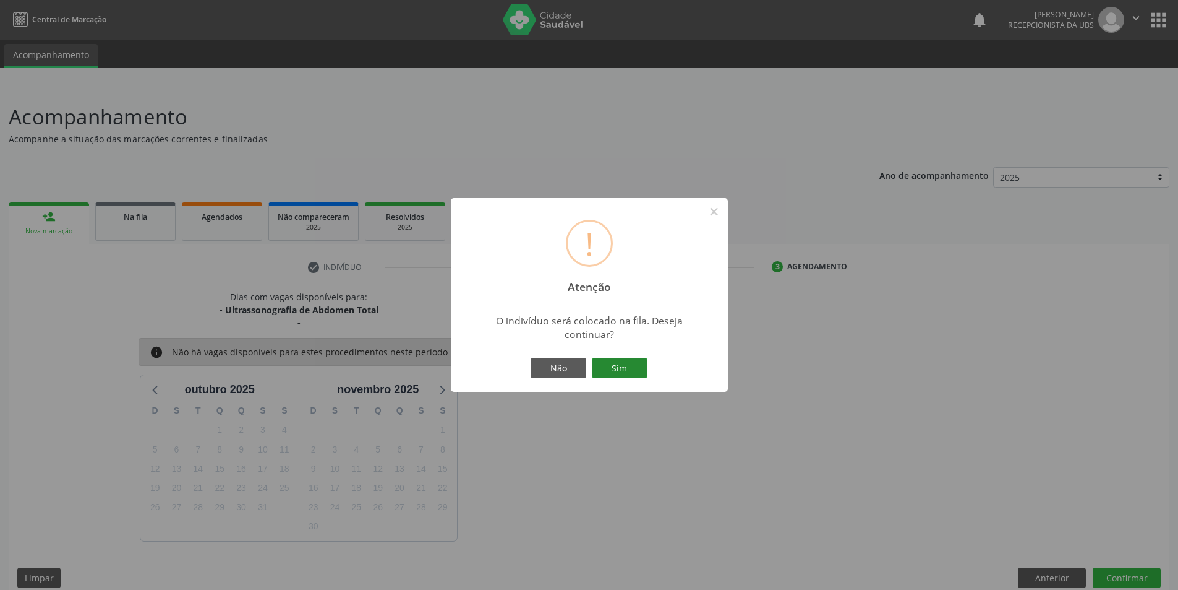
click at [632, 363] on button "Sim" at bounding box center [620, 368] width 56 height 21
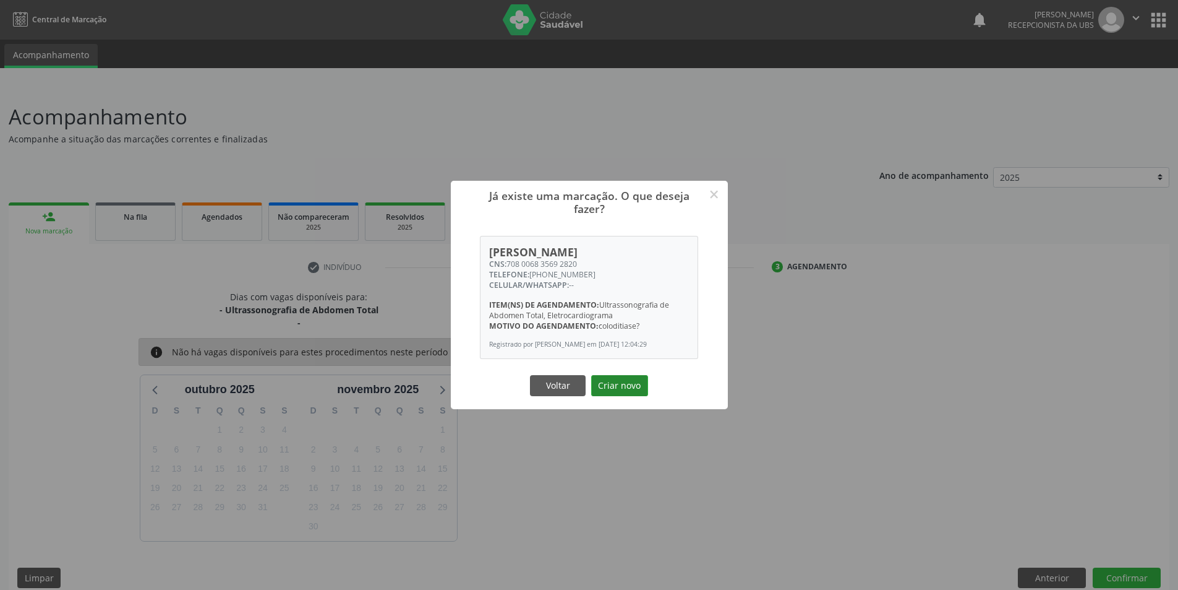
click at [630, 388] on button "Criar novo" at bounding box center [619, 385] width 57 height 21
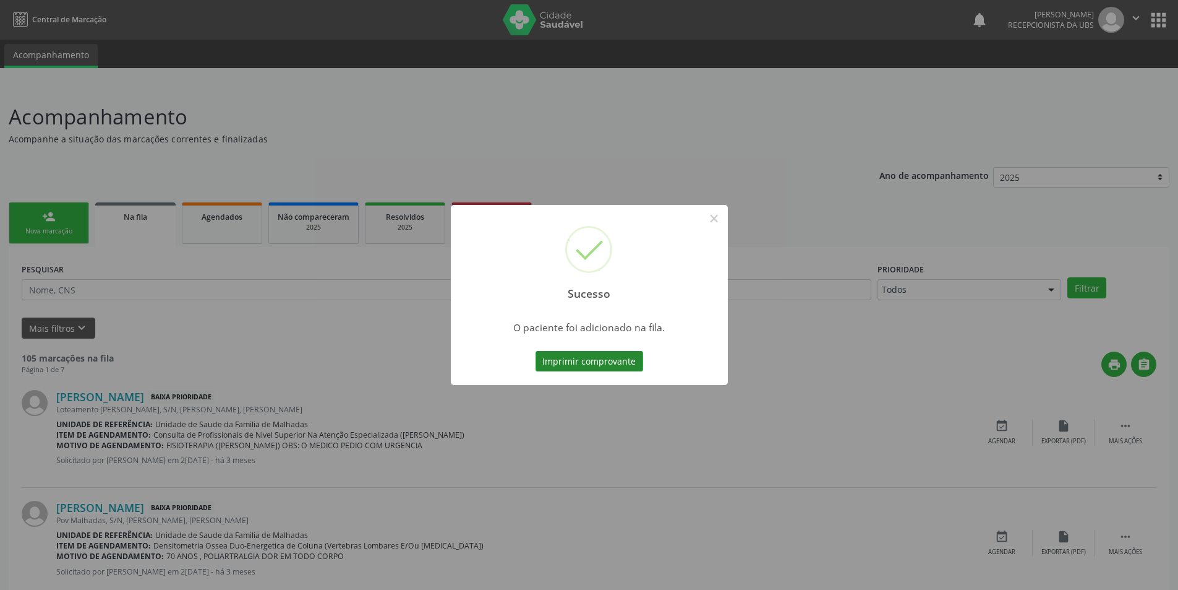
click at [611, 358] on button "Imprimir comprovante" at bounding box center [590, 361] width 108 height 21
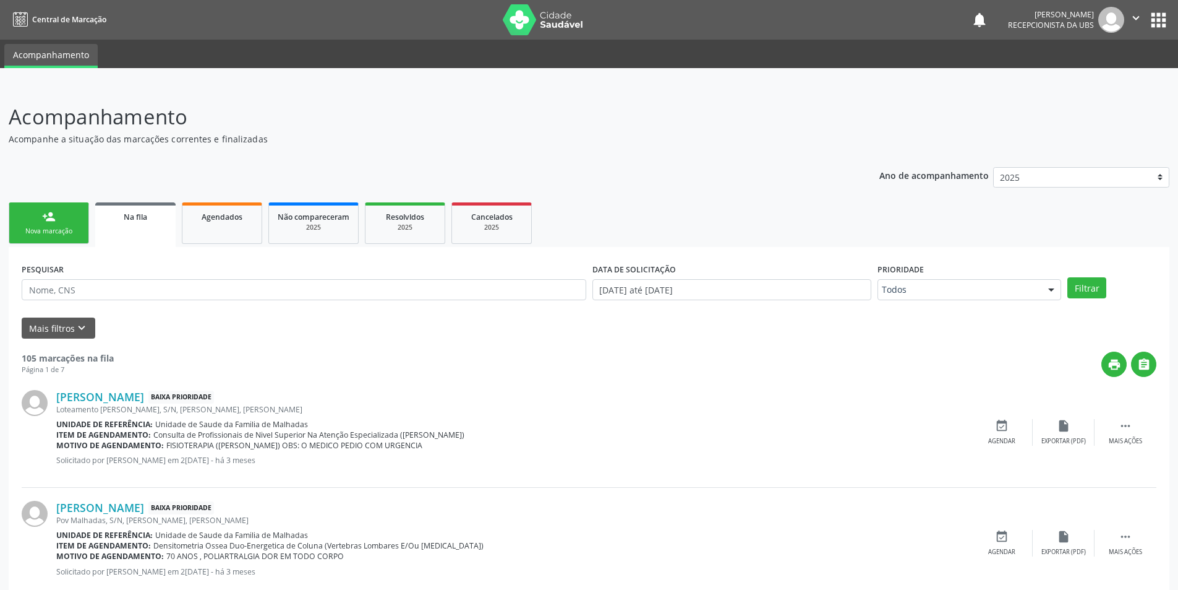
click at [45, 231] on div "Nova marcação" at bounding box center [49, 230] width 62 height 9
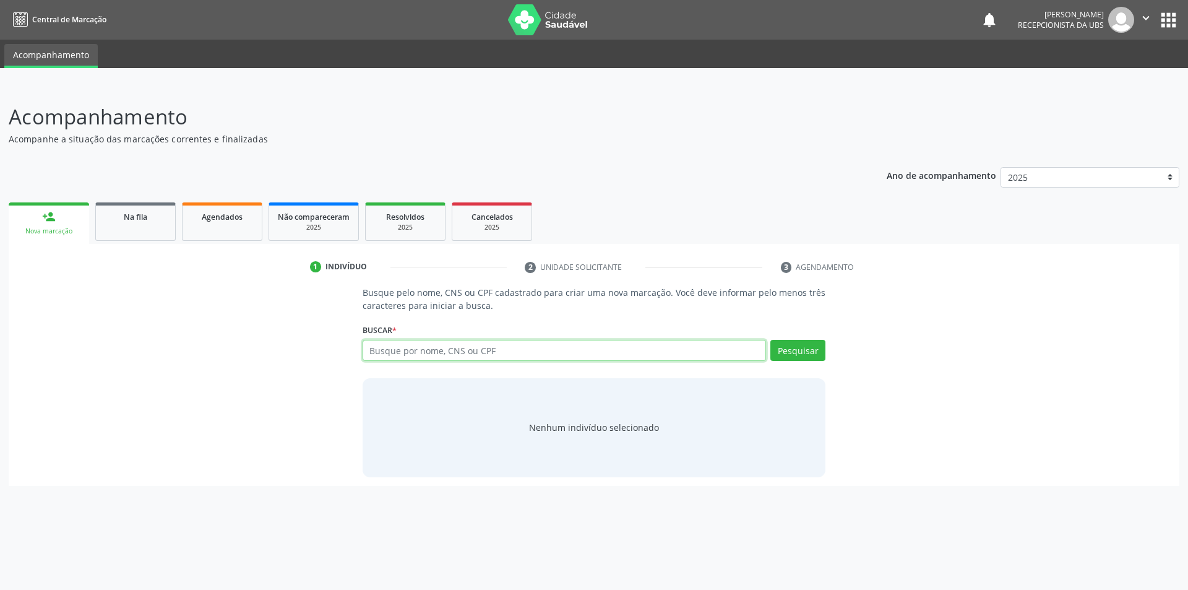
click at [444, 343] on input "text" at bounding box center [565, 350] width 404 height 21
type input "705202405929078"
click at [808, 354] on button "Pesquisar" at bounding box center [797, 350] width 55 height 21
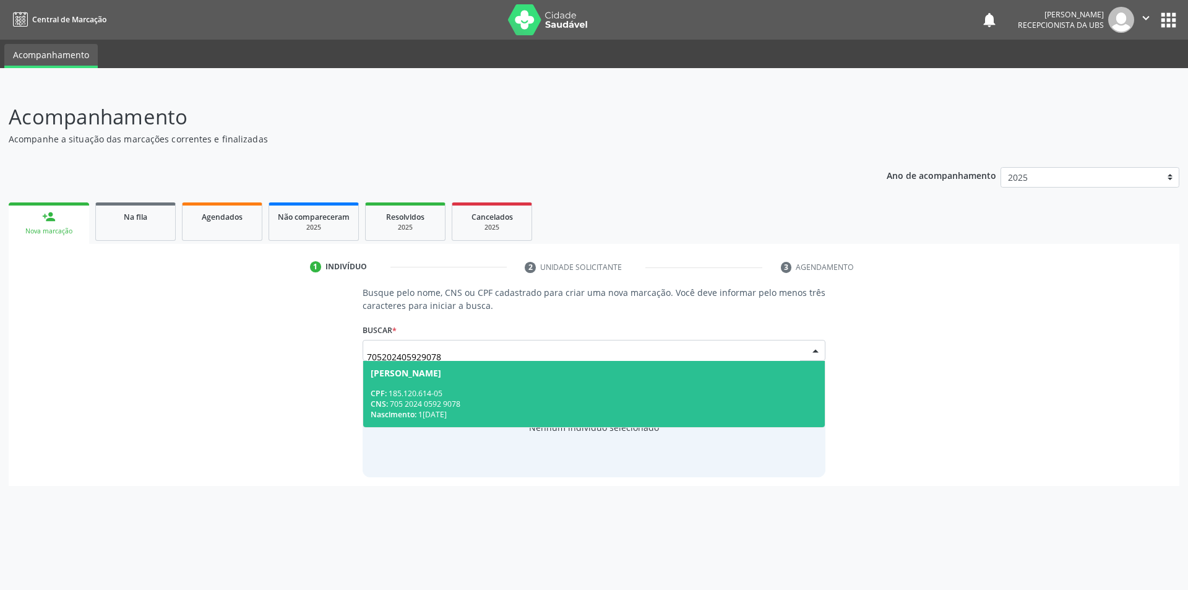
click at [510, 398] on div "CNS: 705 2024 0592 9078" at bounding box center [594, 403] width 447 height 11
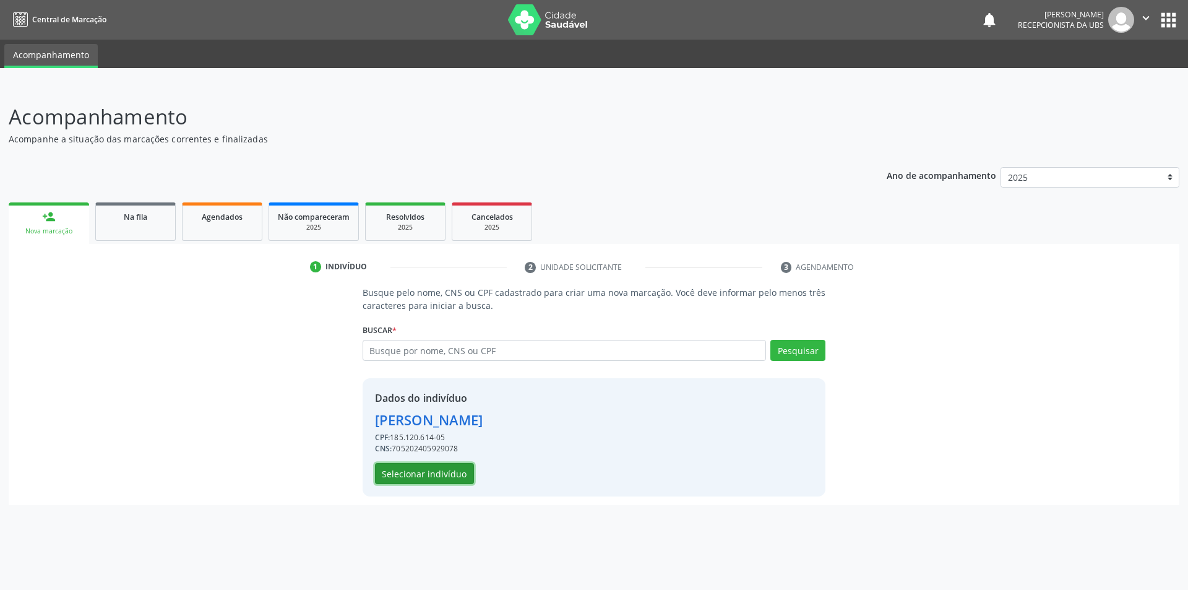
click at [424, 475] on button "Selecionar indivíduo" at bounding box center [424, 473] width 99 height 21
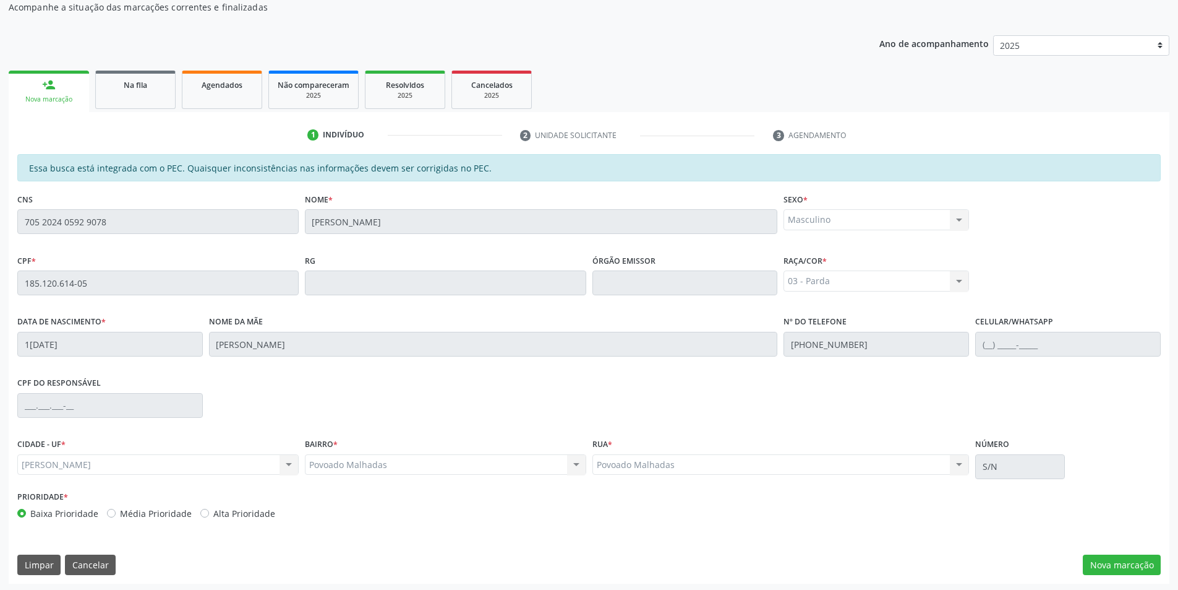
scroll to position [134, 0]
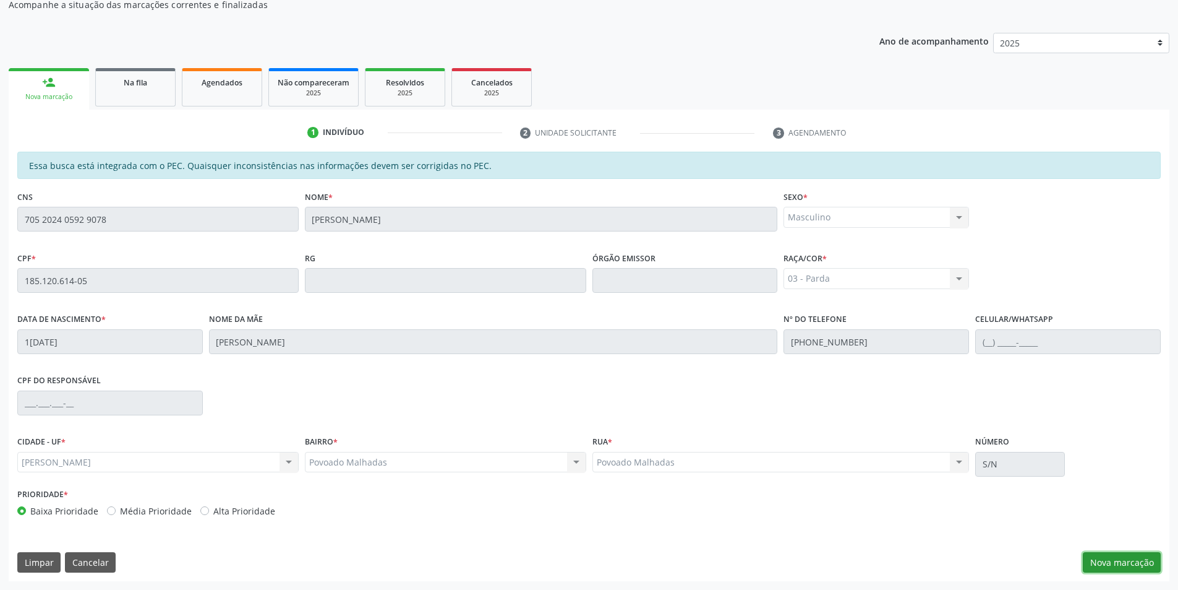
click at [1121, 558] on button "Nova marcação" at bounding box center [1122, 562] width 78 height 21
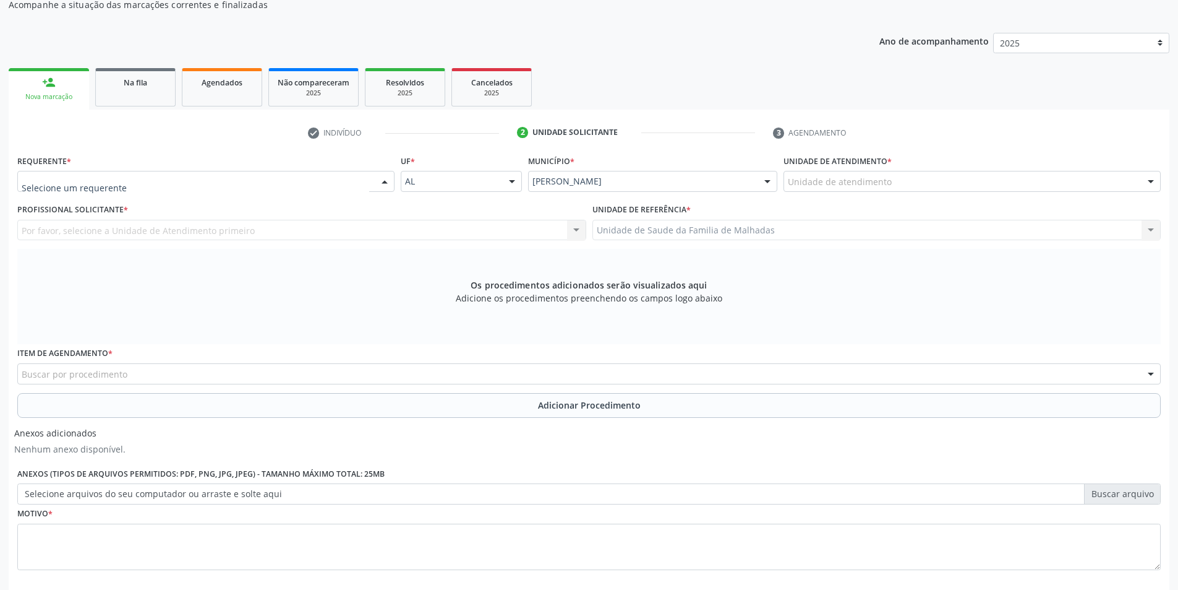
drag, startPoint x: 217, startPoint y: 176, endPoint x: 201, endPoint y: 186, distance: 18.6
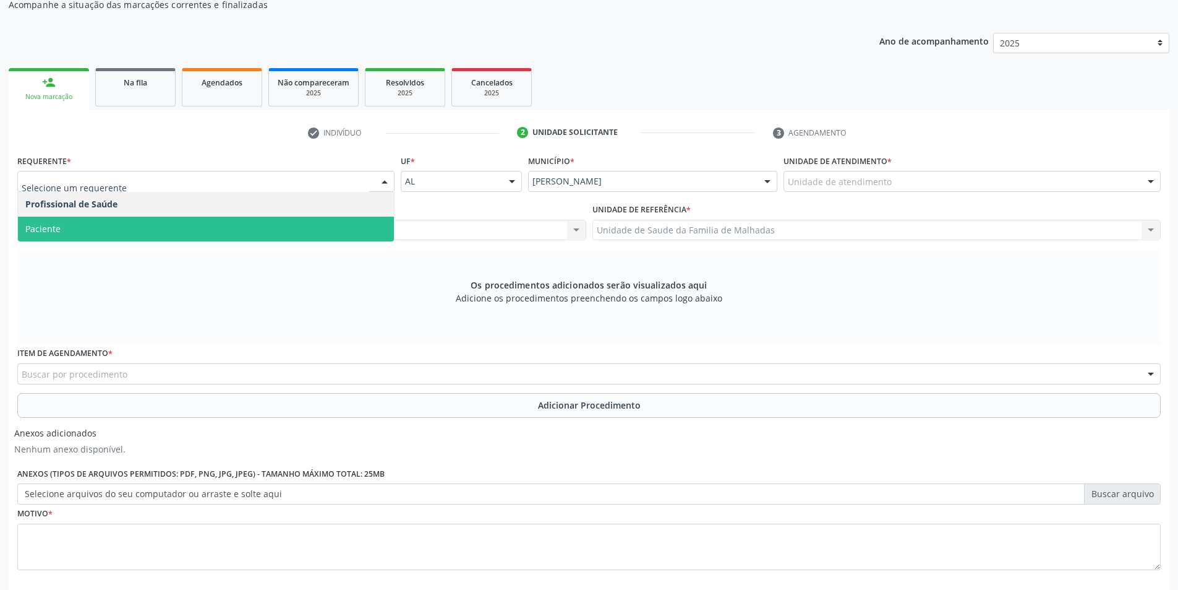
click at [161, 221] on span "Paciente" at bounding box center [206, 229] width 376 height 25
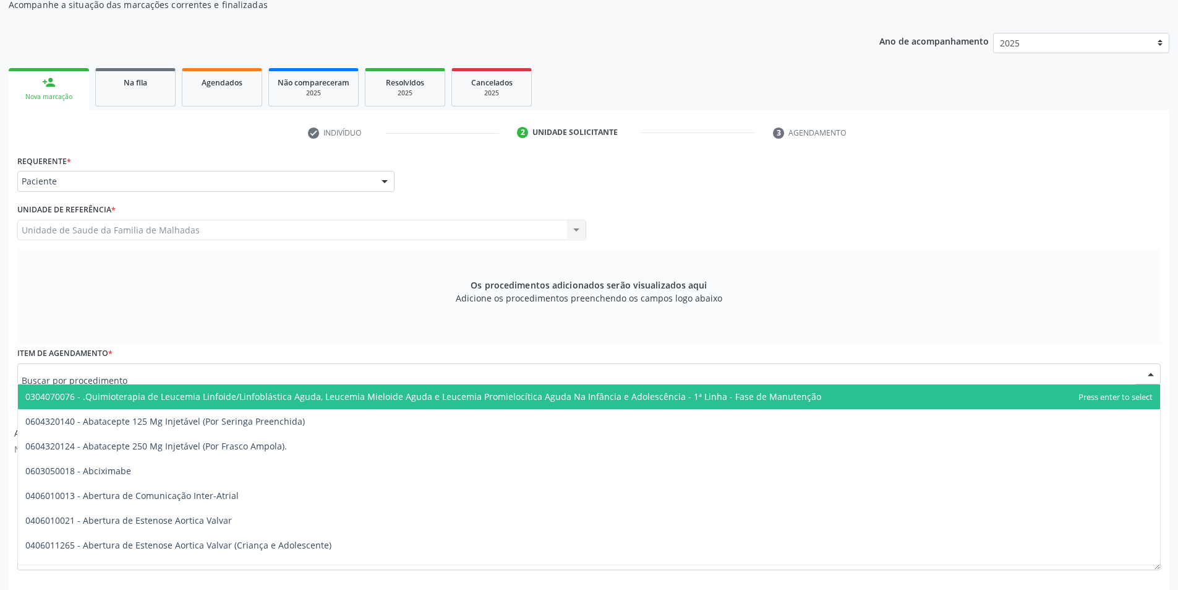
click at [337, 372] on div at bounding box center [589, 373] width 1144 height 21
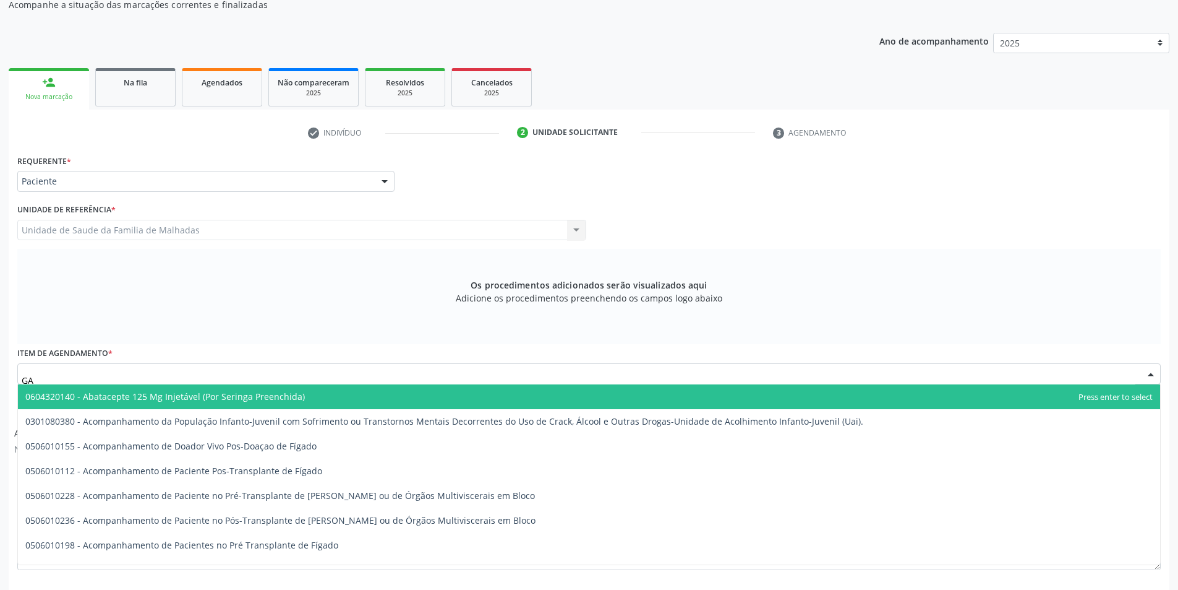
type input "G"
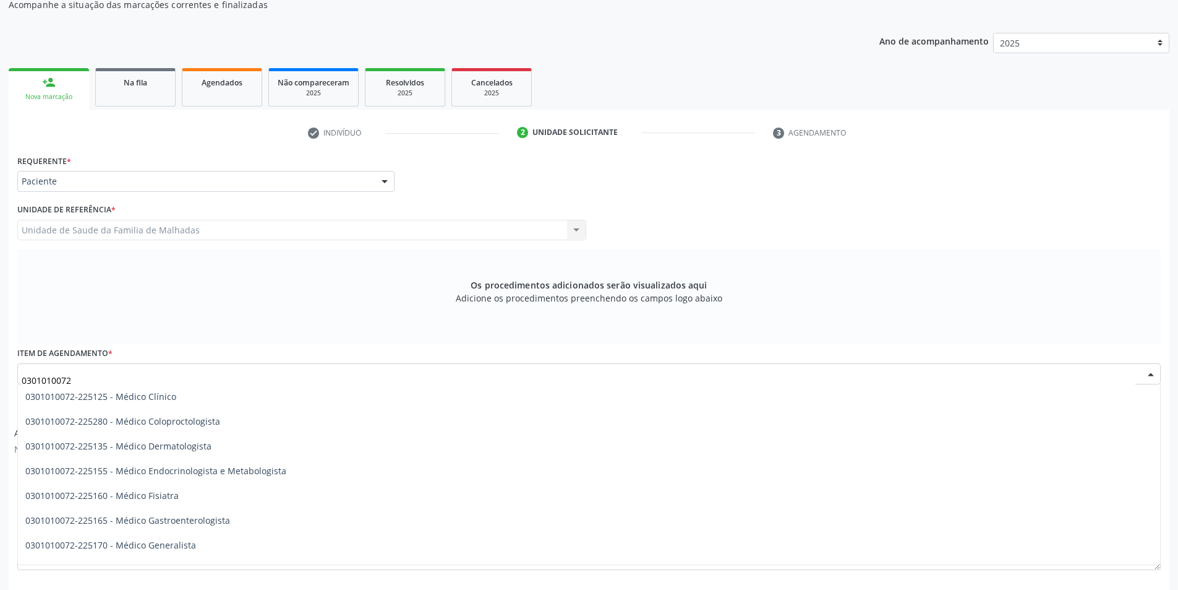
scroll to position [520, 0]
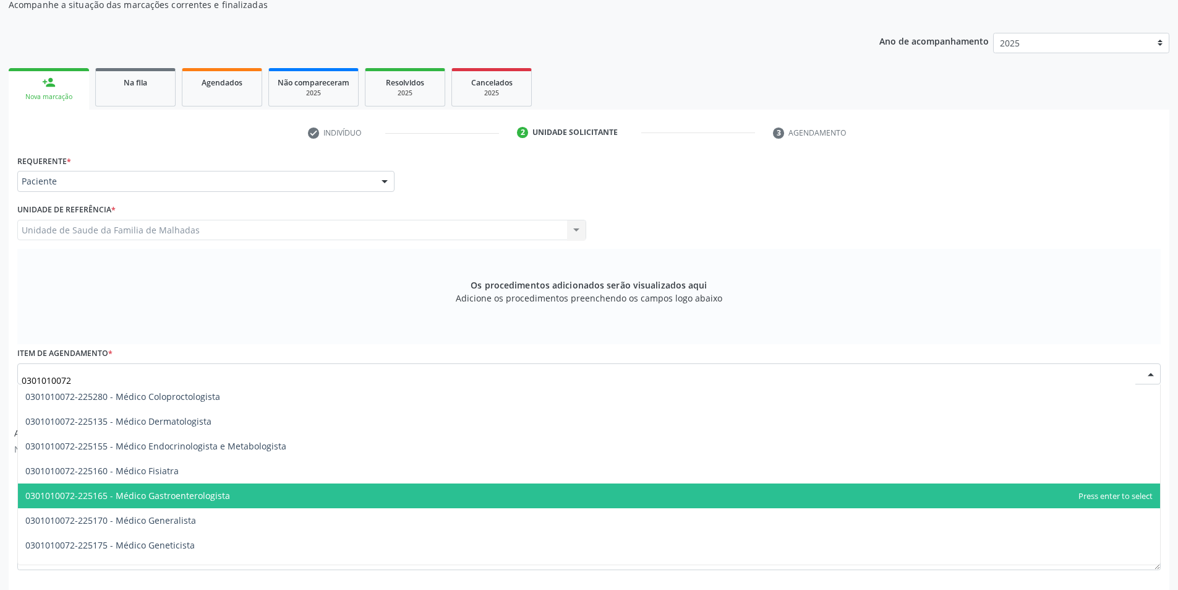
click at [359, 491] on span "0301010072-225165 - Médico Gastroenterologista" at bounding box center [589, 495] width 1143 height 25
type input "0301010072"
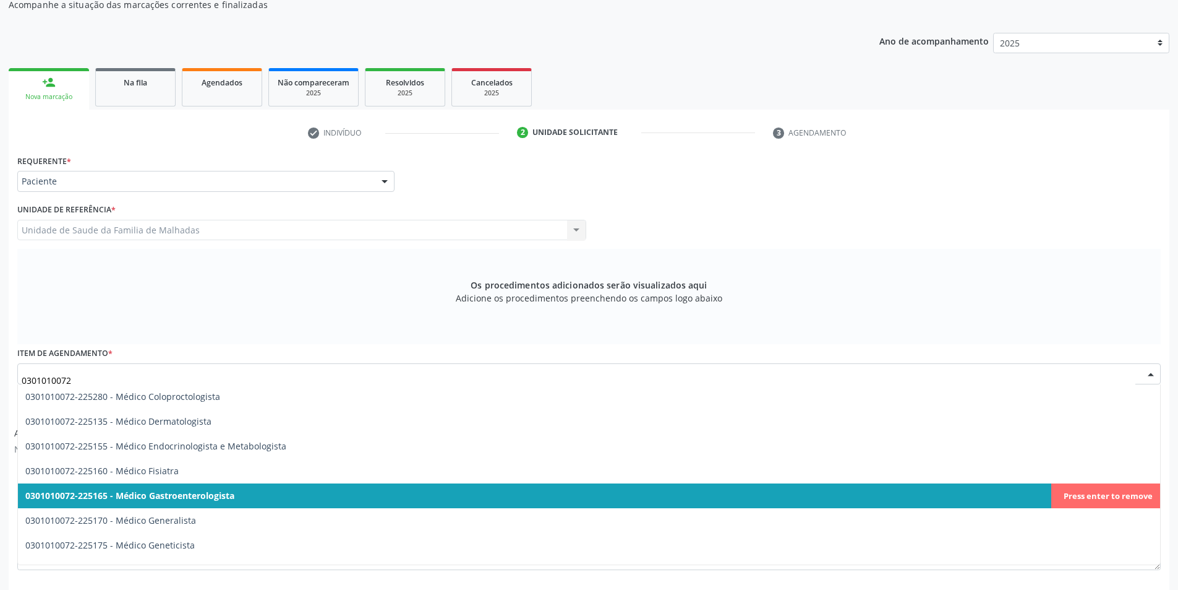
click at [361, 498] on span "0301010072-225165 - Médico Gastroenterologista" at bounding box center [589, 495] width 1143 height 25
type input "0301010072"
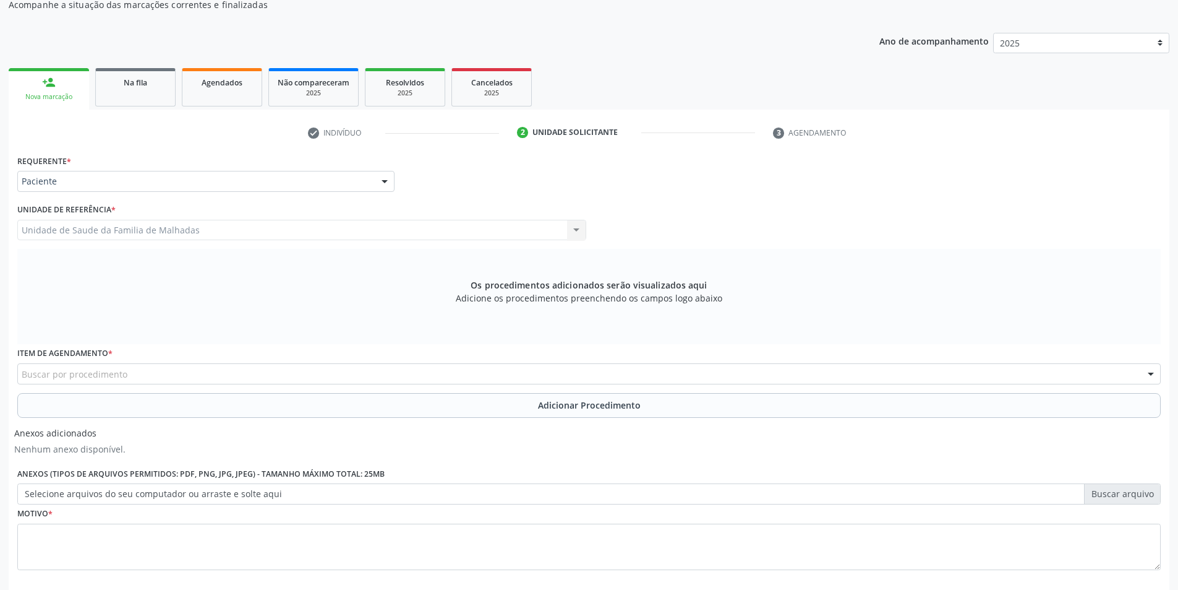
click at [281, 377] on div "Buscar por procedimento" at bounding box center [589, 373] width 1144 height 21
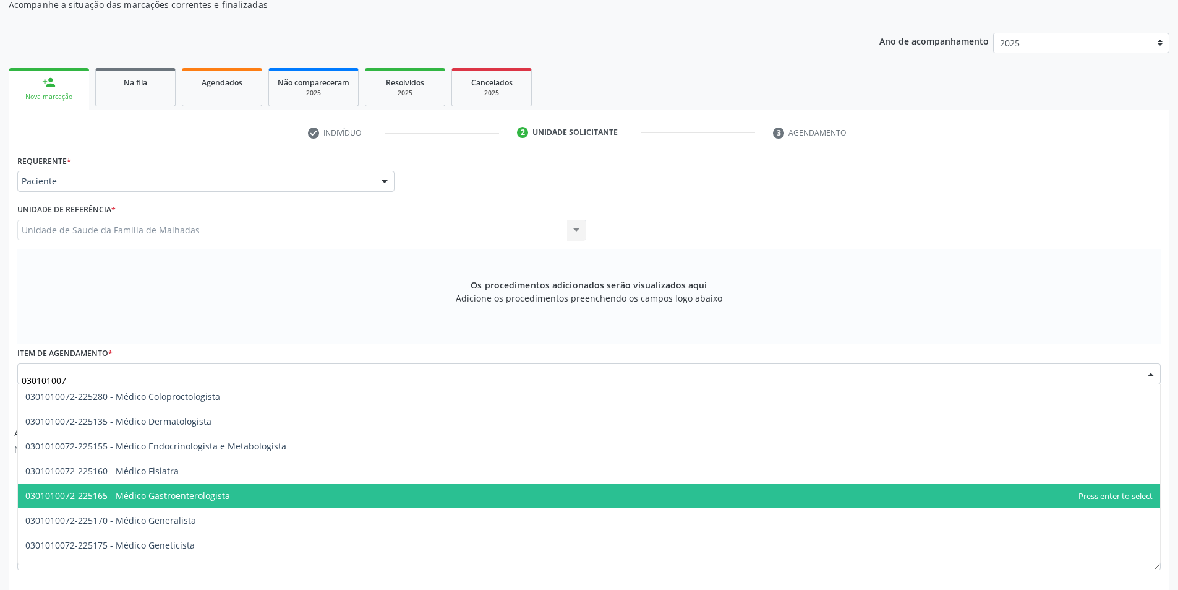
type input "0301010072"
click at [643, 496] on span "0301010072-225165 - Médico Gastroenterologista" at bounding box center [589, 495] width 1143 height 25
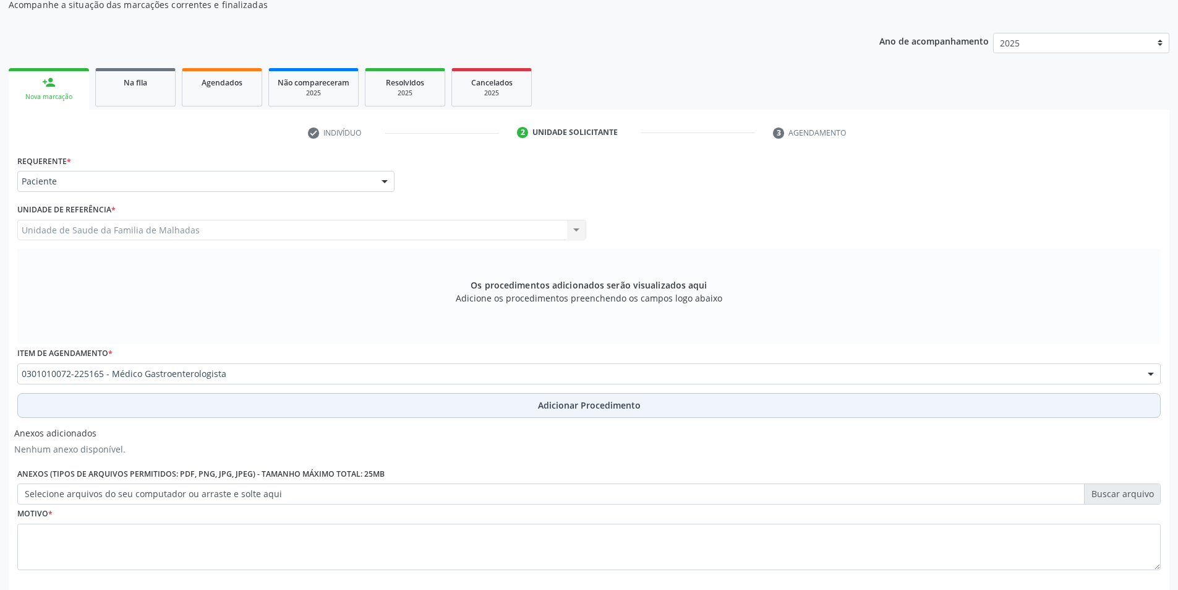
click at [607, 405] on span "Adicionar Procedimento" at bounding box center [589, 404] width 103 height 13
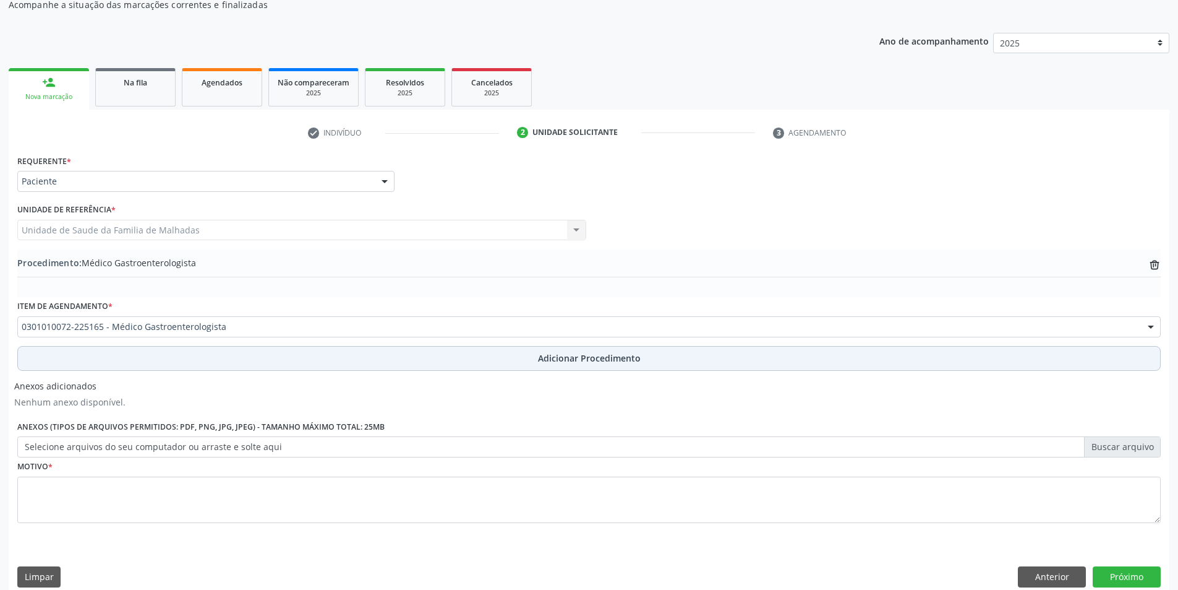
click at [601, 358] on span "Adicionar Procedimento" at bounding box center [589, 357] width 103 height 13
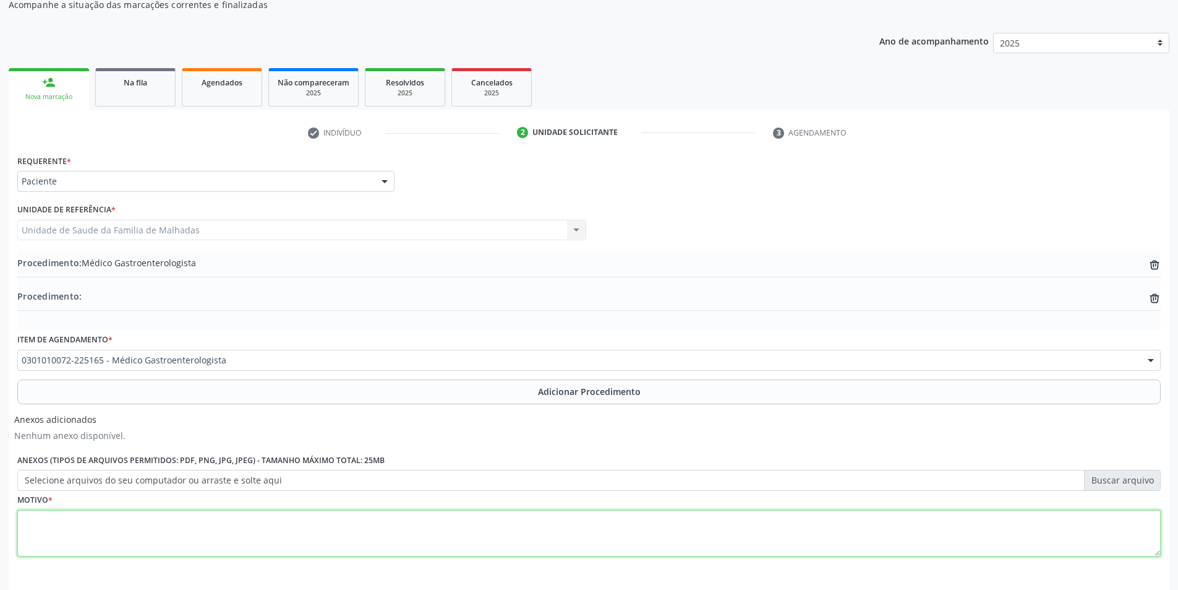
click at [192, 538] on textarea at bounding box center [589, 533] width 1144 height 47
type textarea "I"
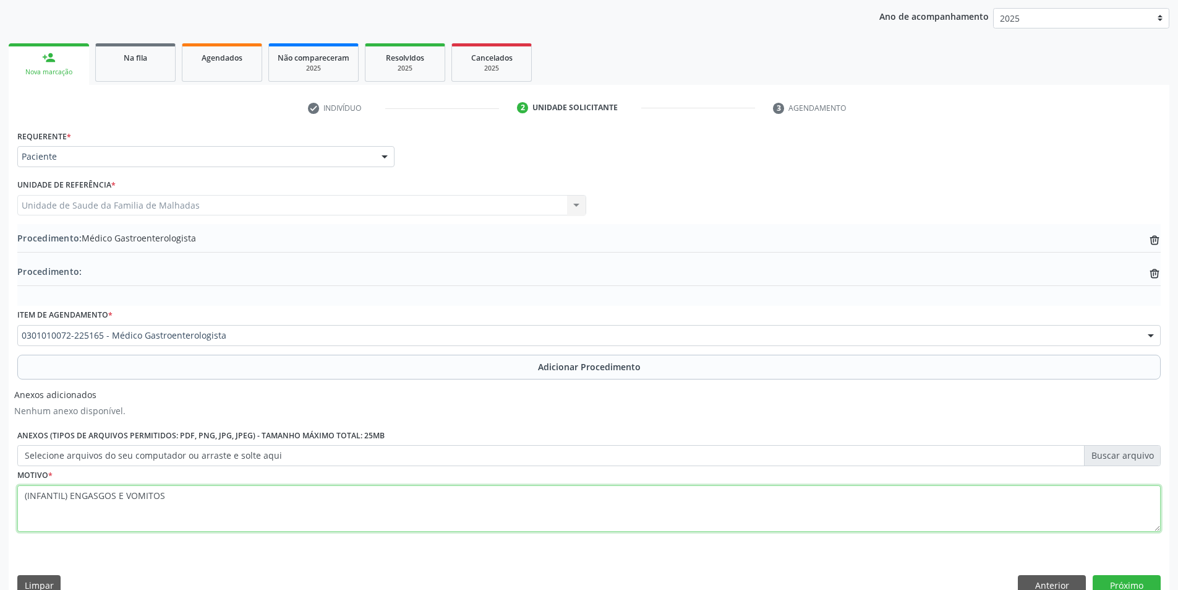
scroll to position [182, 0]
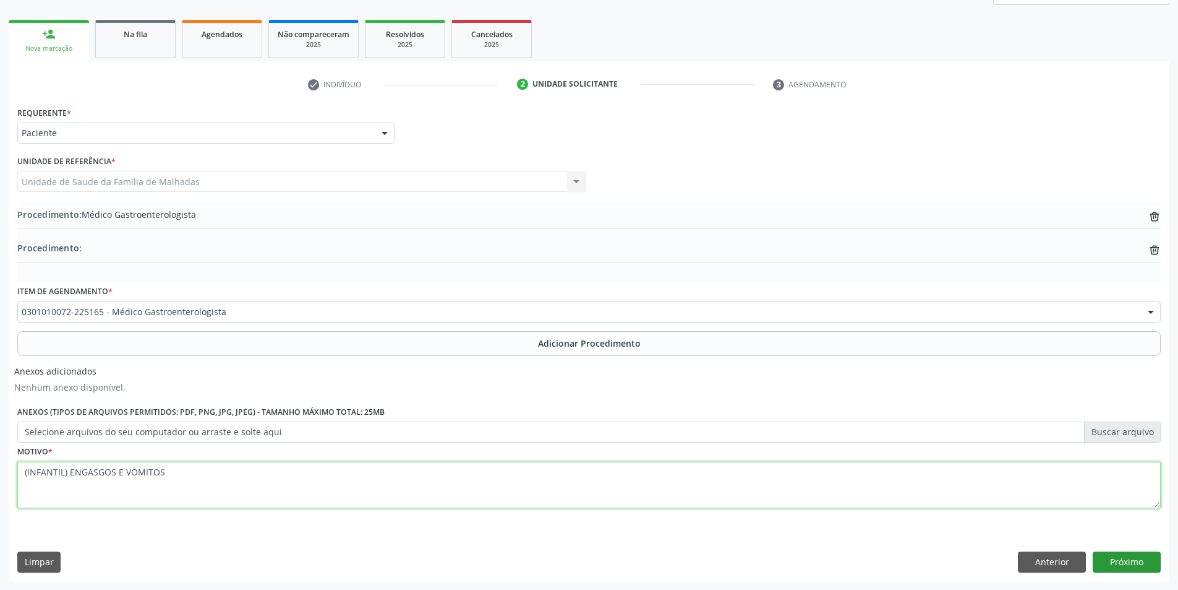
type textarea "(INFANTIL) ENGASGOS E VOMITOS"
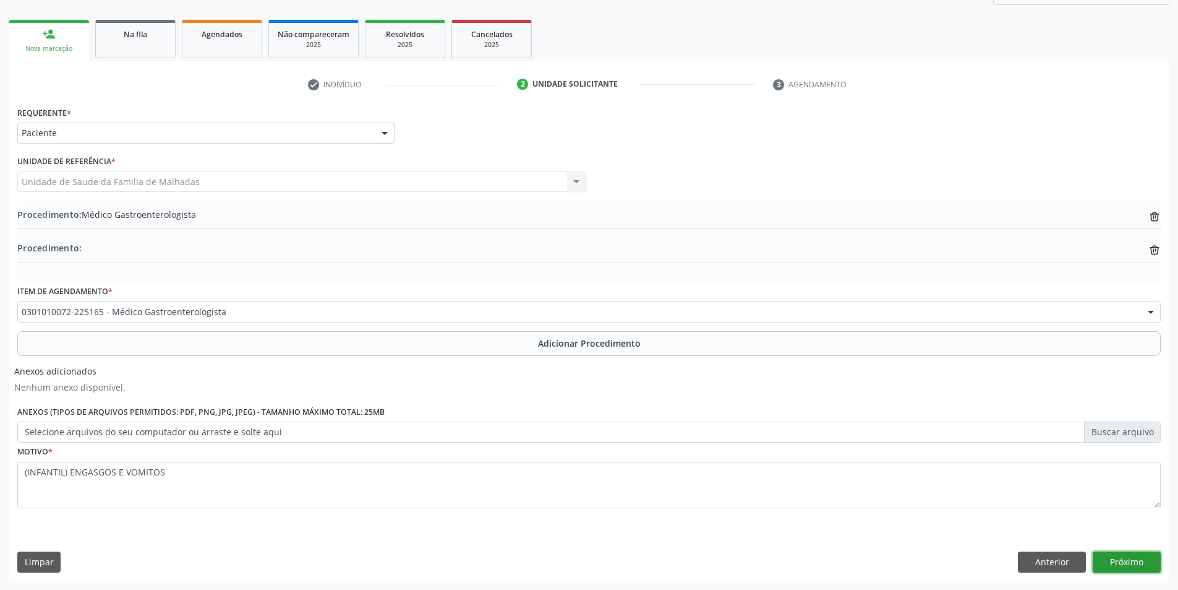
click at [1149, 557] on button "Próximo" at bounding box center [1127, 561] width 68 height 21
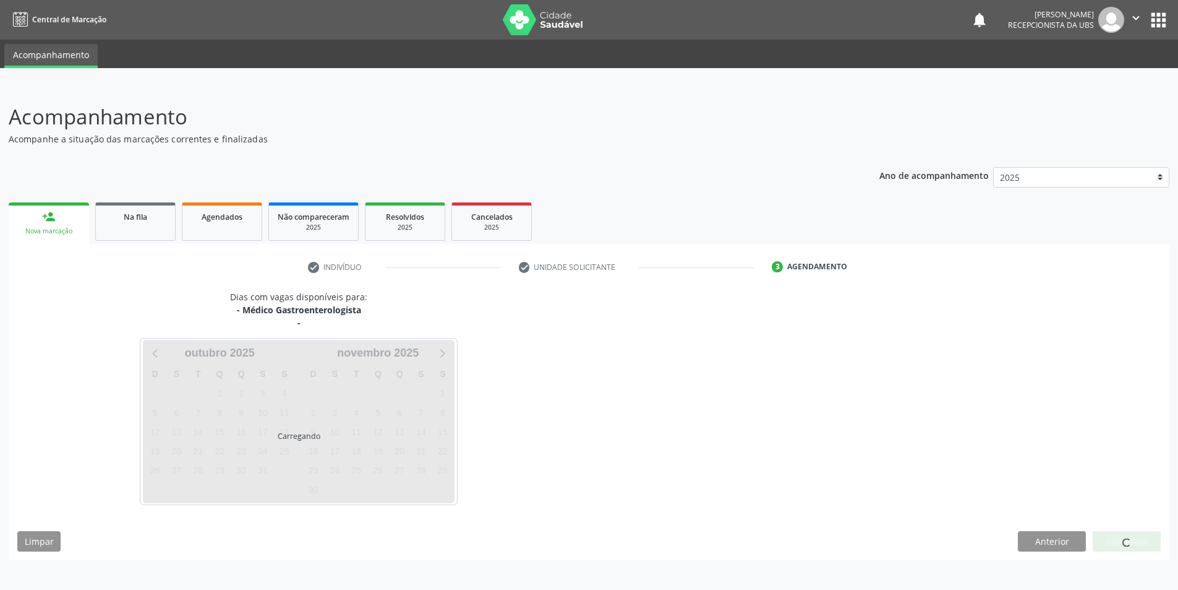
scroll to position [0, 0]
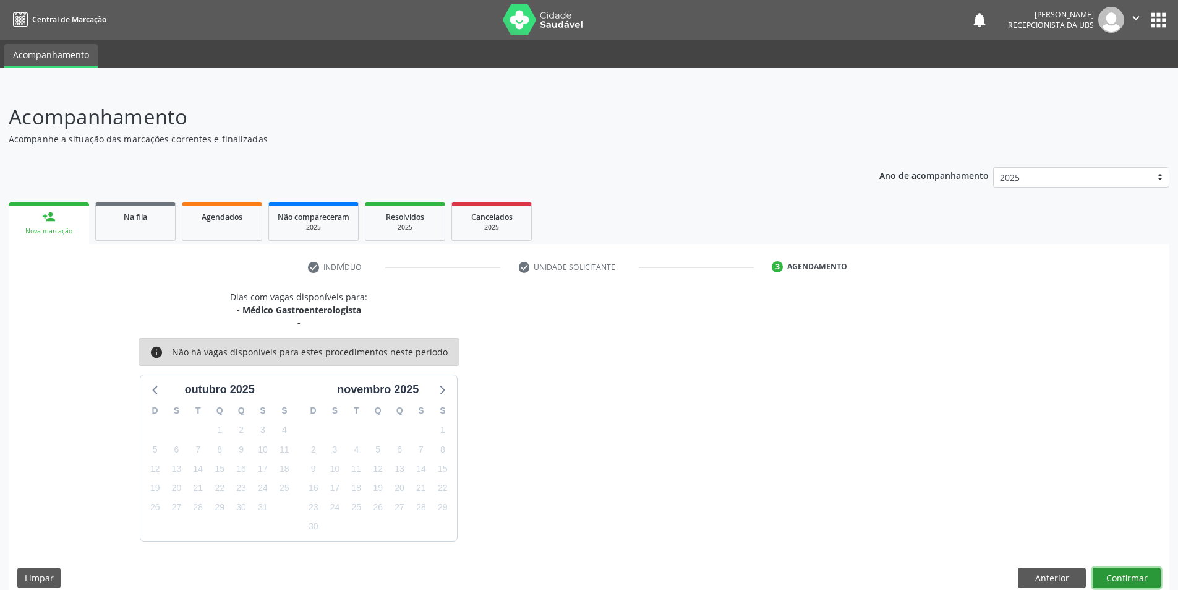
click at [1139, 574] on button "Confirmar" at bounding box center [1127, 577] width 68 height 21
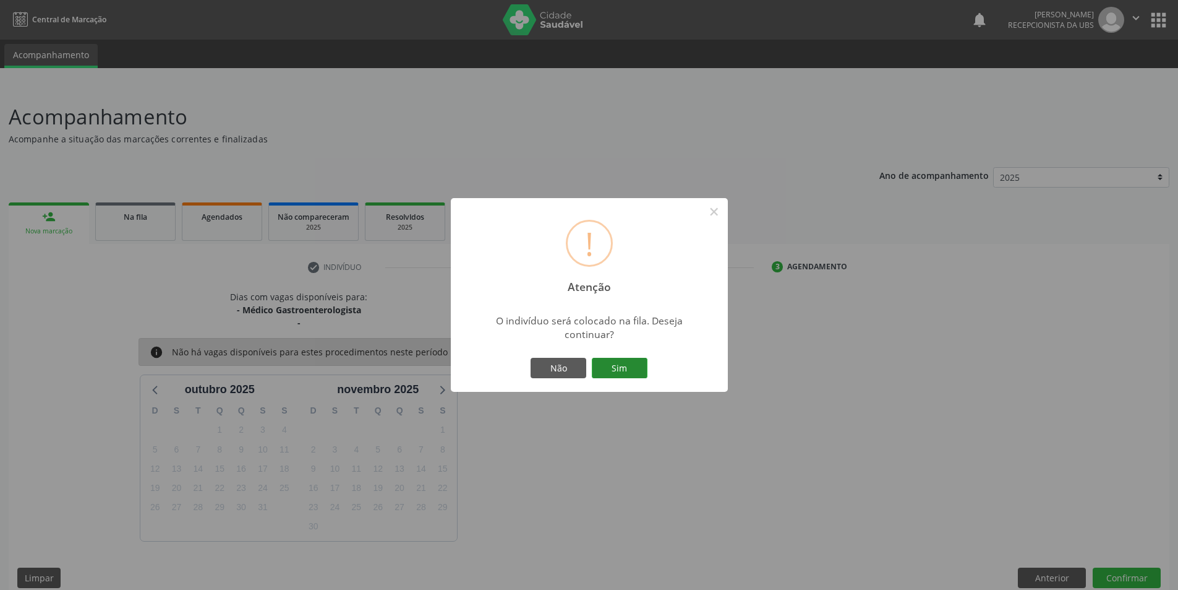
click at [611, 372] on button "Sim" at bounding box center [620, 368] width 56 height 21
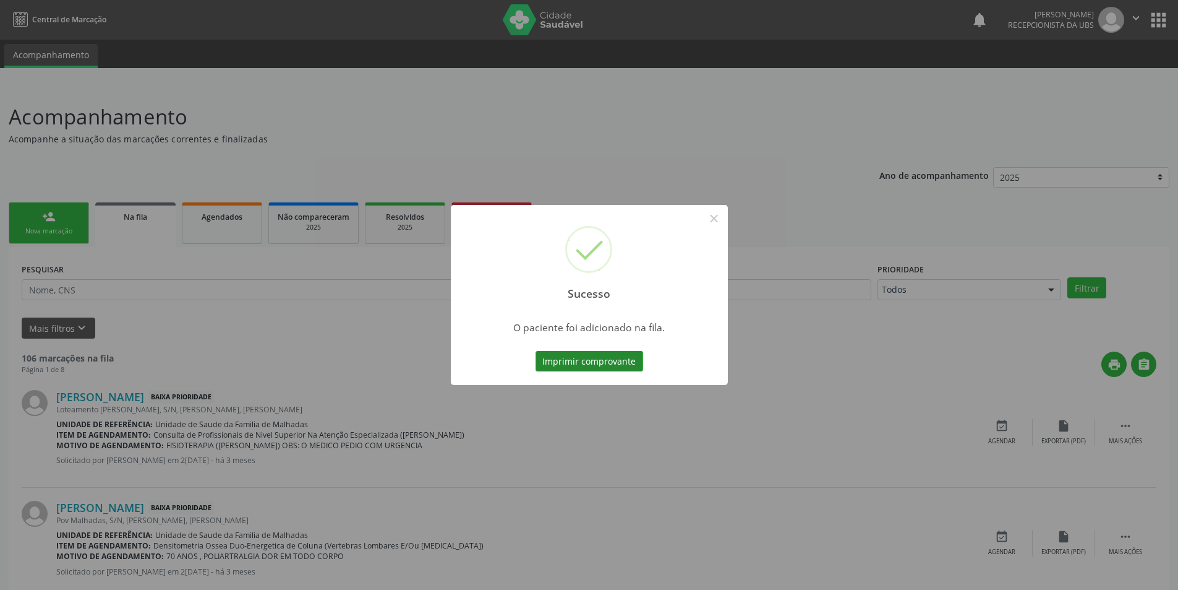
click at [630, 364] on button "Imprimir comprovante" at bounding box center [590, 361] width 108 height 21
